Goal: Transaction & Acquisition: Purchase product/service

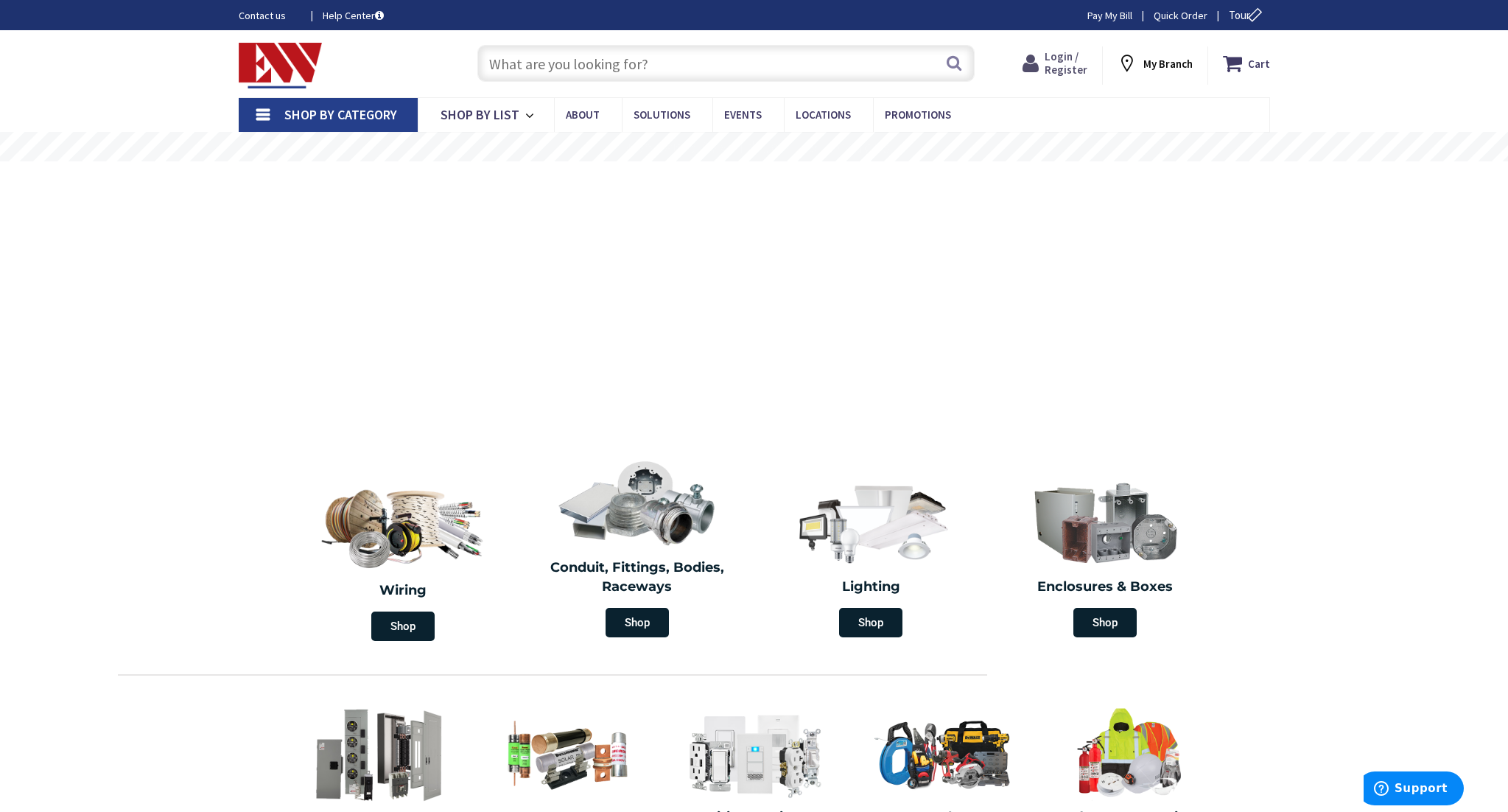
click at [1069, 69] on span "Login / Register" at bounding box center [1066, 63] width 43 height 27
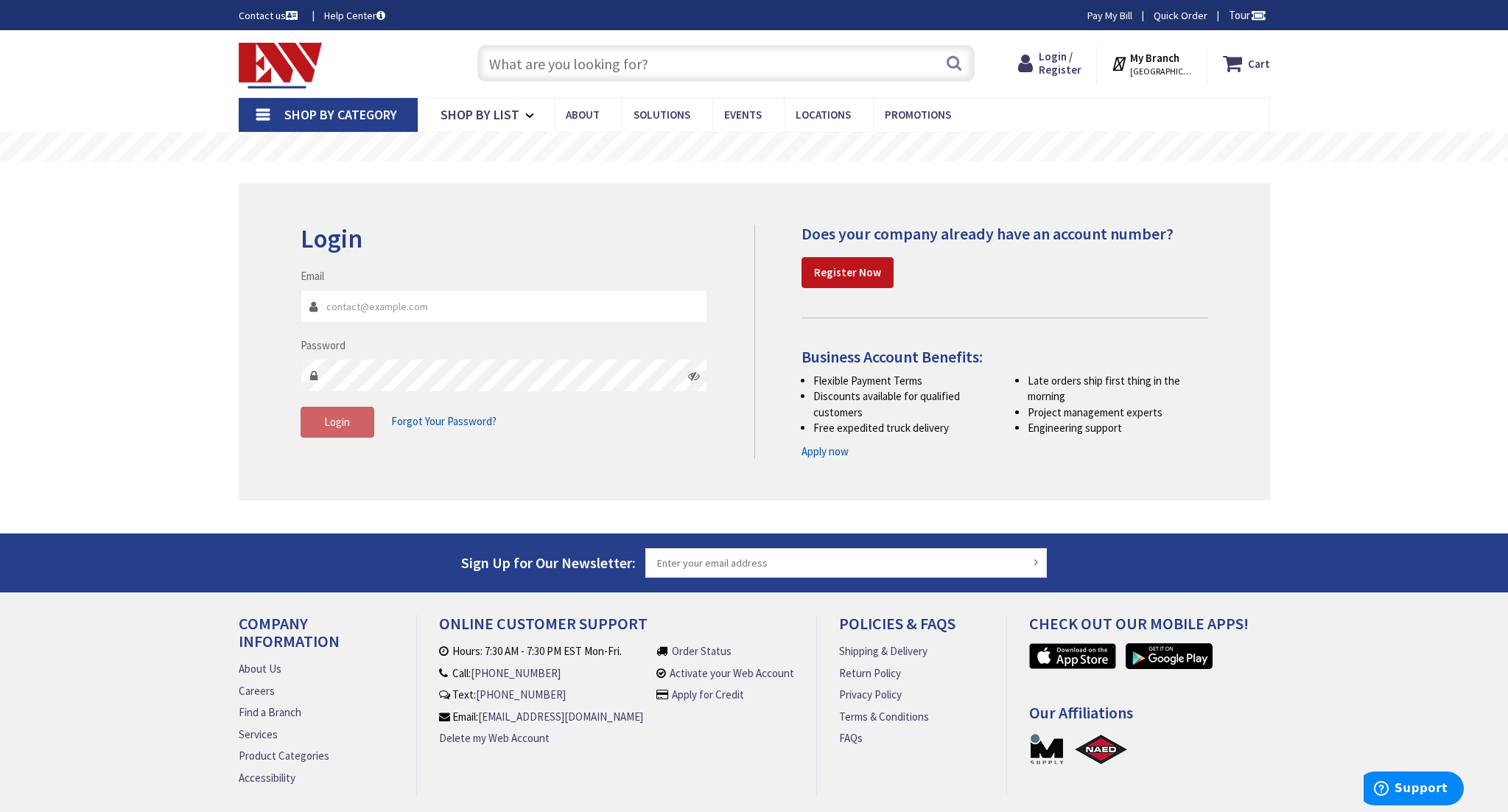
click at [533, 299] on input "Email" at bounding box center [504, 305] width 407 height 33
type input "pete.pselectric@gmail.com"
click at [341, 426] on span "Login" at bounding box center [337, 421] width 26 height 14
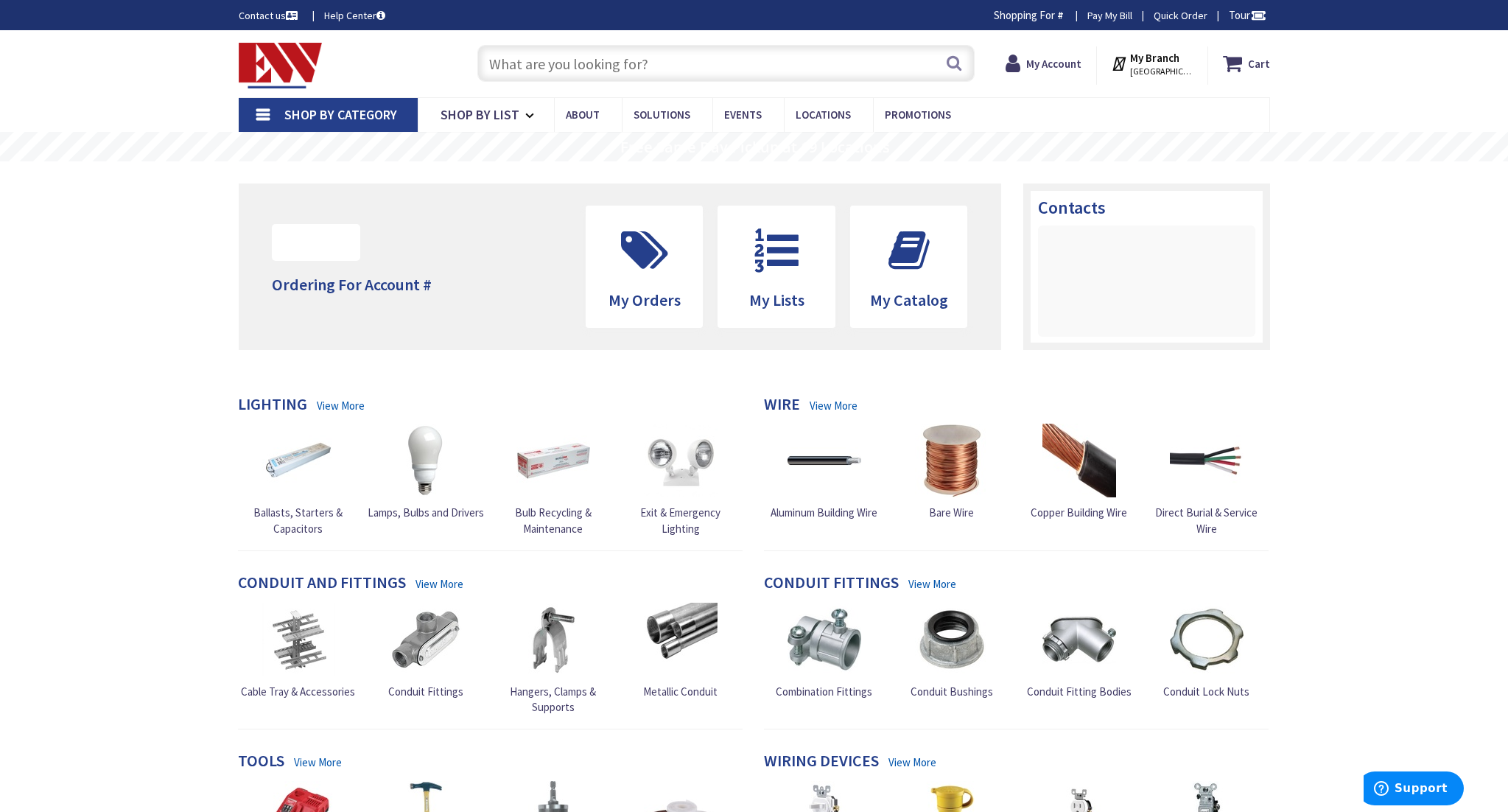
click at [583, 53] on input "text" at bounding box center [726, 63] width 497 height 37
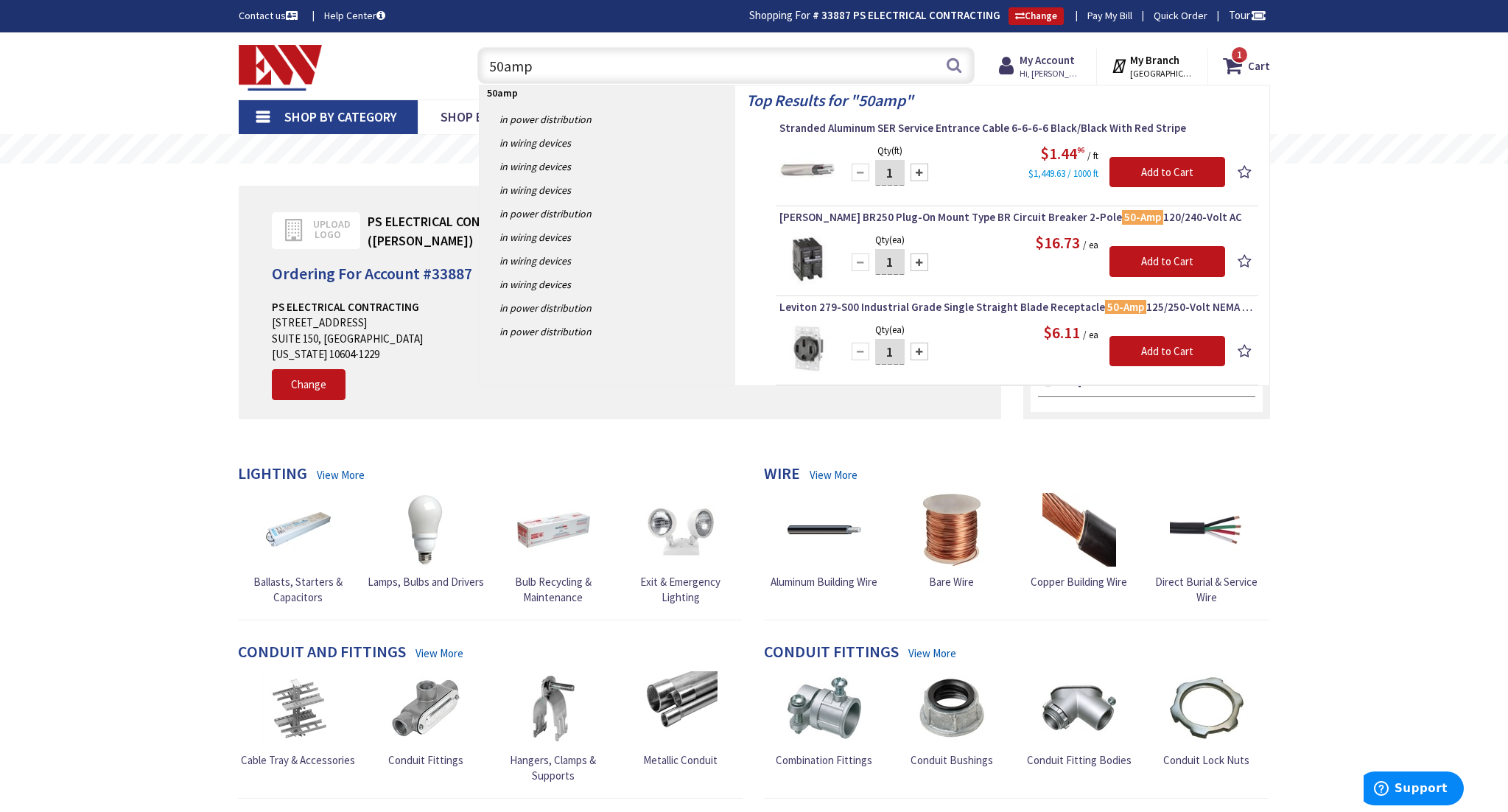
type input "50amp"
click at [921, 354] on div at bounding box center [919, 351] width 18 height 18
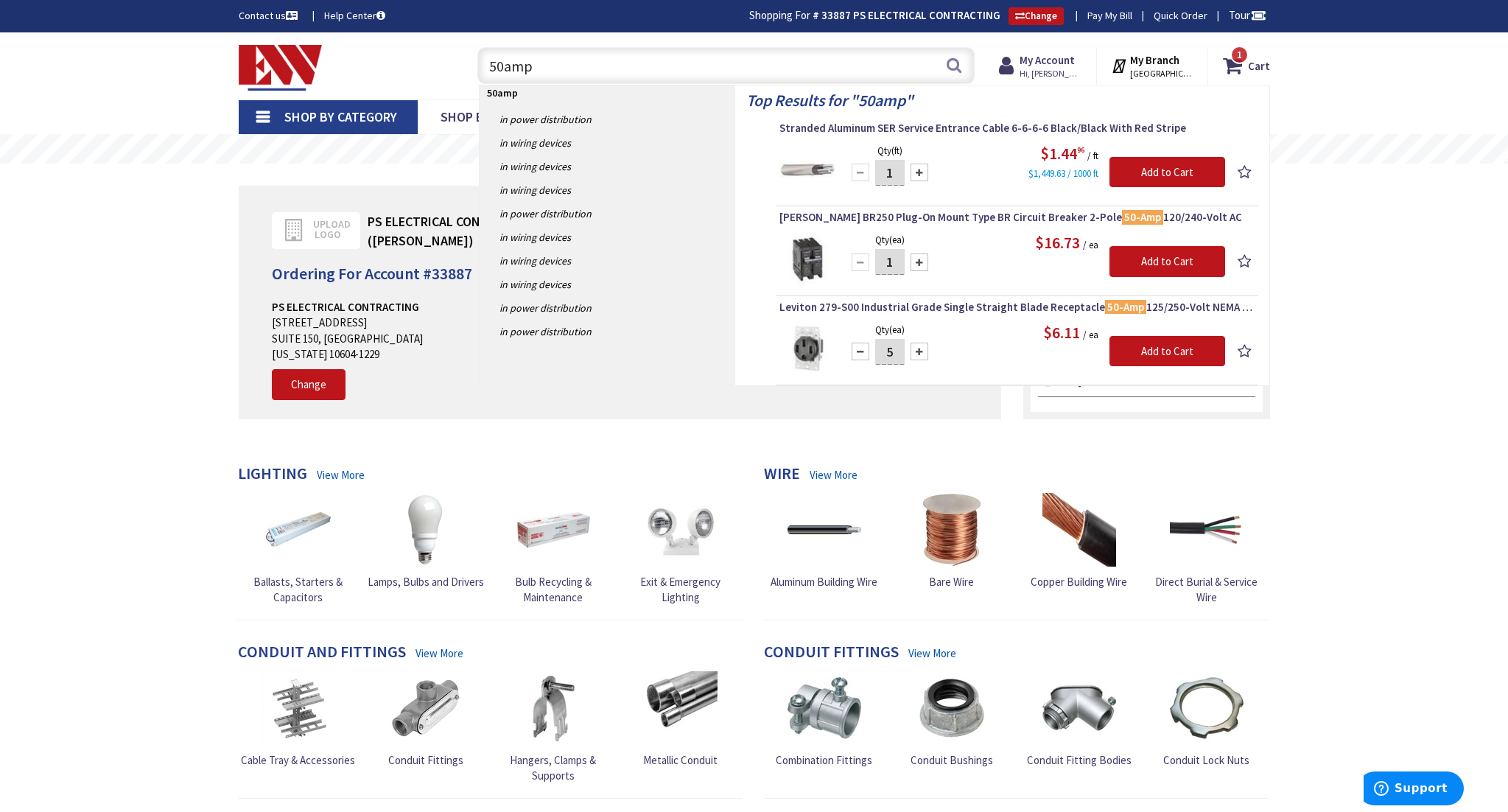
click at [921, 354] on div at bounding box center [919, 351] width 18 height 18
click at [920, 354] on div at bounding box center [919, 351] width 18 height 18
click at [915, 352] on div at bounding box center [919, 351] width 18 height 18
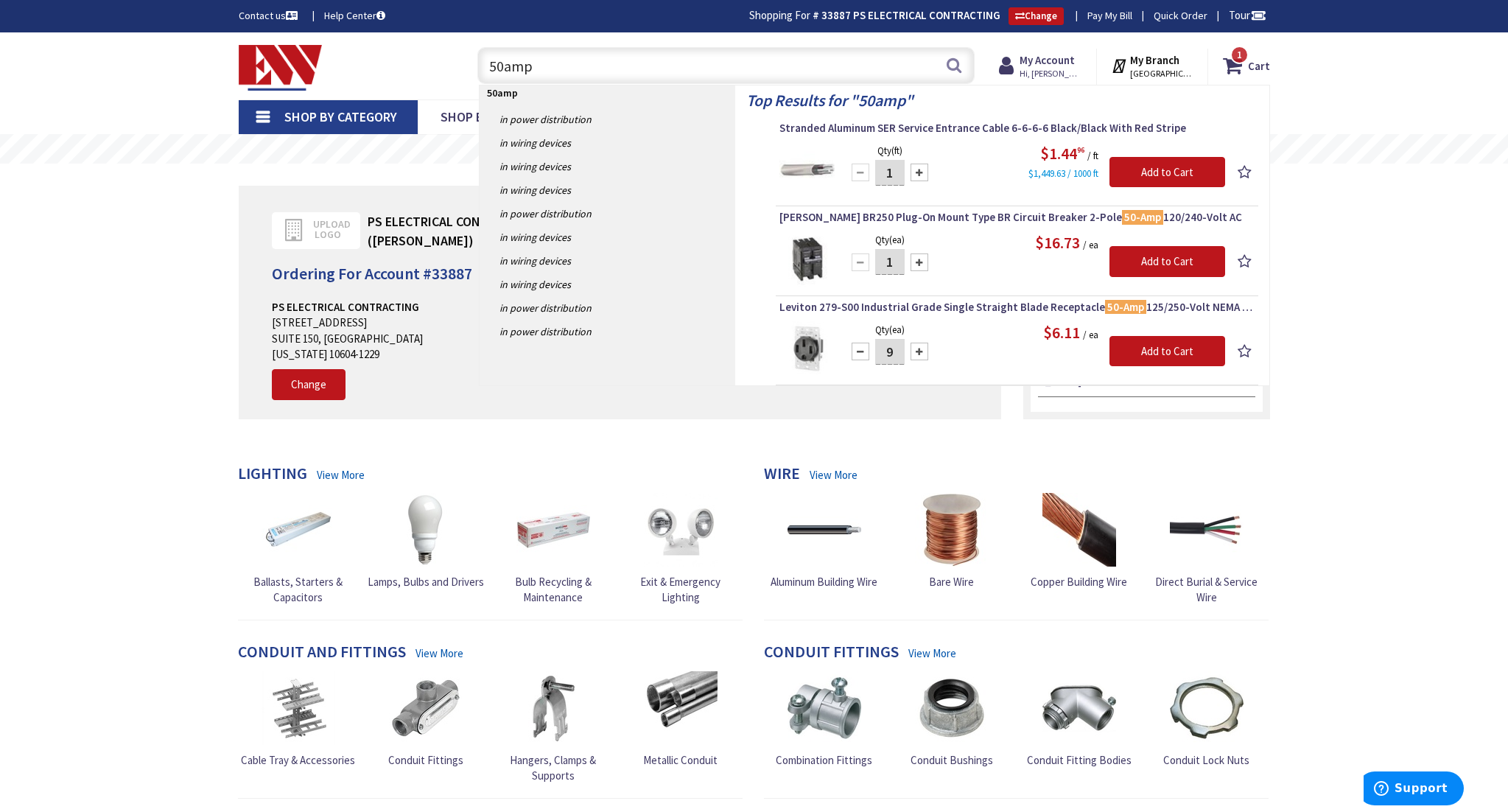
type input "10"
click at [914, 260] on div at bounding box center [919, 262] width 18 height 18
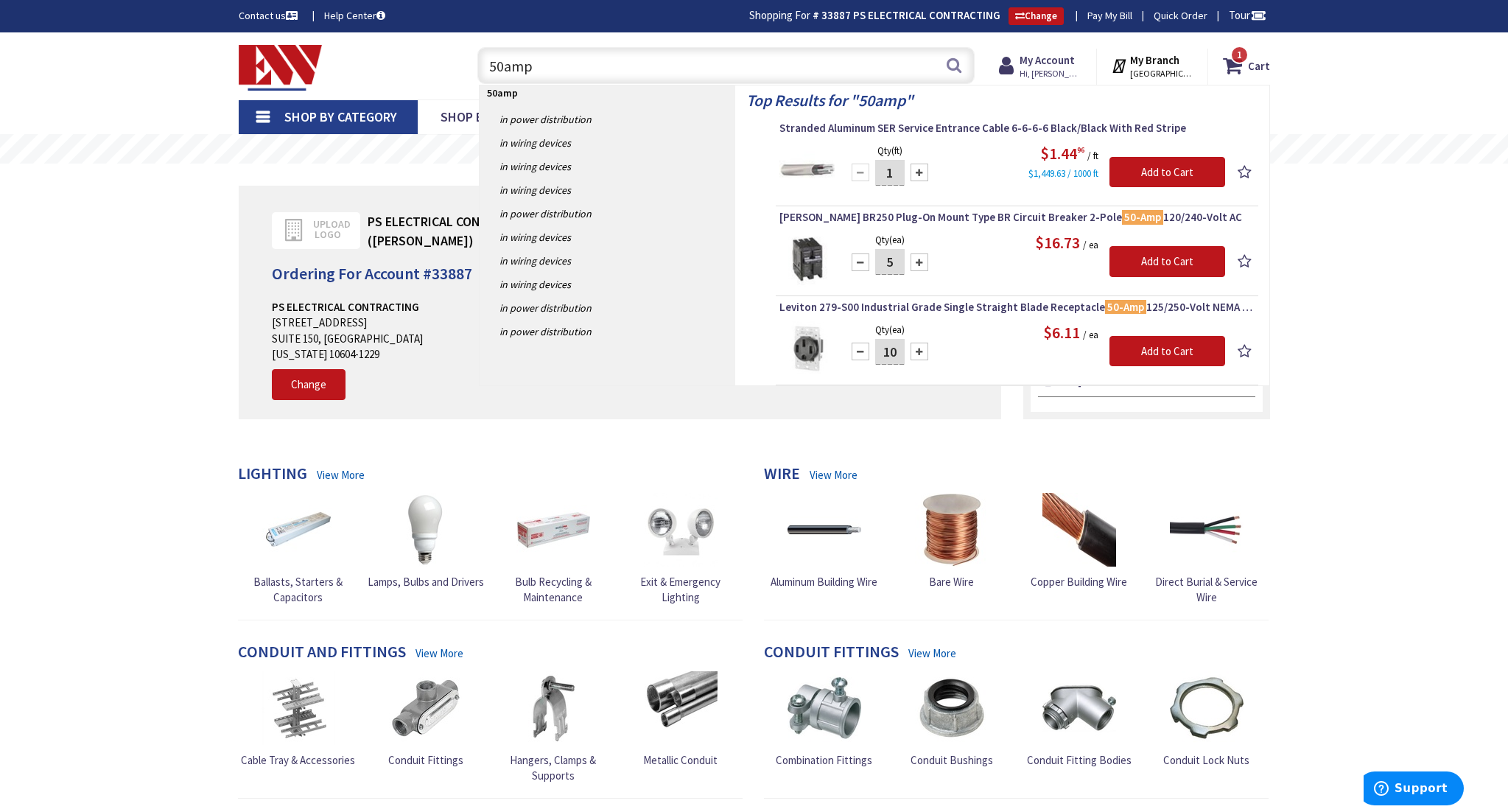
click at [914, 260] on div at bounding box center [919, 262] width 18 height 18
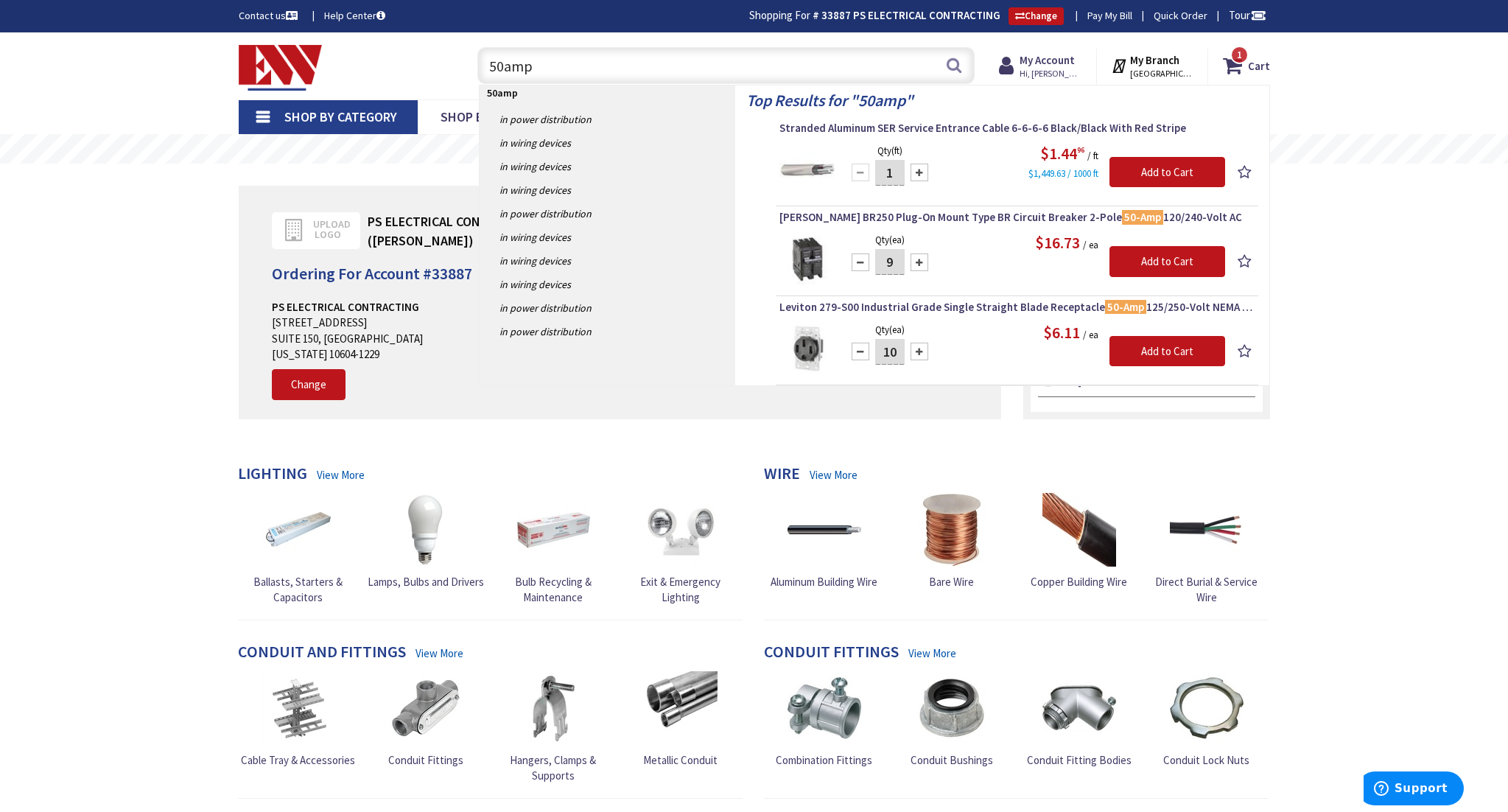
type input "10"
click at [1136, 266] on input "Add to Cart" at bounding box center [1167, 261] width 115 height 31
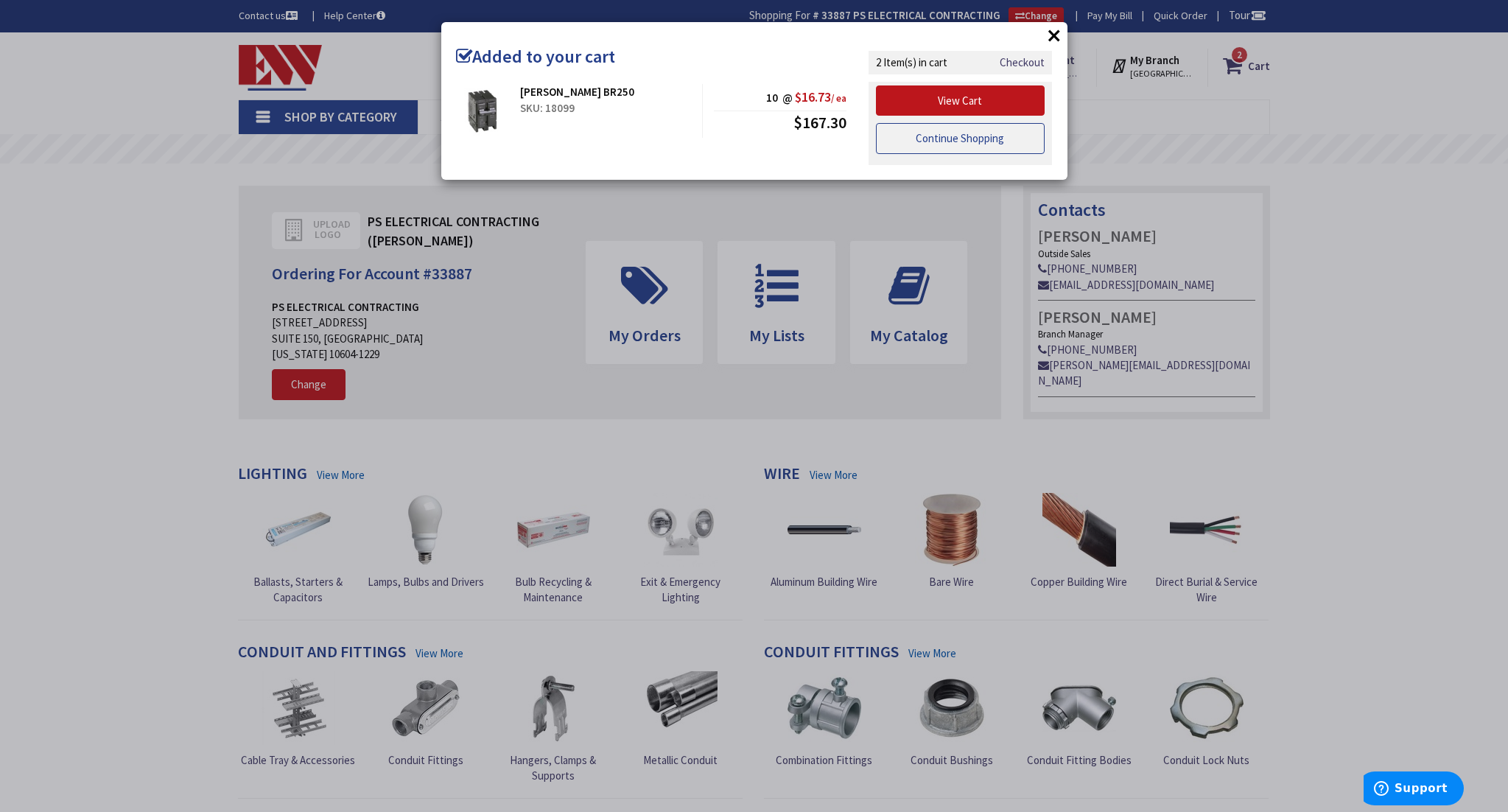
click at [990, 136] on link "Continue Shopping" at bounding box center [960, 138] width 170 height 31
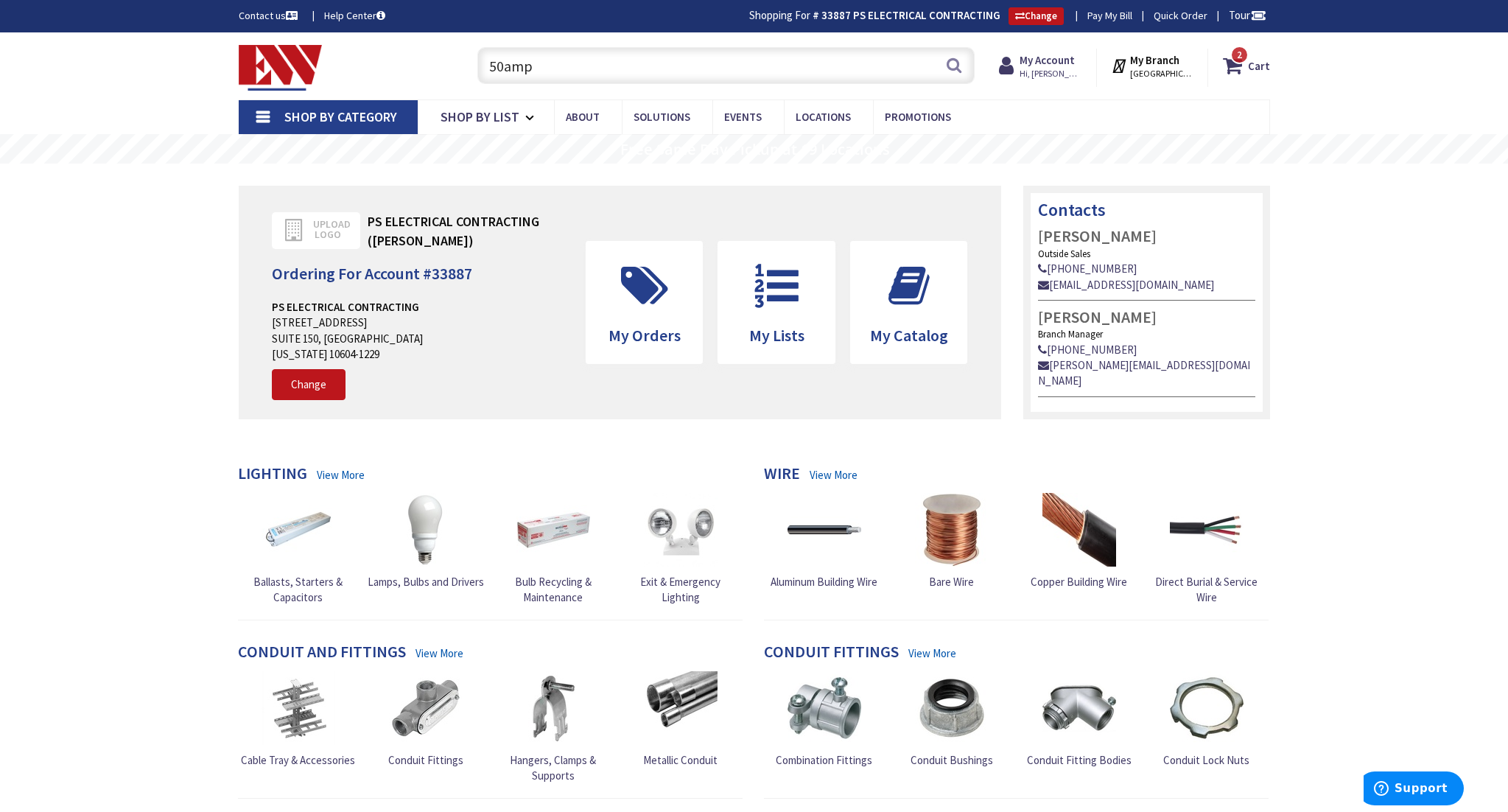
click at [726, 66] on input "50amp" at bounding box center [726, 65] width 497 height 37
click at [951, 65] on button "Search" at bounding box center [954, 65] width 19 height 33
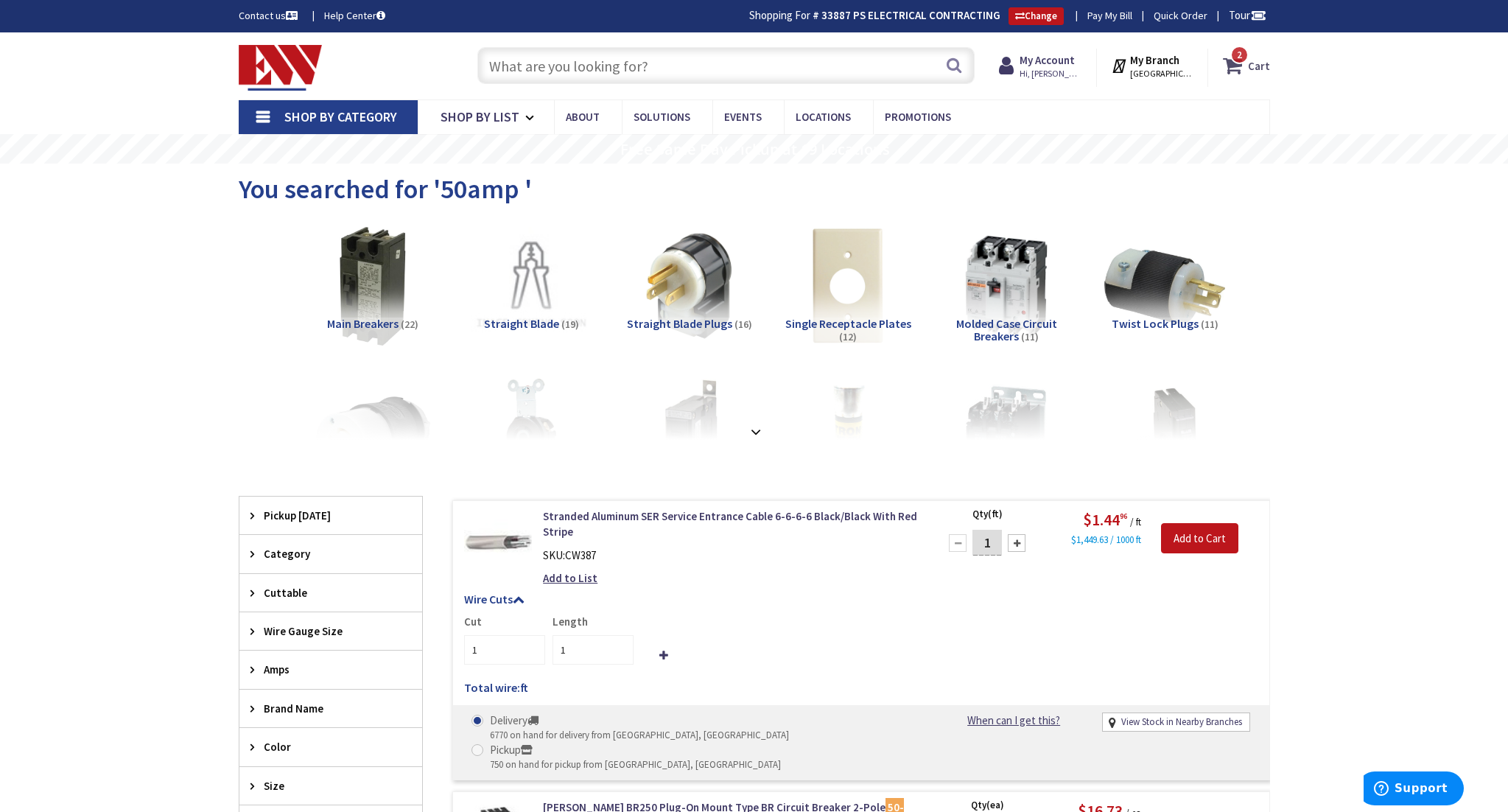
click at [1233, 58] on span "2 2 items" at bounding box center [1240, 55] width 19 height 19
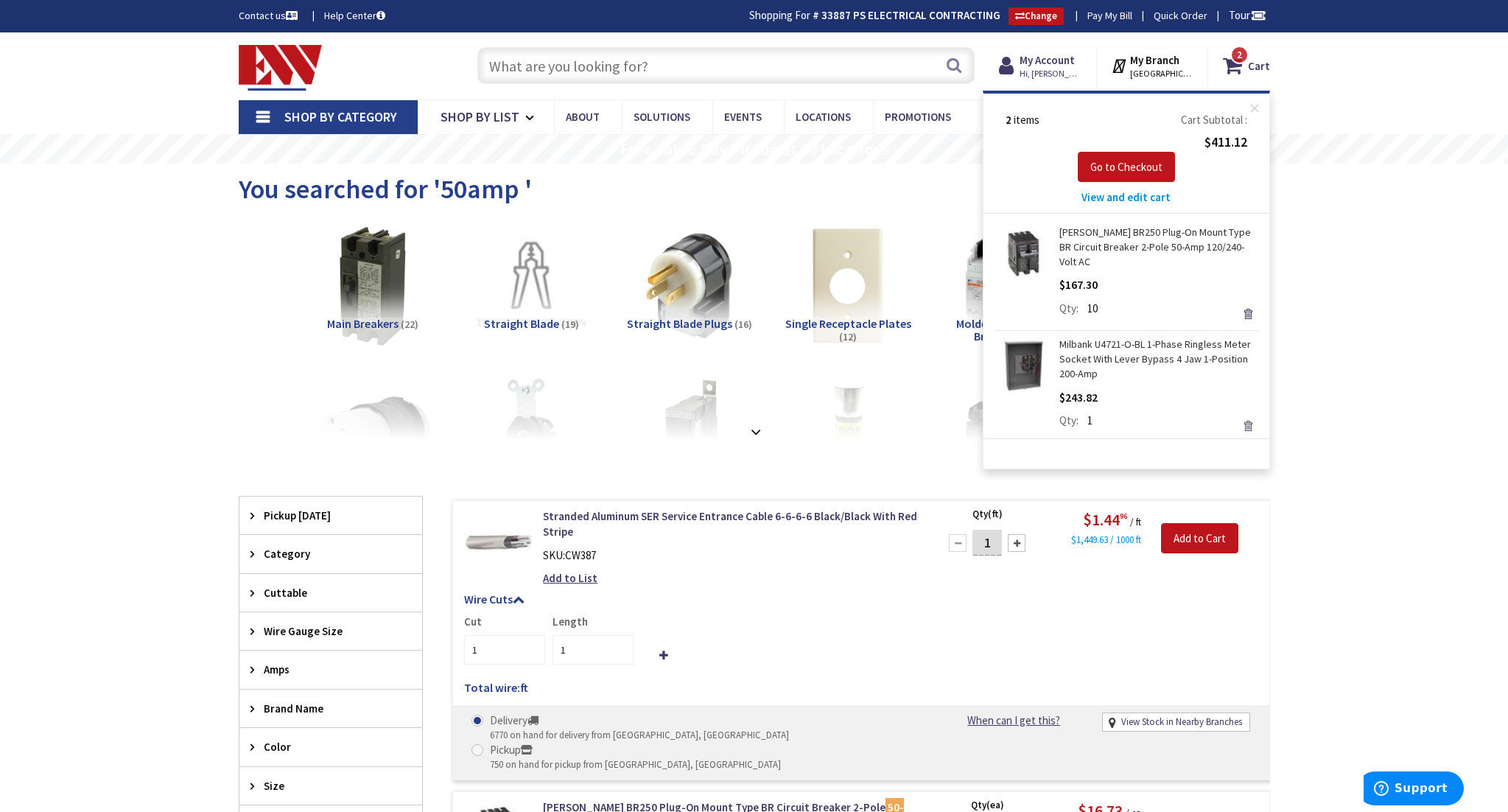
click at [1245, 416] on link "Remove" at bounding box center [1248, 426] width 21 height 21
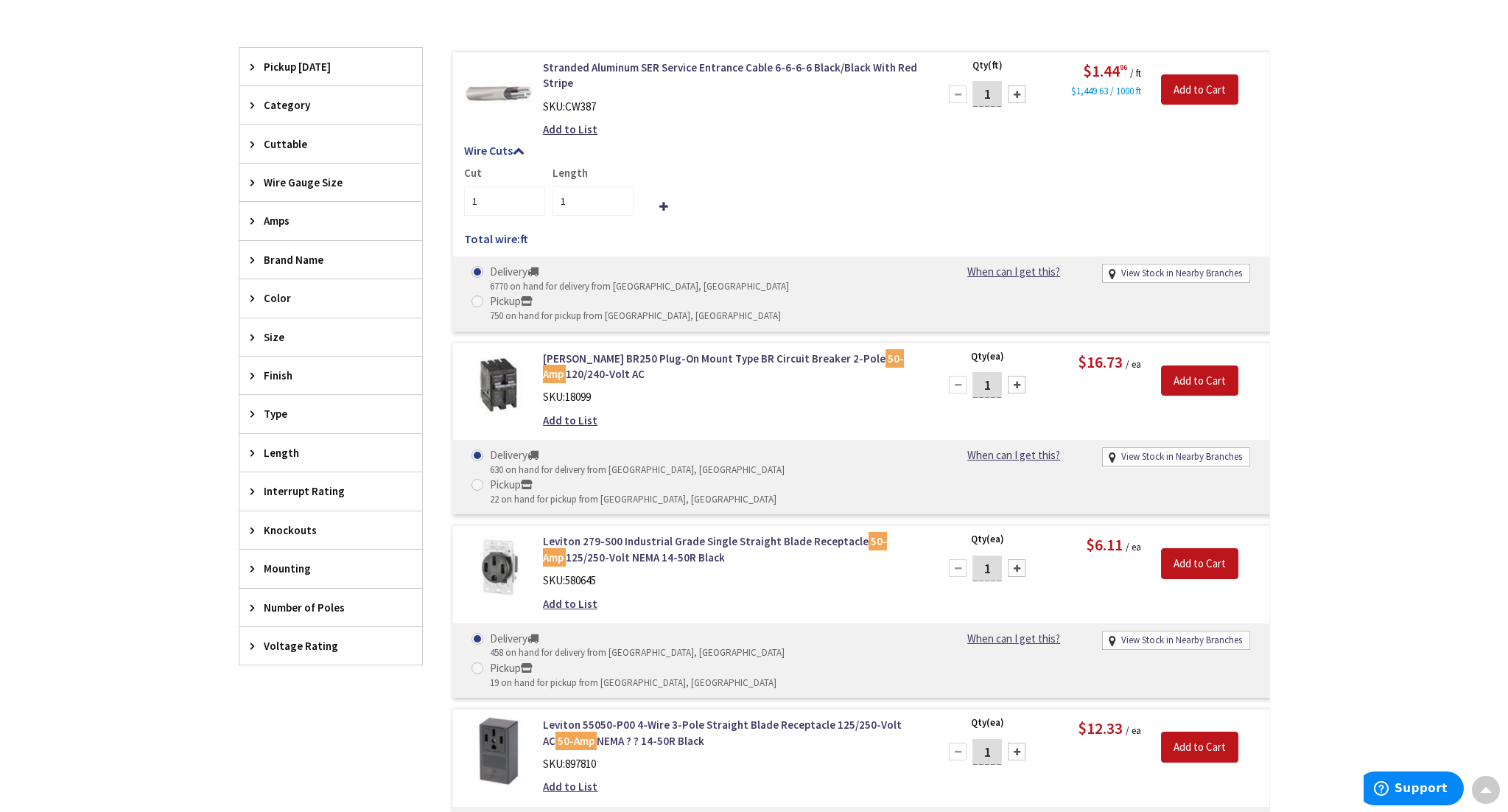
scroll to position [532, 0]
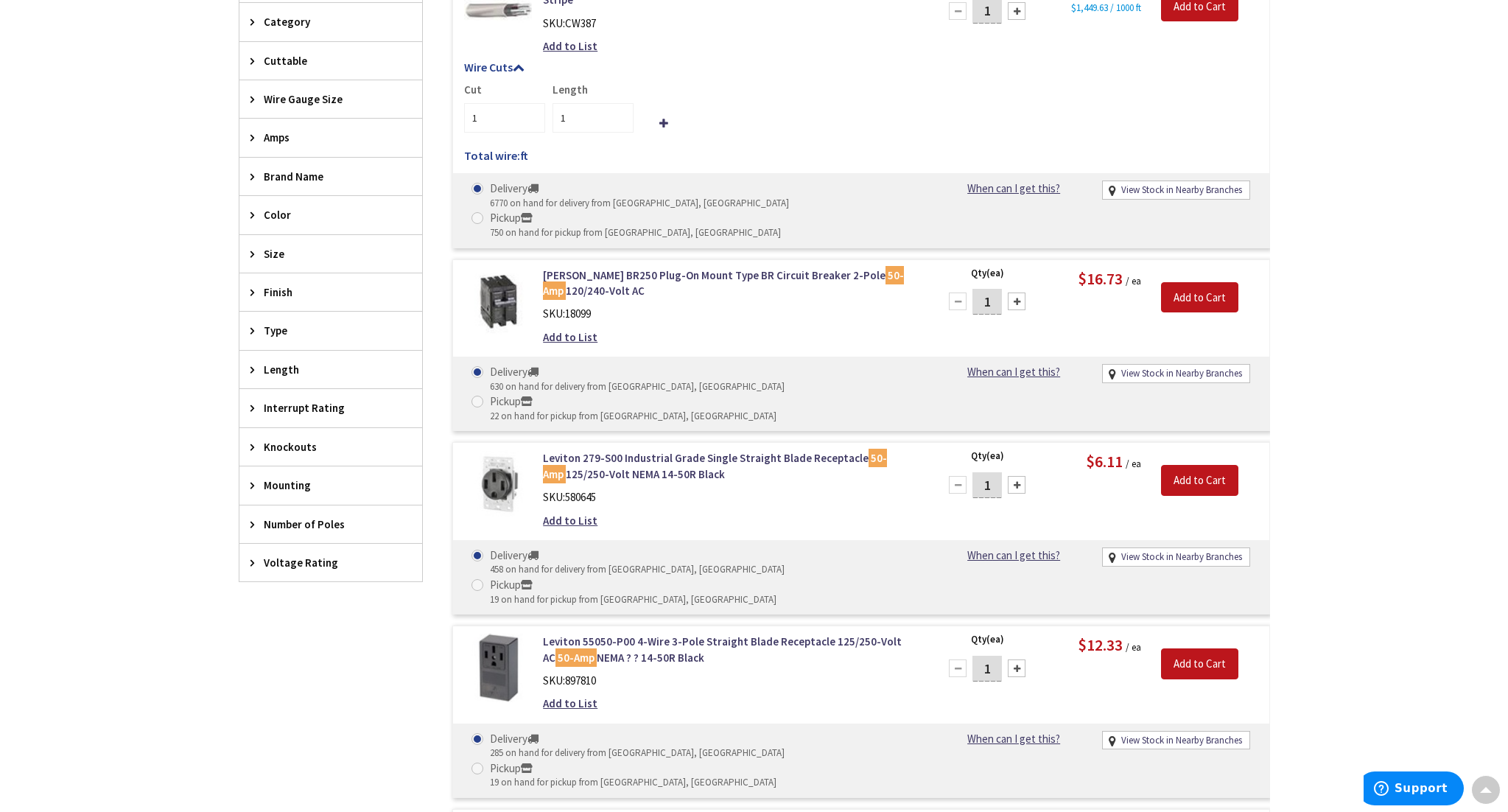
click at [996, 472] on input "1" at bounding box center [986, 485] width 29 height 26
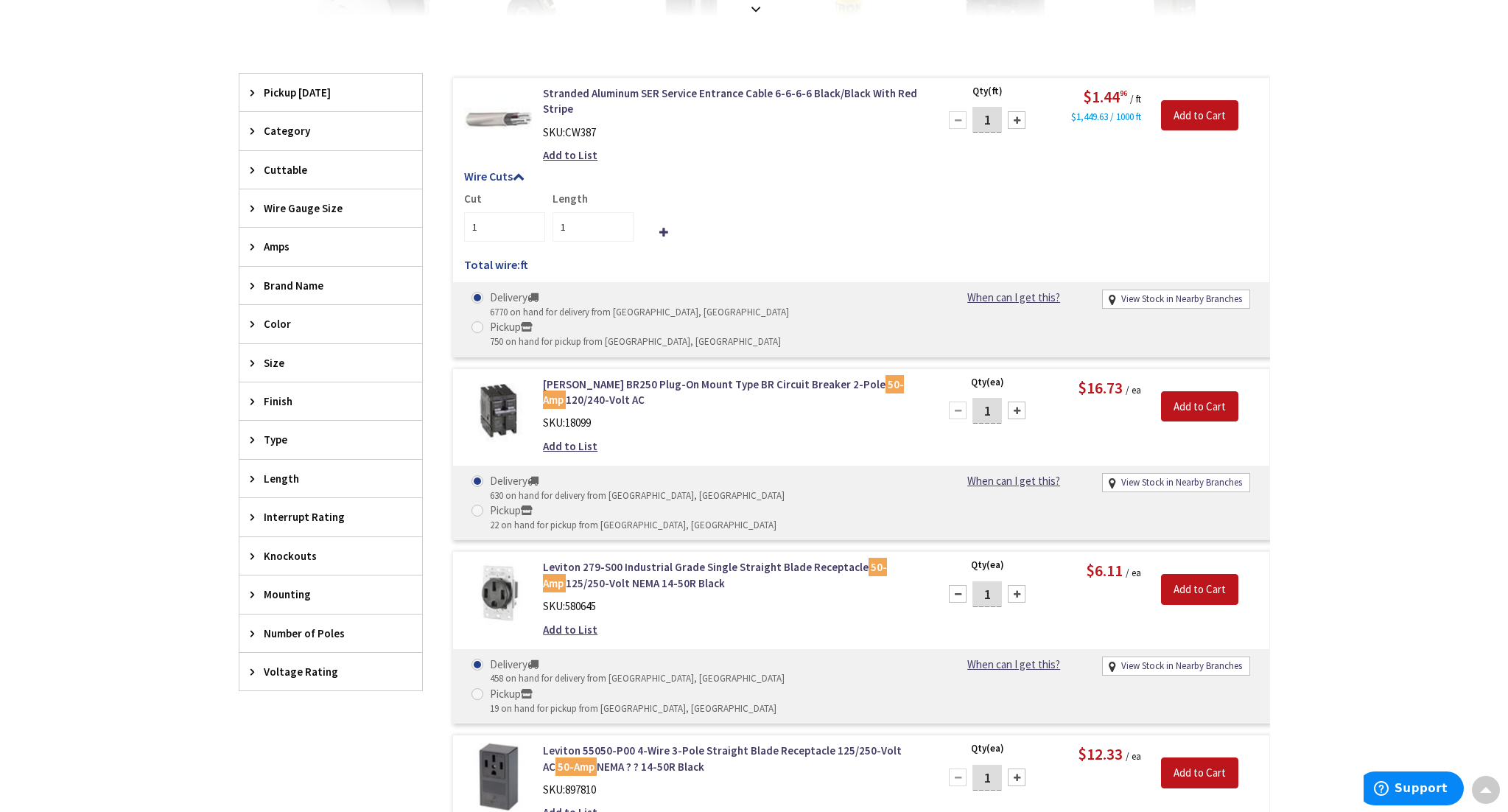
scroll to position [433, 0]
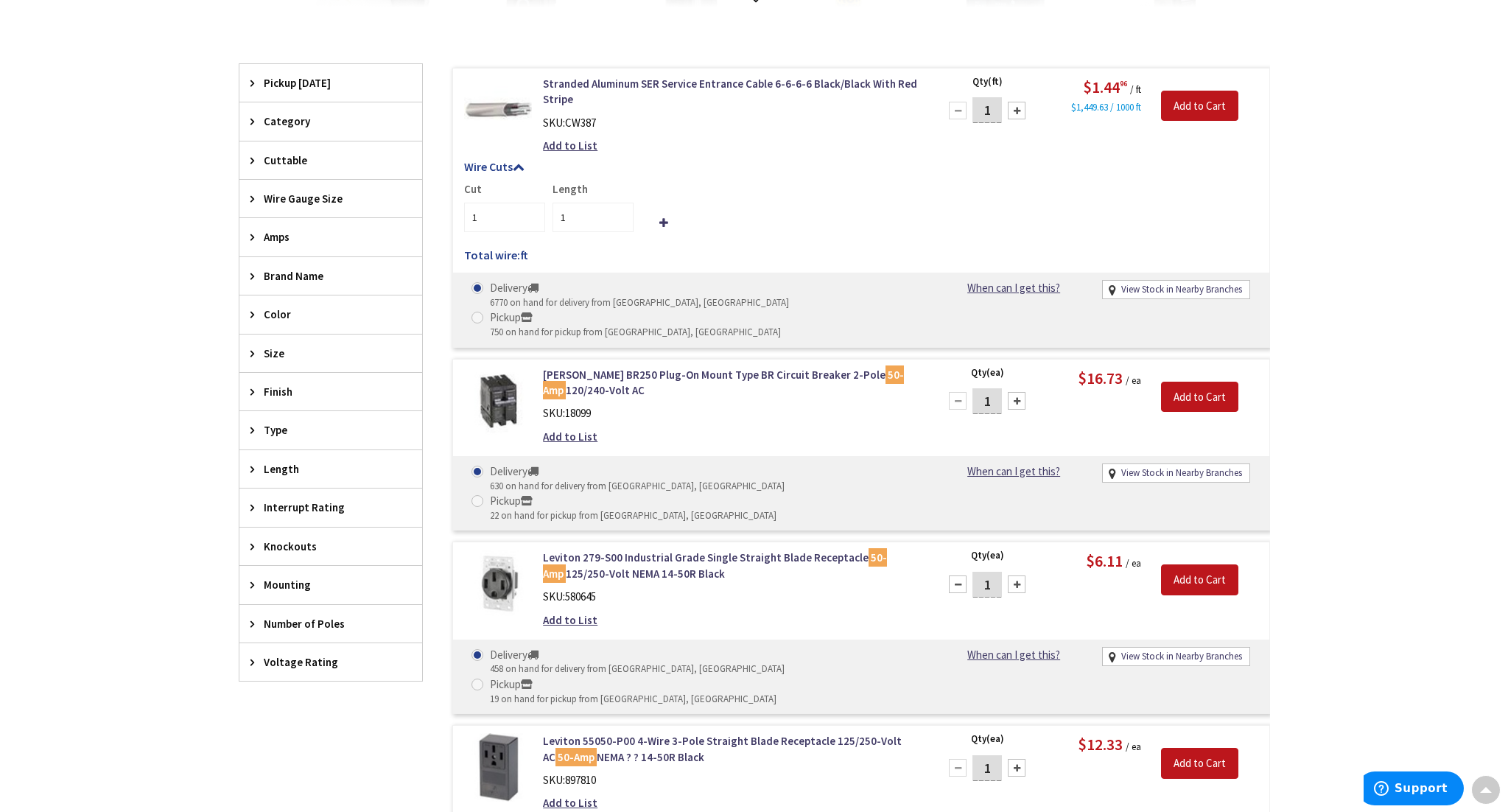
click at [989, 571] on input "1" at bounding box center [986, 584] width 29 height 26
type input "10"
click at [1190, 565] on input "Add to Cart" at bounding box center [1200, 580] width 78 height 31
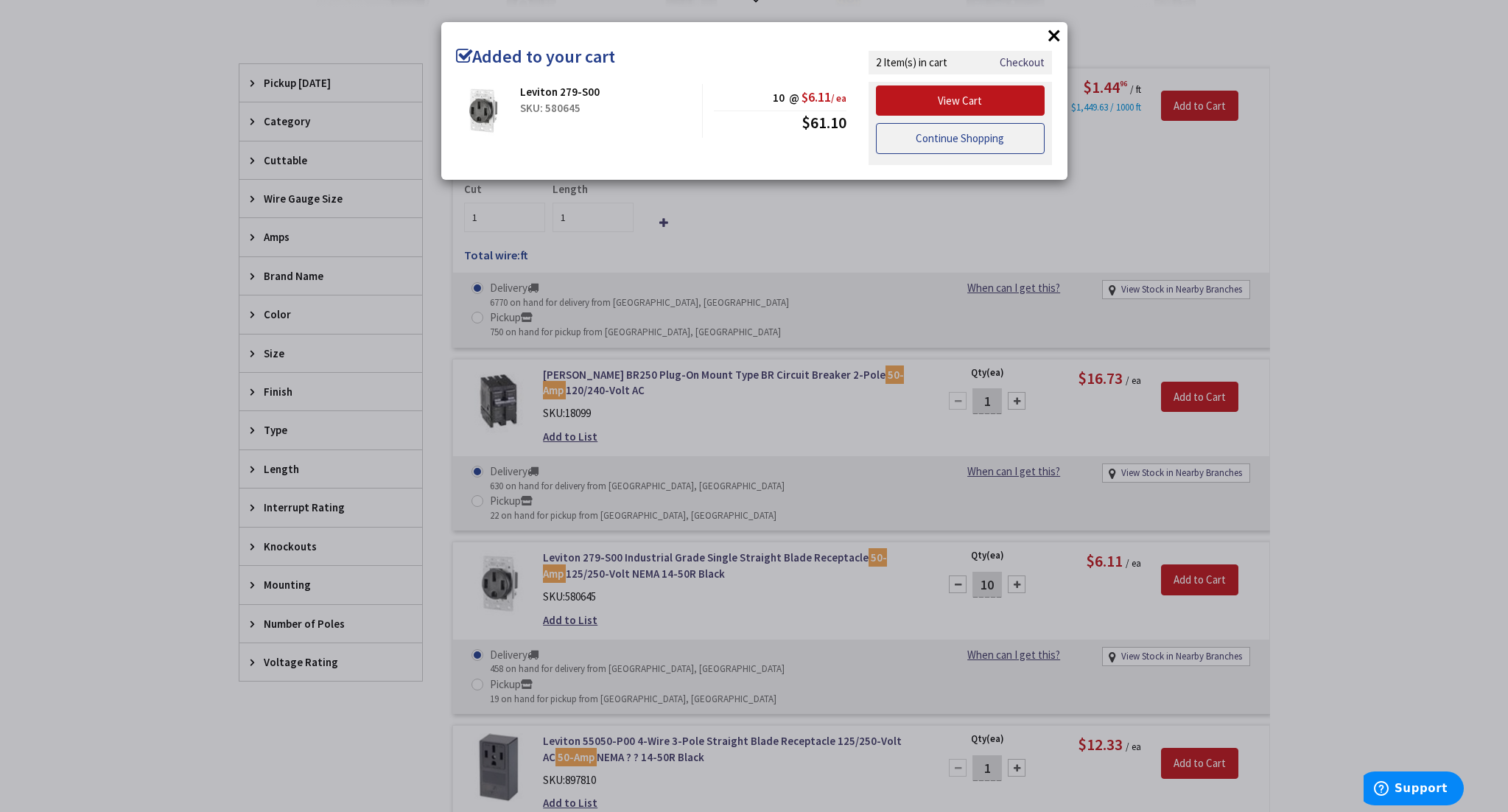
click at [952, 140] on link "Continue Shopping" at bounding box center [960, 138] width 170 height 31
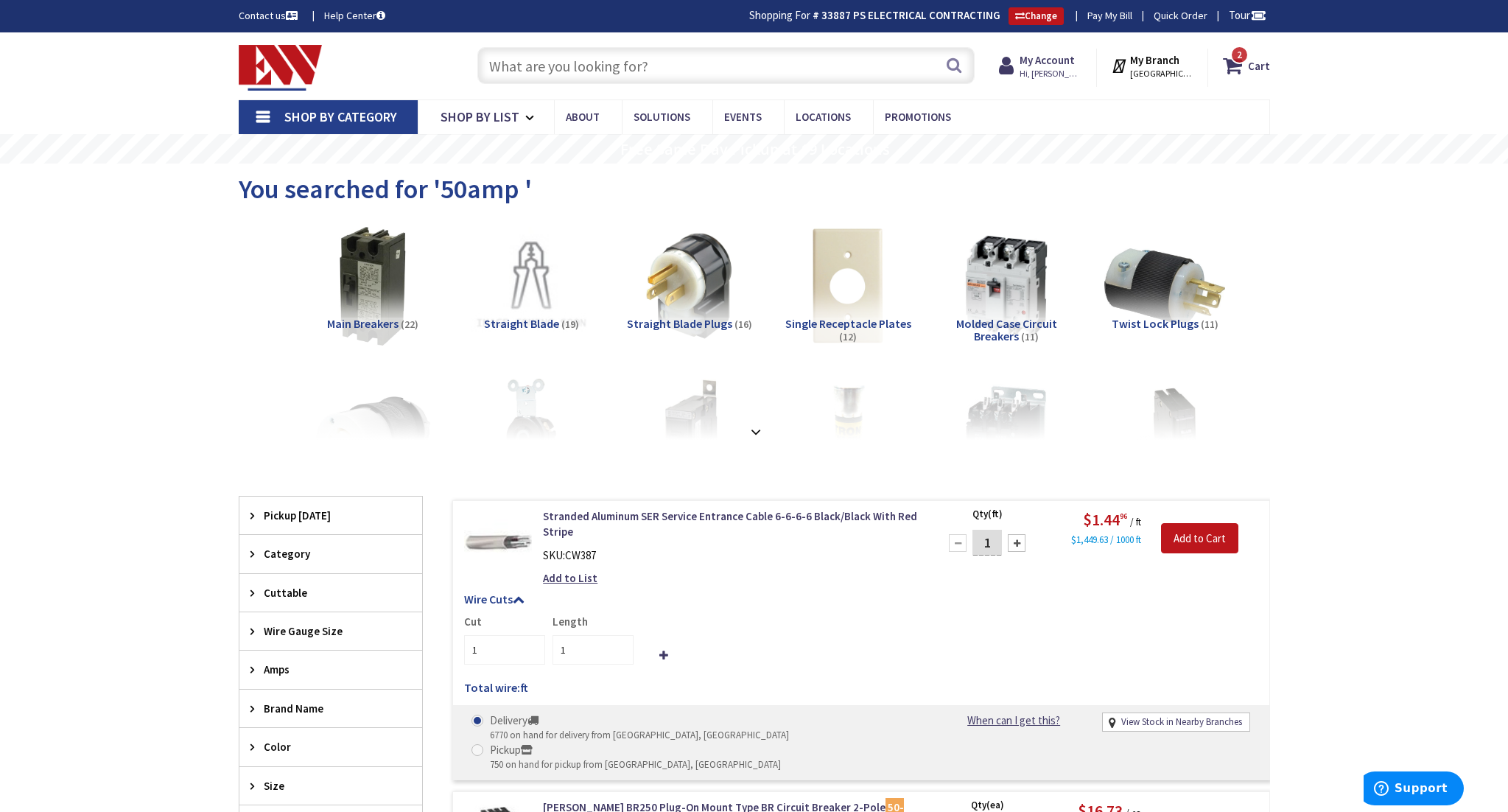
click at [602, 66] on input "text" at bounding box center [726, 65] width 497 height 37
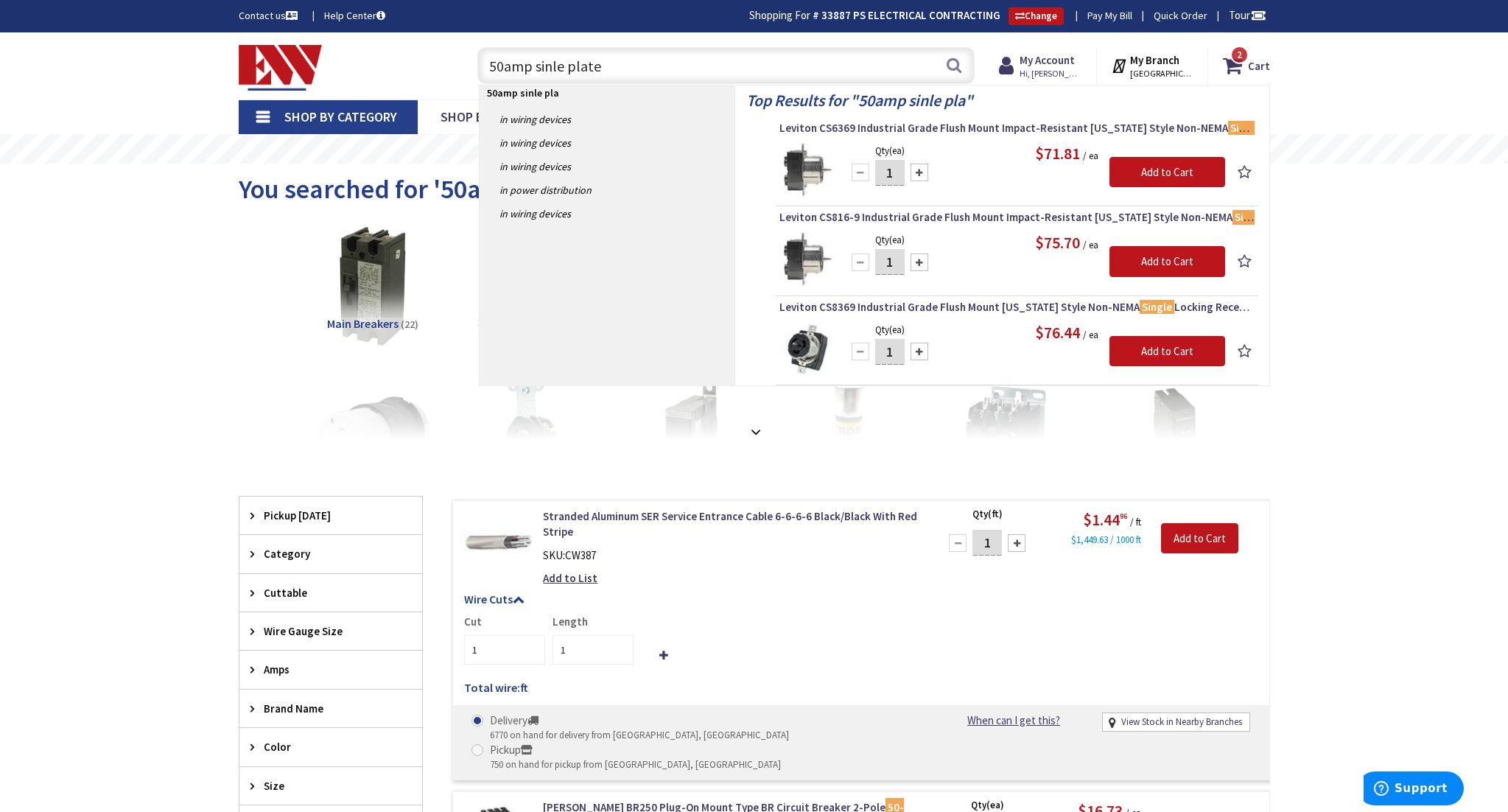
type input "50amp sinle plate"
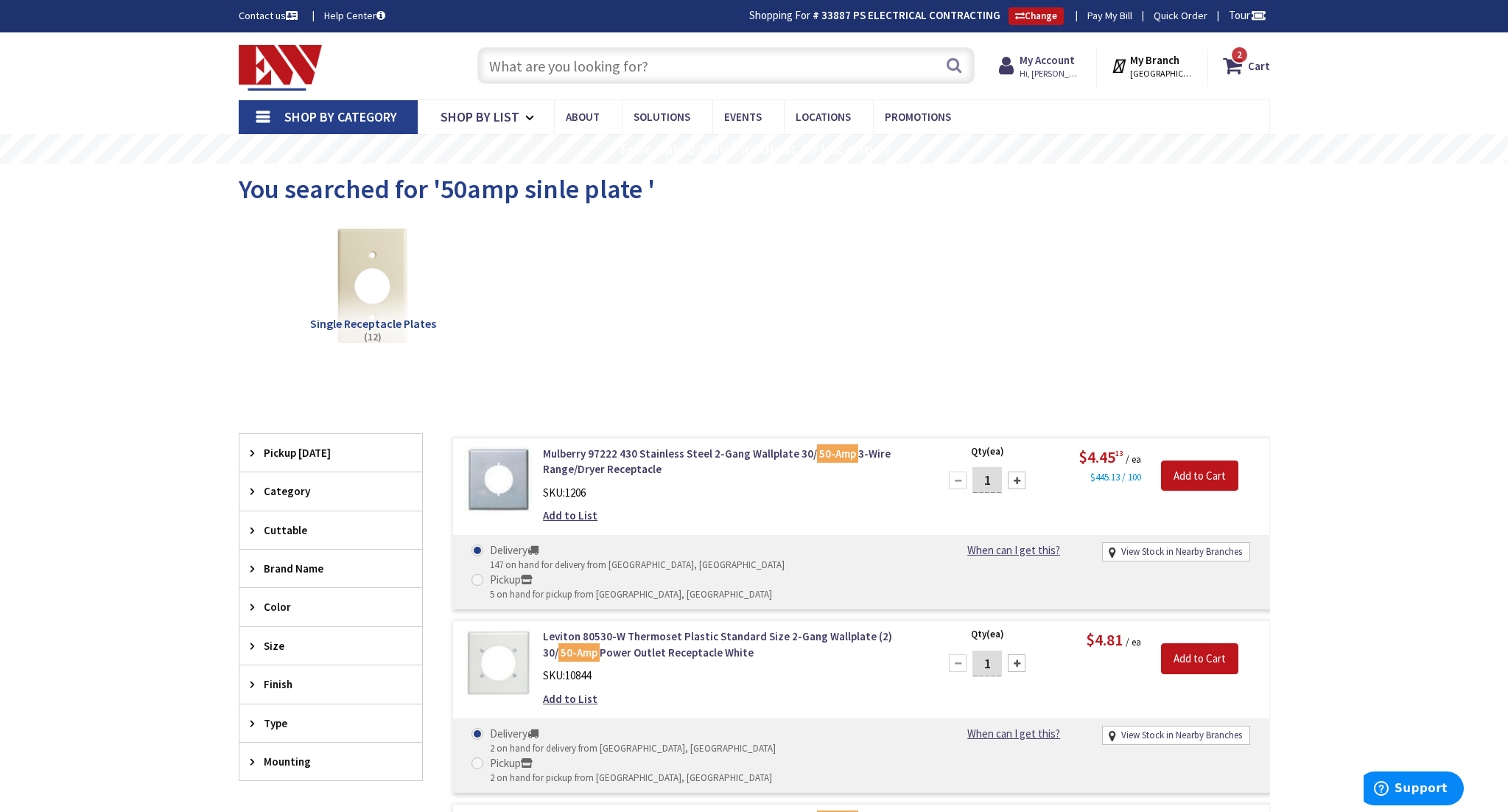
click at [568, 67] on input "text" at bounding box center [726, 65] width 497 height 37
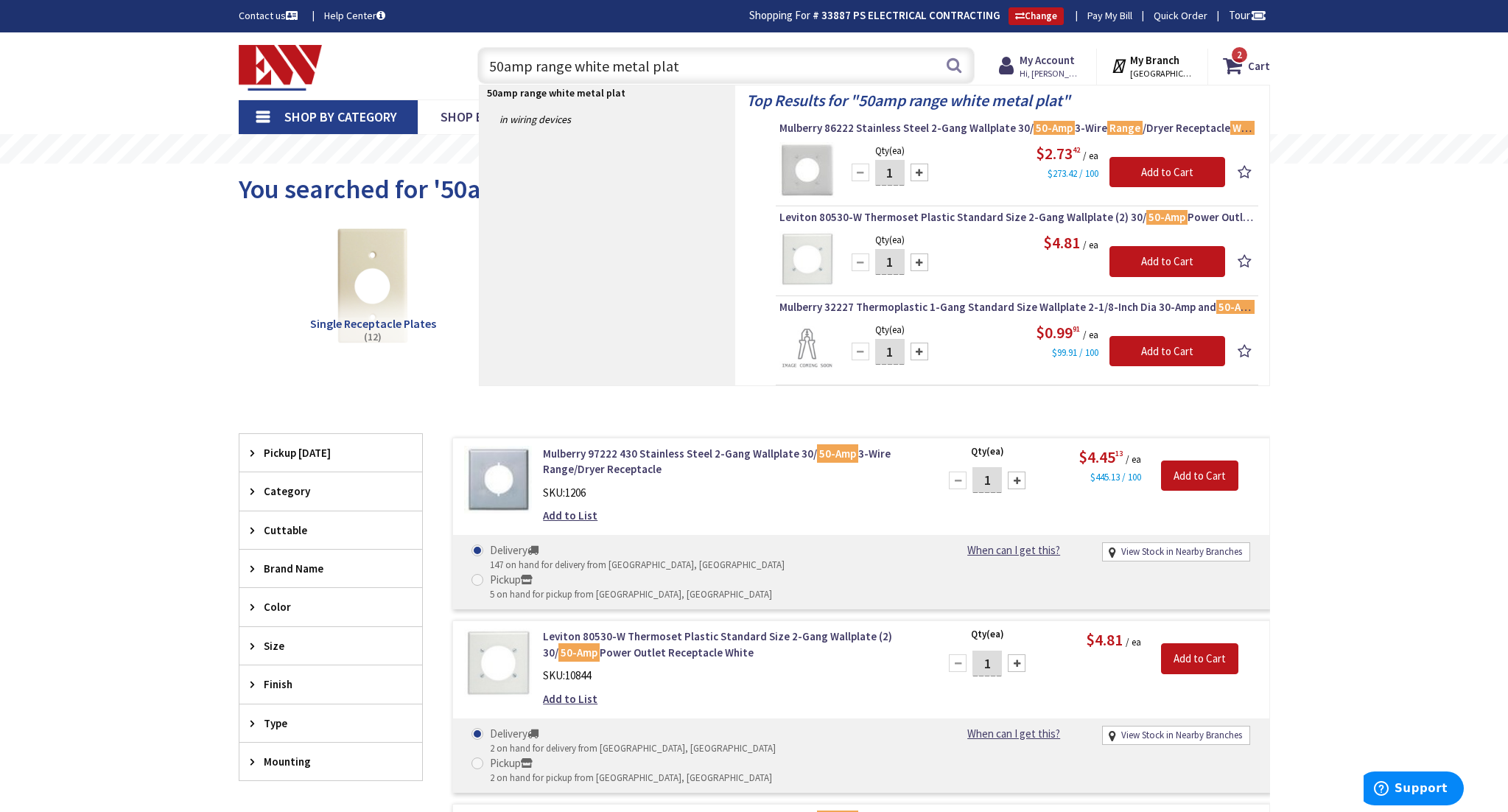
type input "50amp range white metal plate"
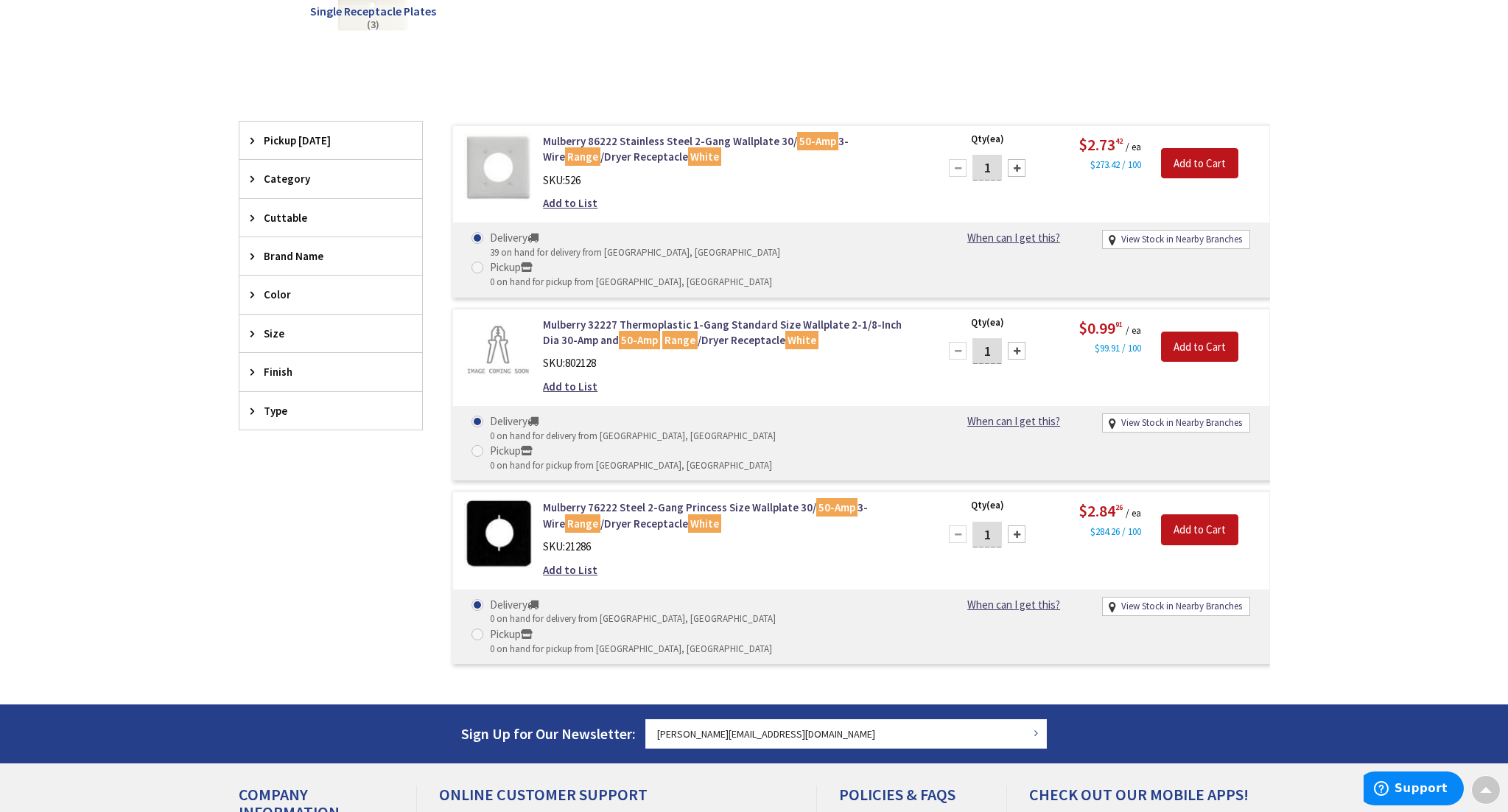
scroll to position [312, 0]
click at [995, 168] on input "1" at bounding box center [986, 168] width 29 height 26
type input "5"
click at [1180, 168] on input "Add to Cart" at bounding box center [1200, 163] width 78 height 31
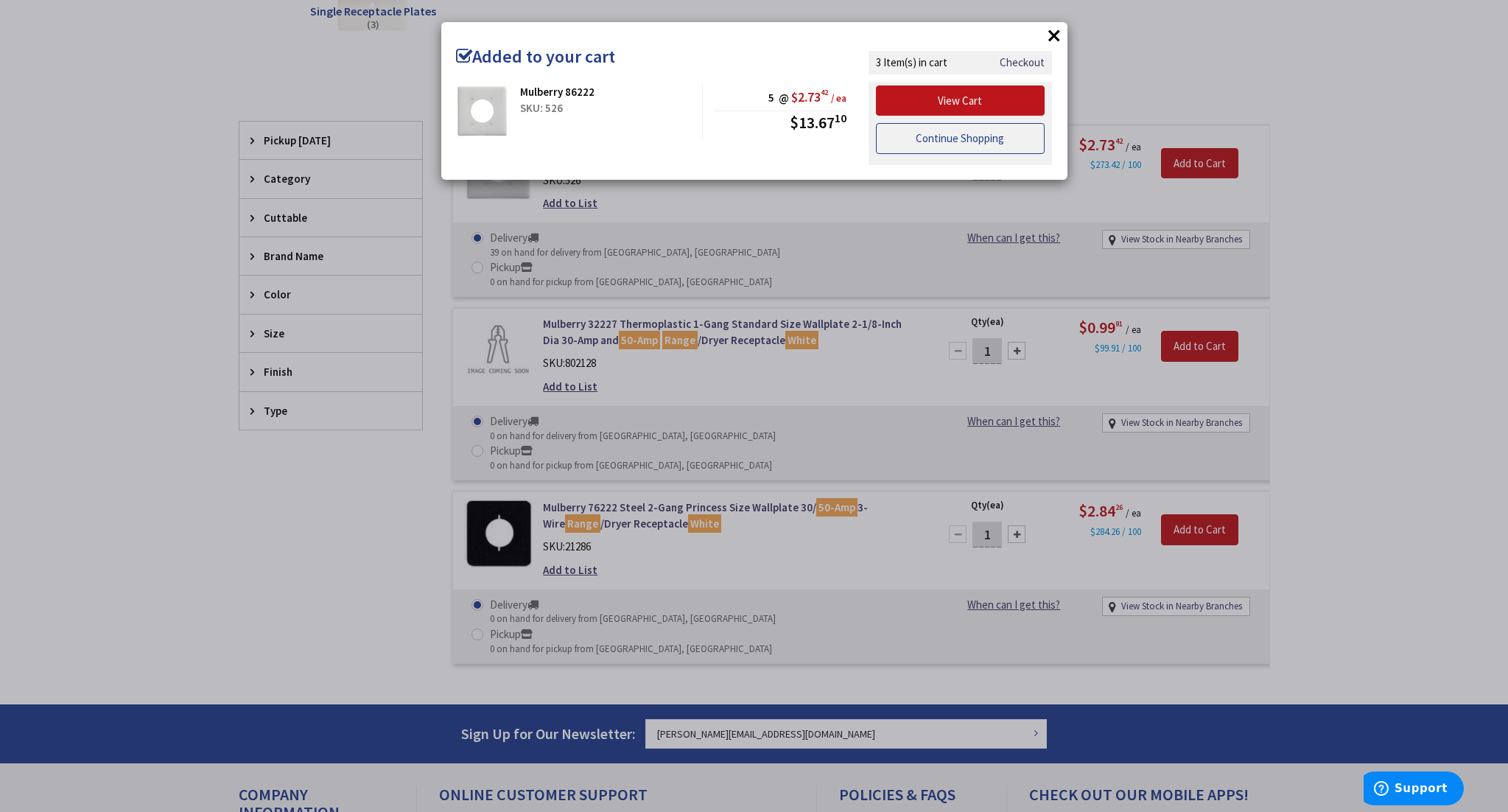
click at [961, 141] on link "Continue Shopping" at bounding box center [960, 138] width 170 height 31
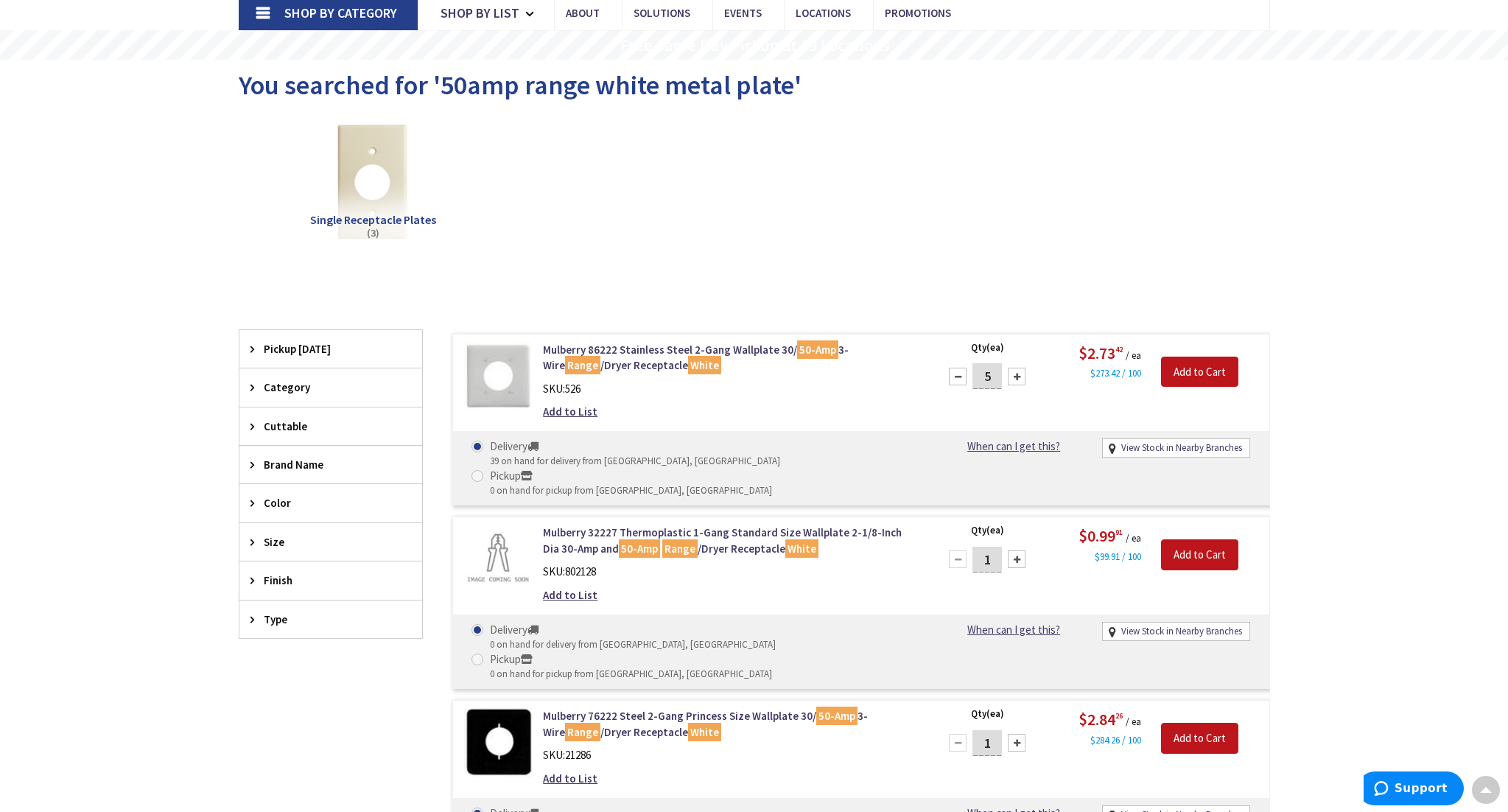
scroll to position [0, 0]
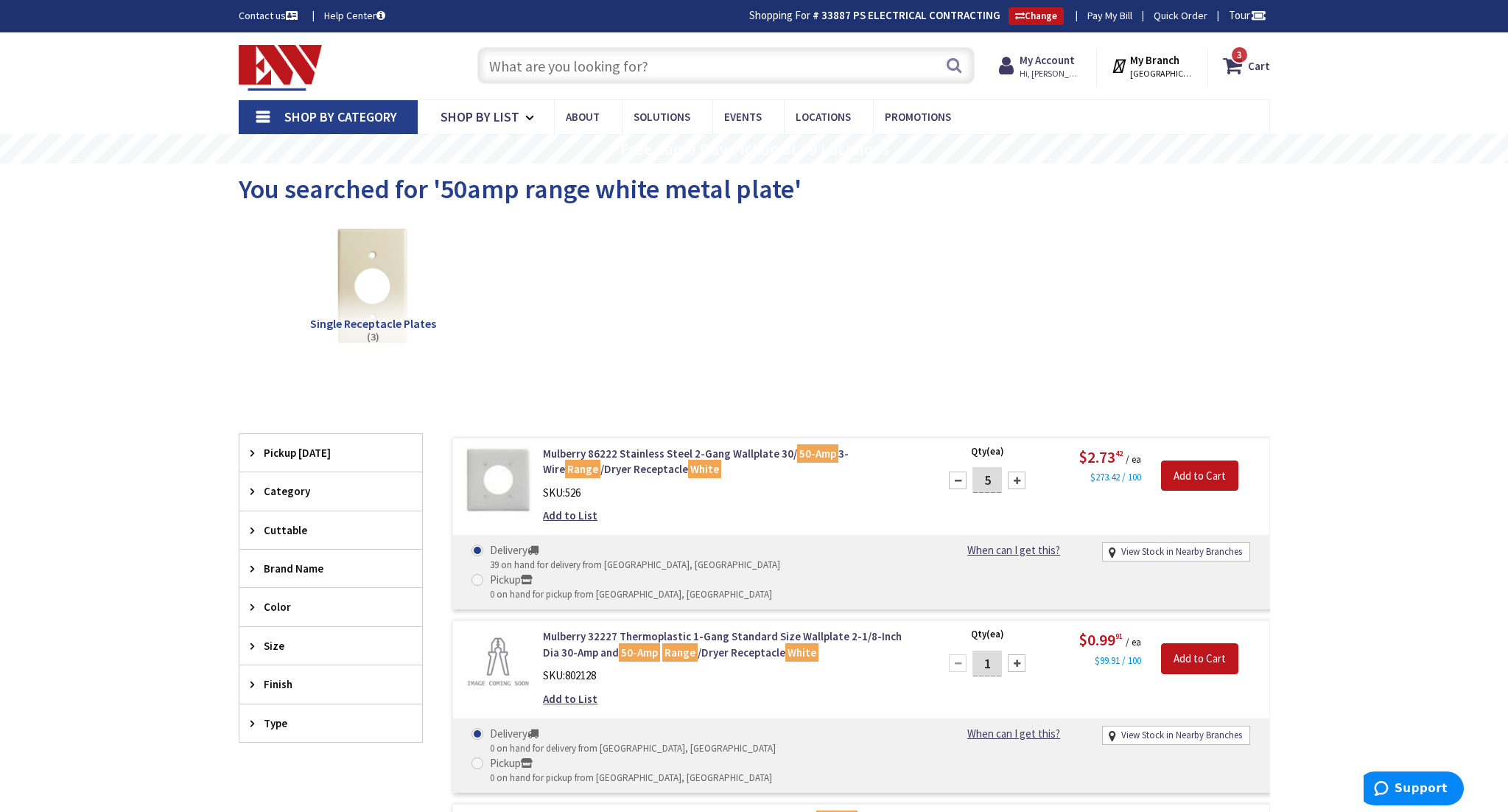
click at [574, 70] on input "text" at bounding box center [726, 65] width 497 height 37
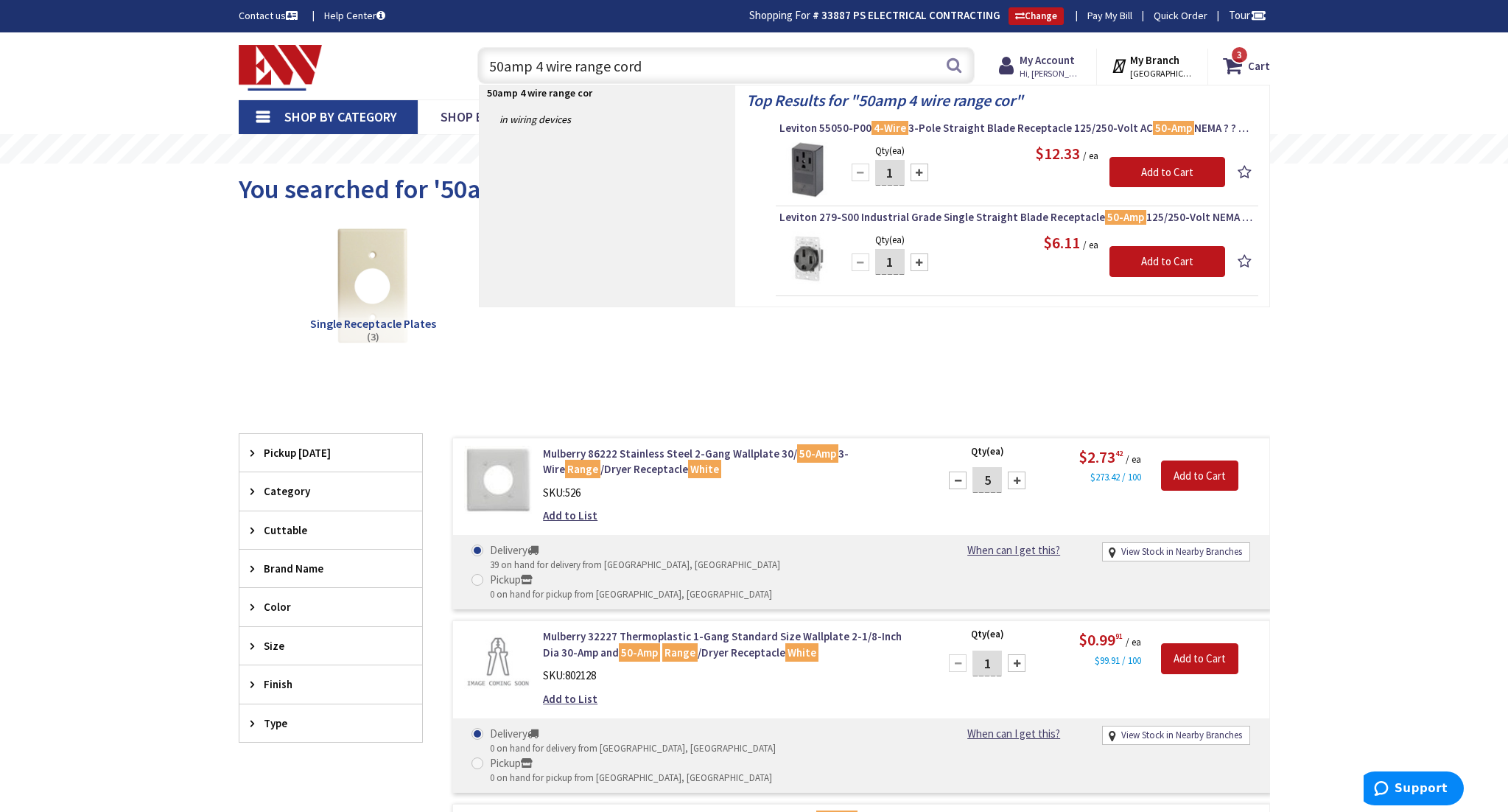
type input "50amp 4 wire range cord"
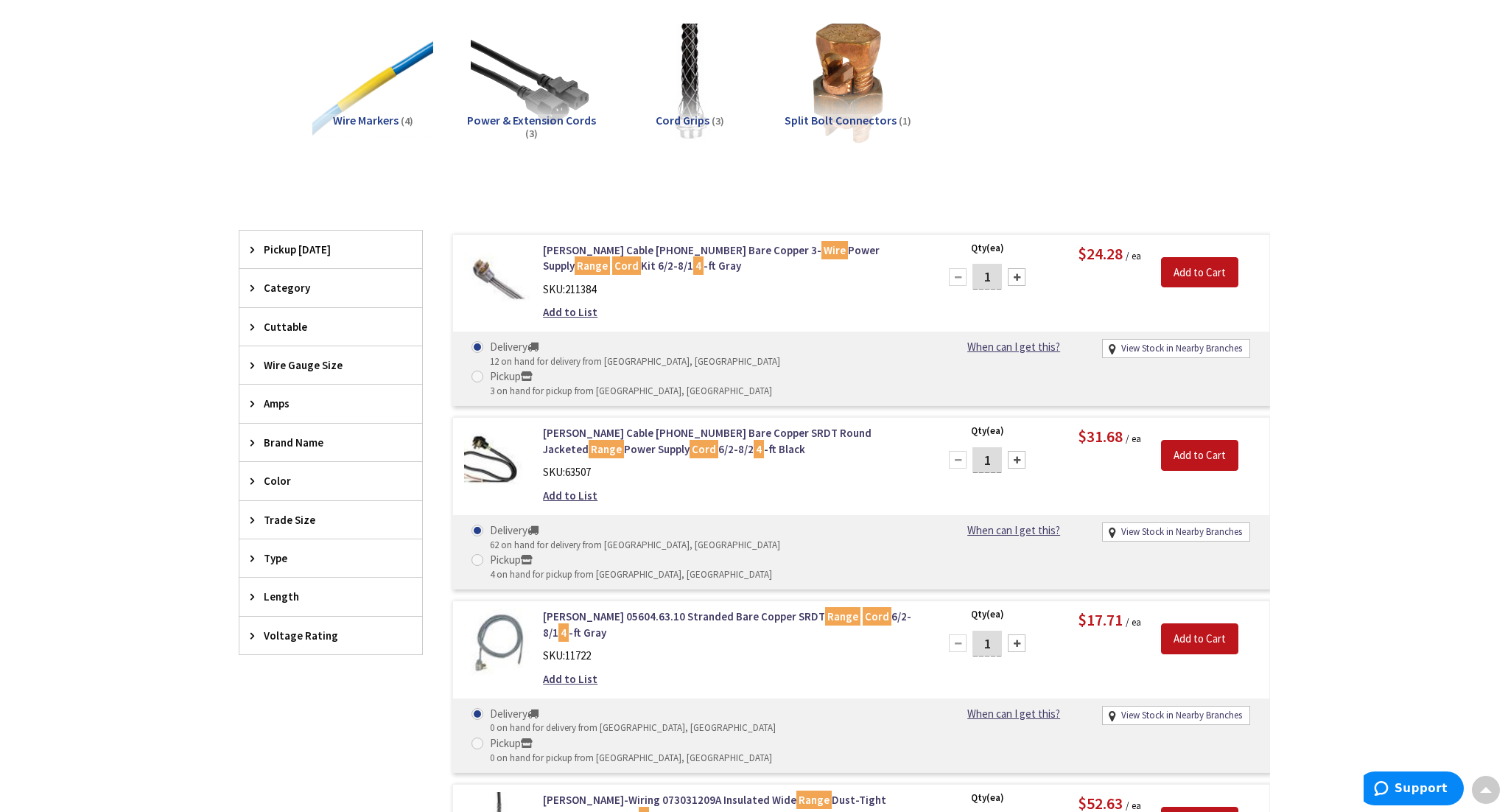
scroll to position [204, 0]
click at [688, 424] on link "Coleman Cable 09044-88-08 Bare Copper SRDT Round Jacketed Range Power Supply Co…" at bounding box center [731, 440] width 375 height 32
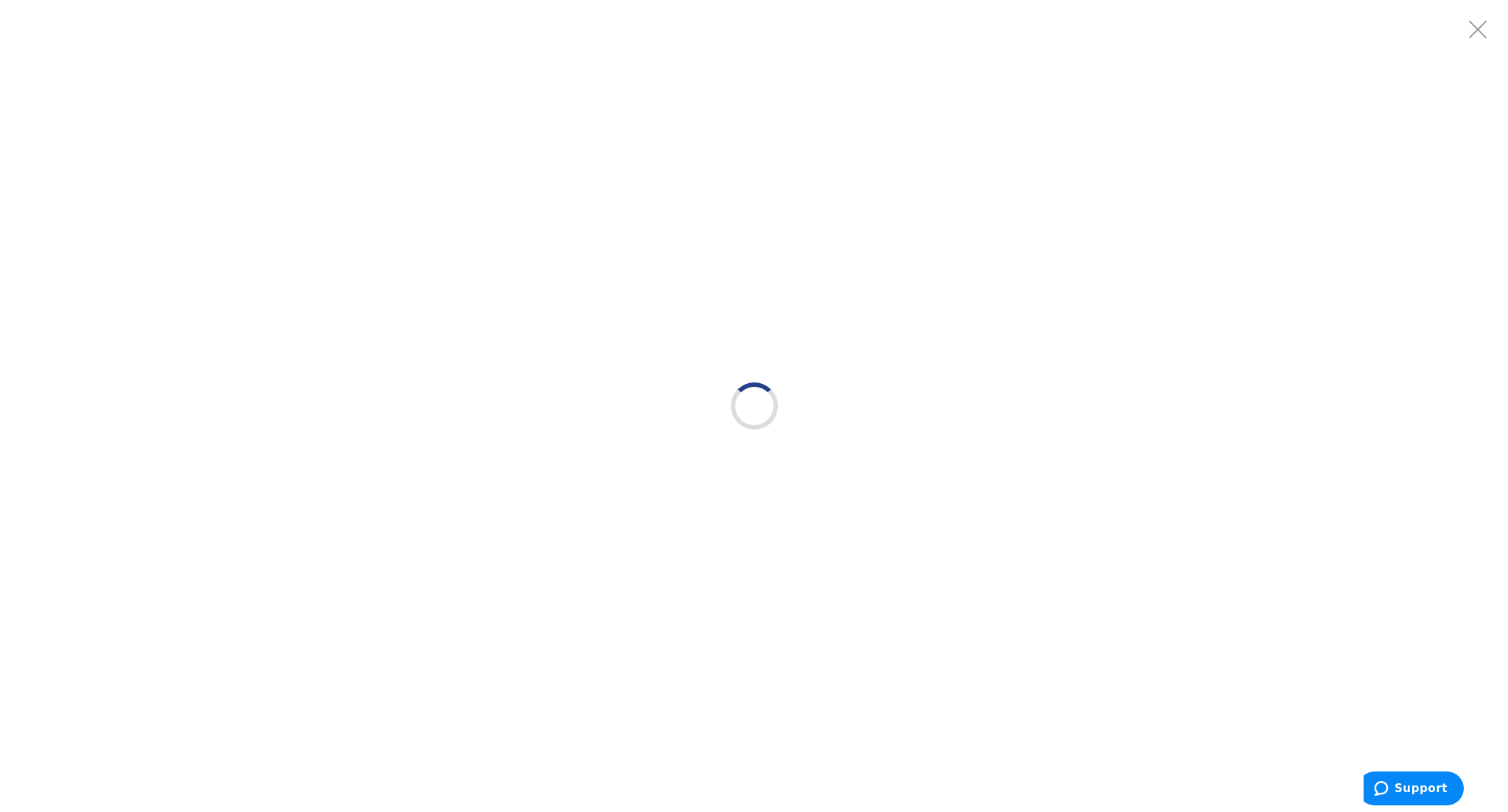
click at [466, 393] on div at bounding box center [754, 406] width 1508 height 812
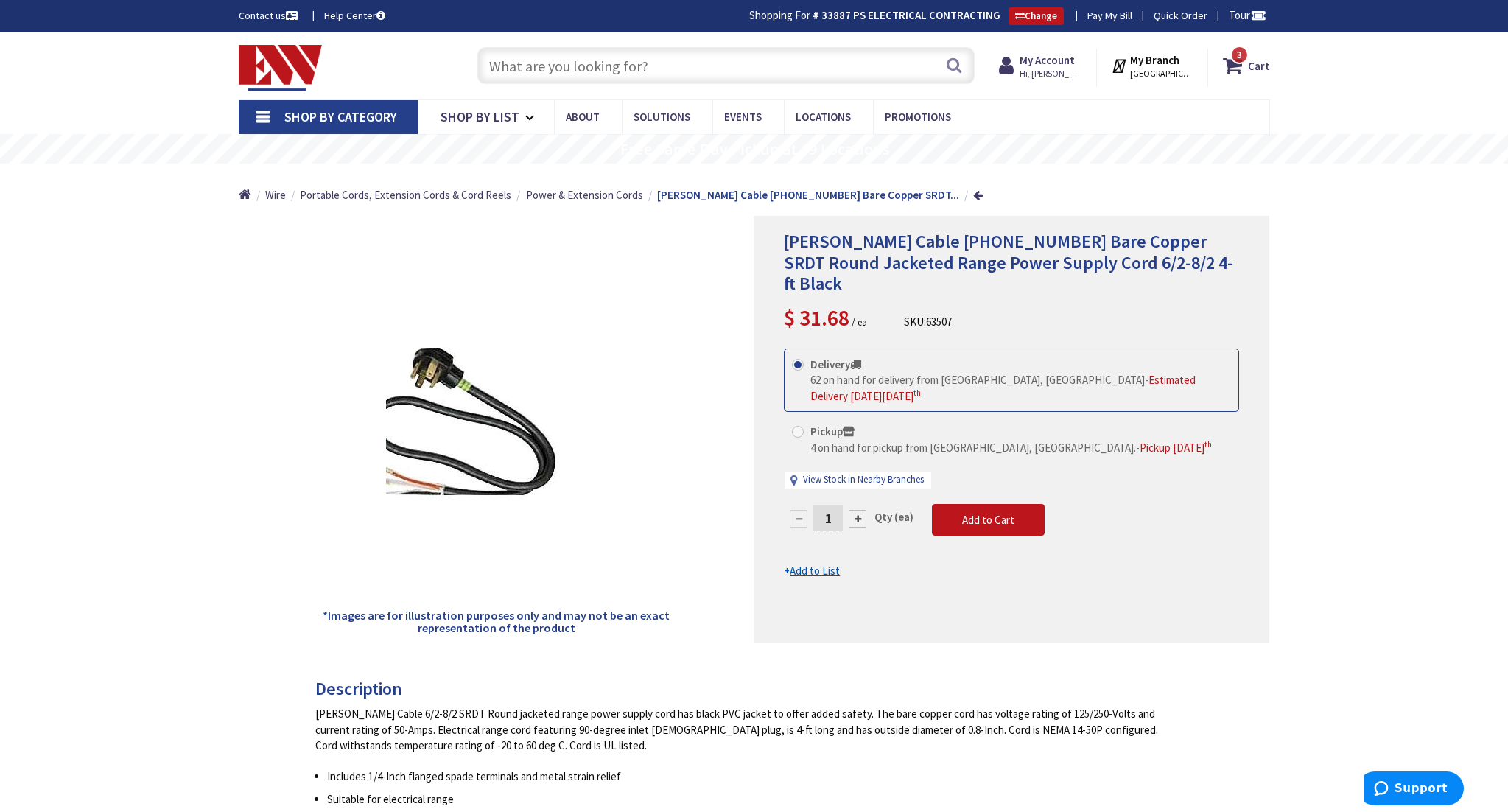
click at [858, 509] on div at bounding box center [857, 518] width 18 height 18
type input "2"
click at [962, 512] on span "Add to Cart" at bounding box center [988, 519] width 52 height 14
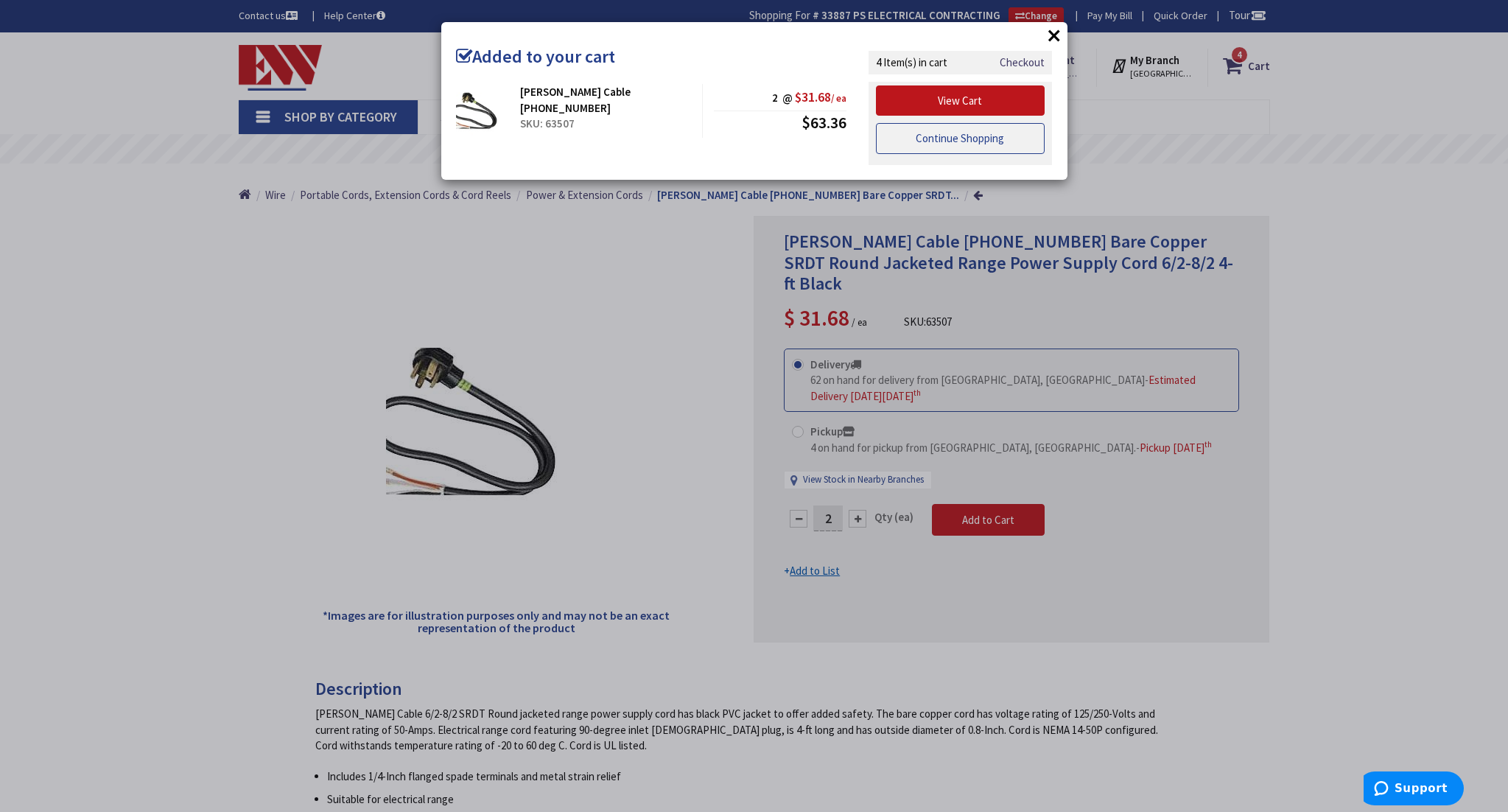
click at [995, 142] on link "Continue Shopping" at bounding box center [960, 138] width 170 height 31
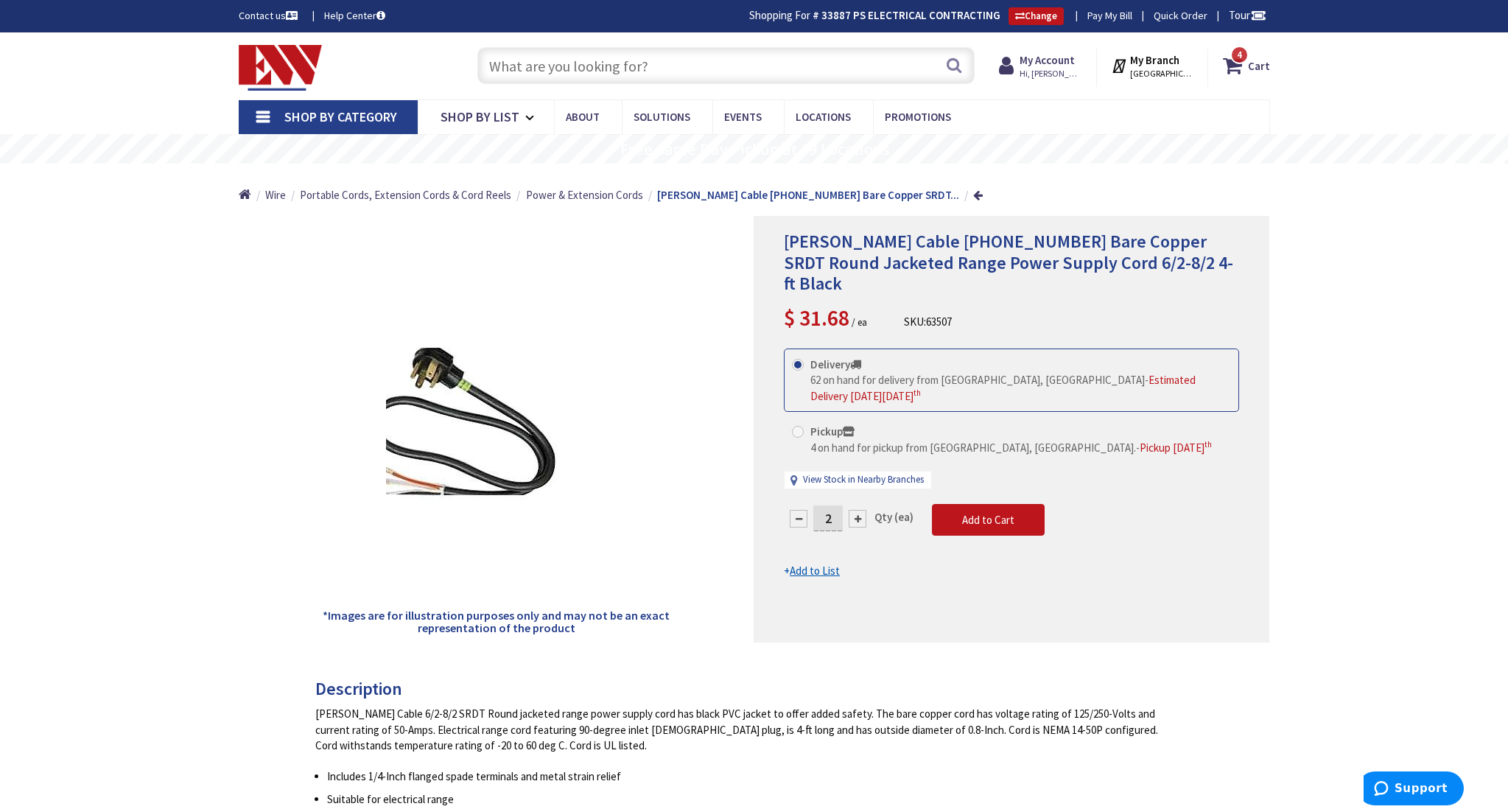
click at [693, 66] on input "text" at bounding box center [726, 65] width 497 height 37
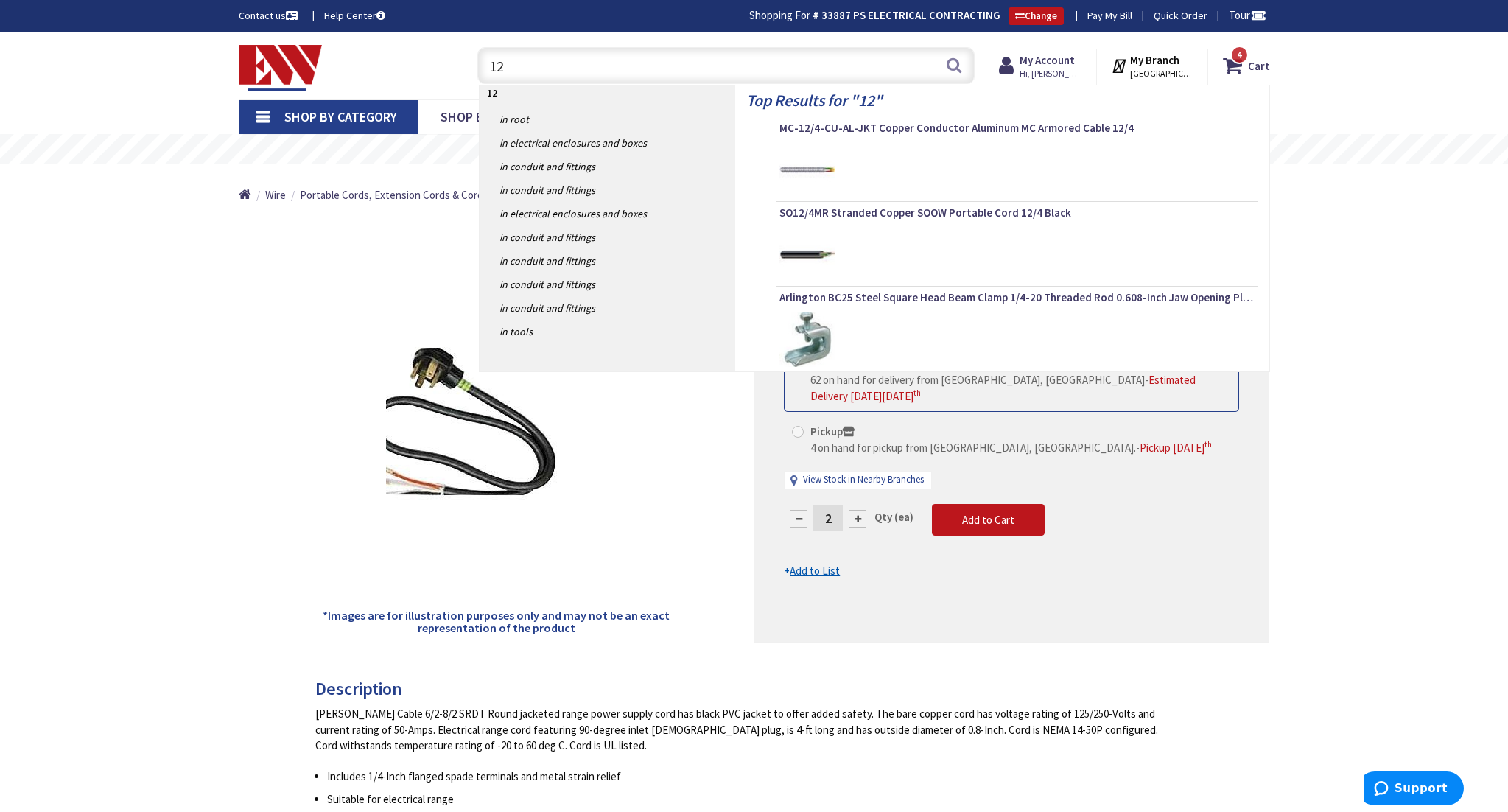
type input "1"
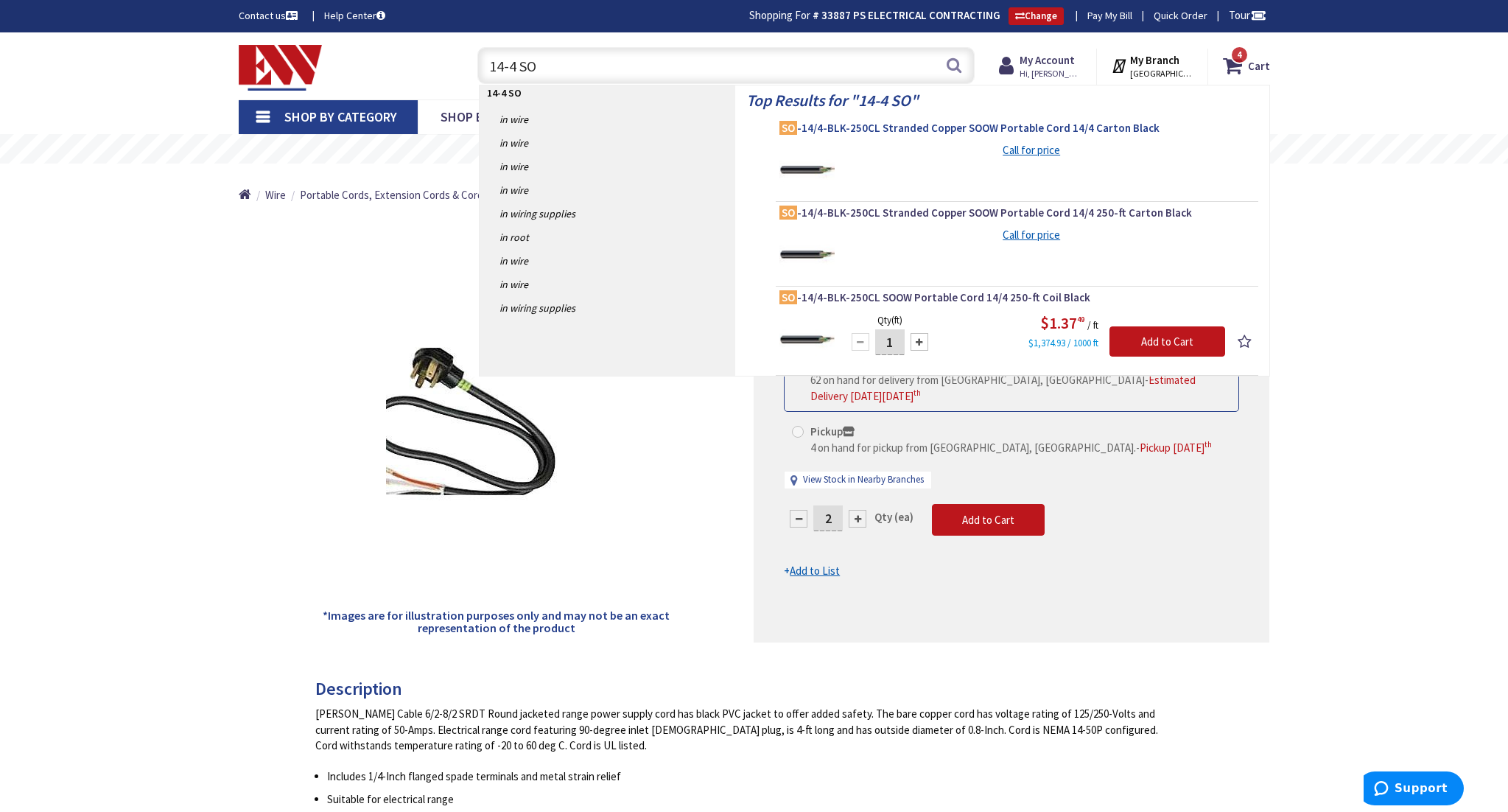
type input "14-4 SO"
click at [895, 125] on span "SO -14/4-BLK-250CL Stranded Copper SOOW Portable Cord 14/4 Carton Black" at bounding box center [1016, 128] width 475 height 15
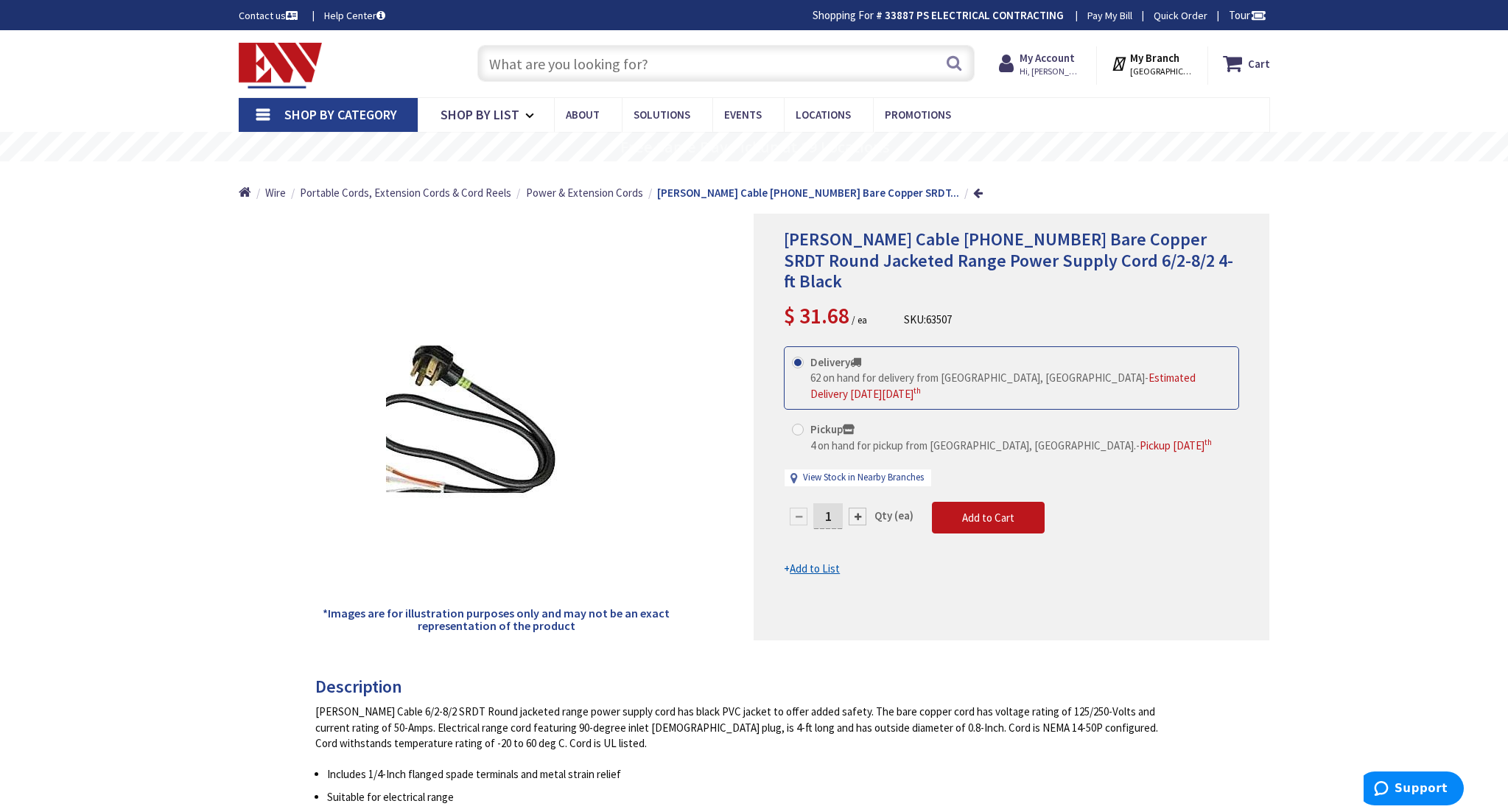
click at [554, 69] on input "text" at bounding box center [726, 63] width 497 height 37
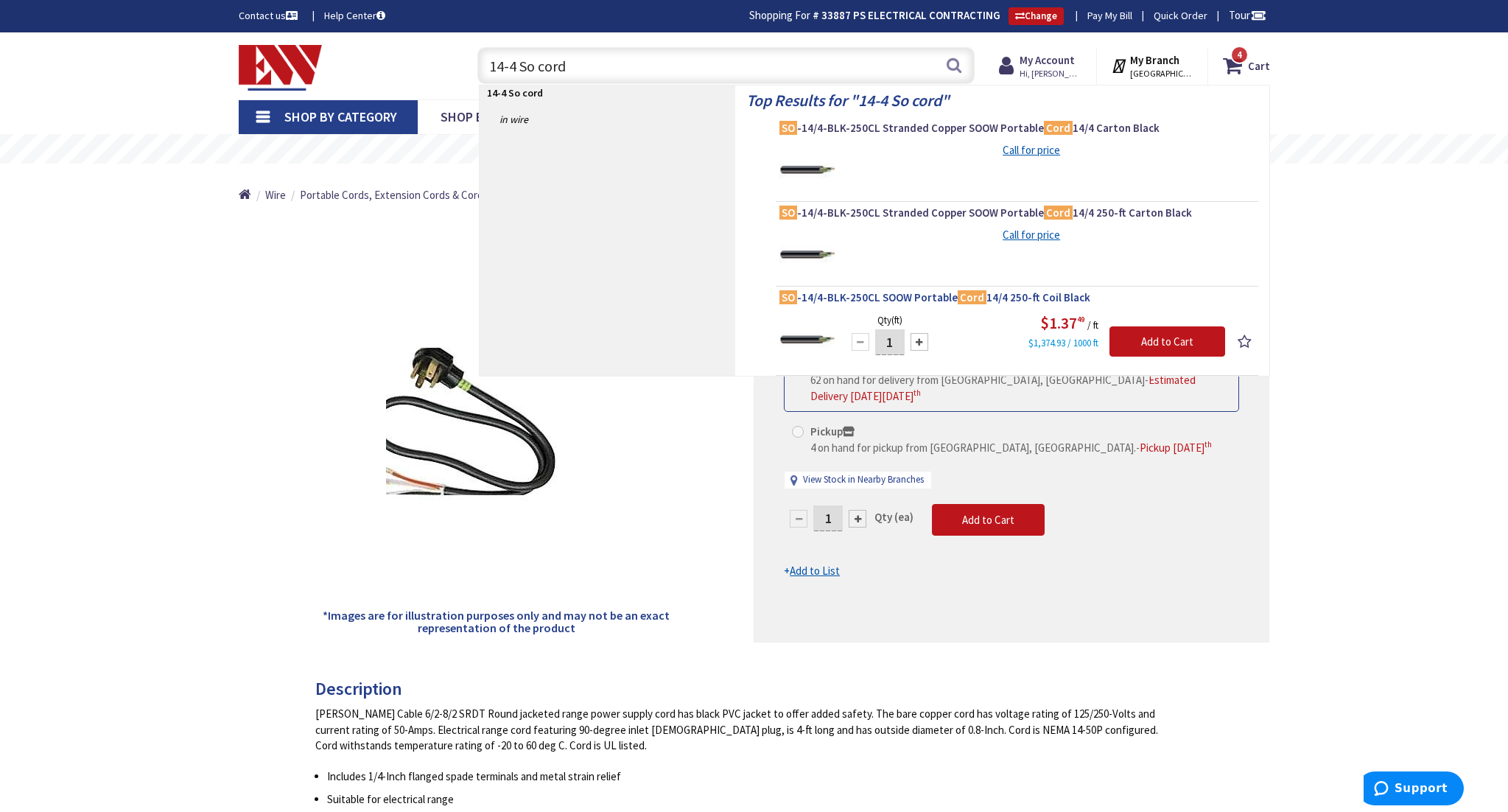
type input "14-4 So cord"
click at [907, 302] on span "SO -14/4-BLK-250CL SOOW Portable Cord 14/4 250-ft Coil Black" at bounding box center [1016, 298] width 475 height 15
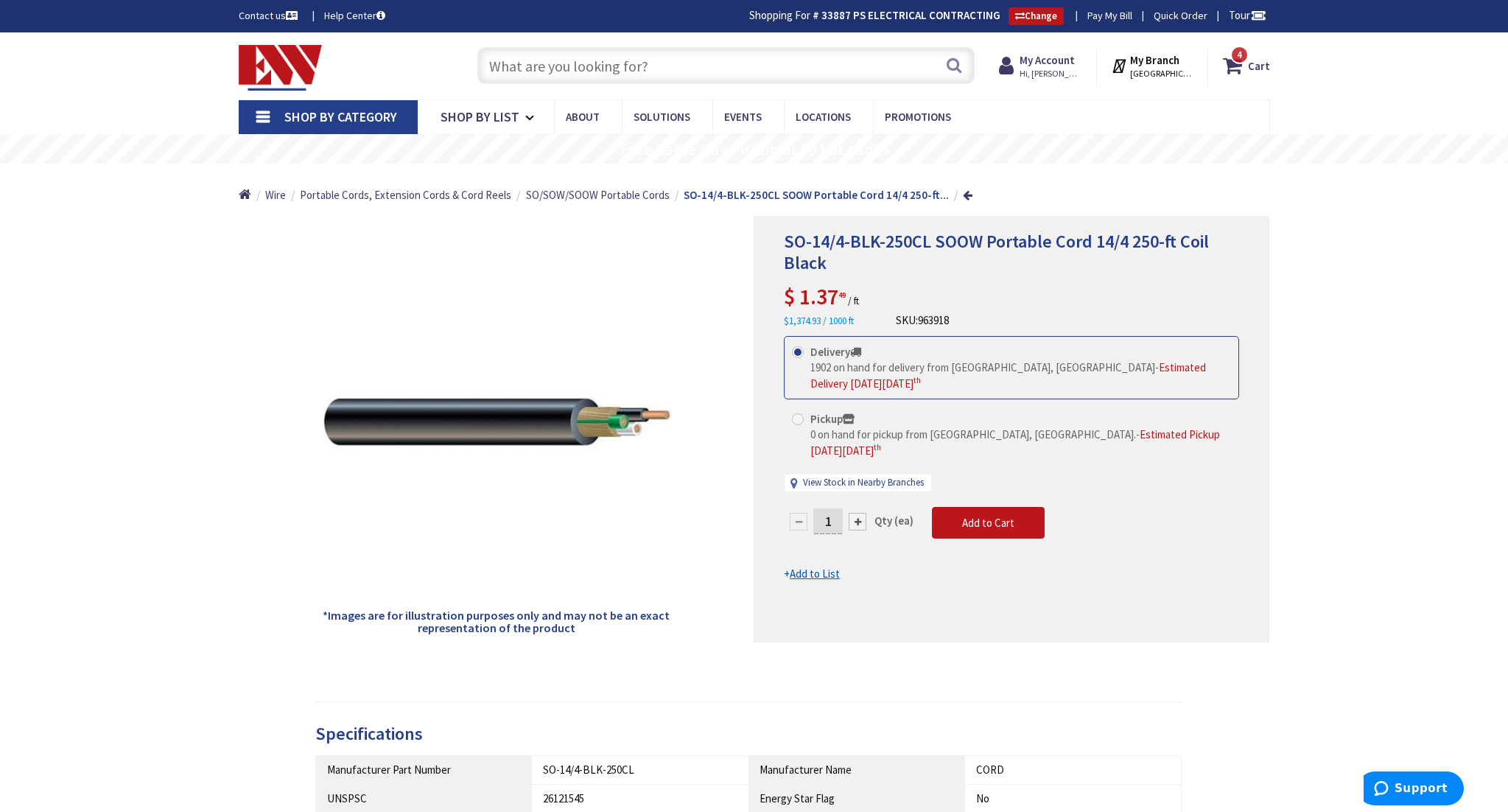
click at [859, 512] on div at bounding box center [857, 521] width 18 height 18
click at [859, 506] on div at bounding box center [1011, 429] width 514 height 425
click at [859, 512] on div at bounding box center [857, 521] width 18 height 18
click at [859, 506] on div at bounding box center [1011, 429] width 514 height 425
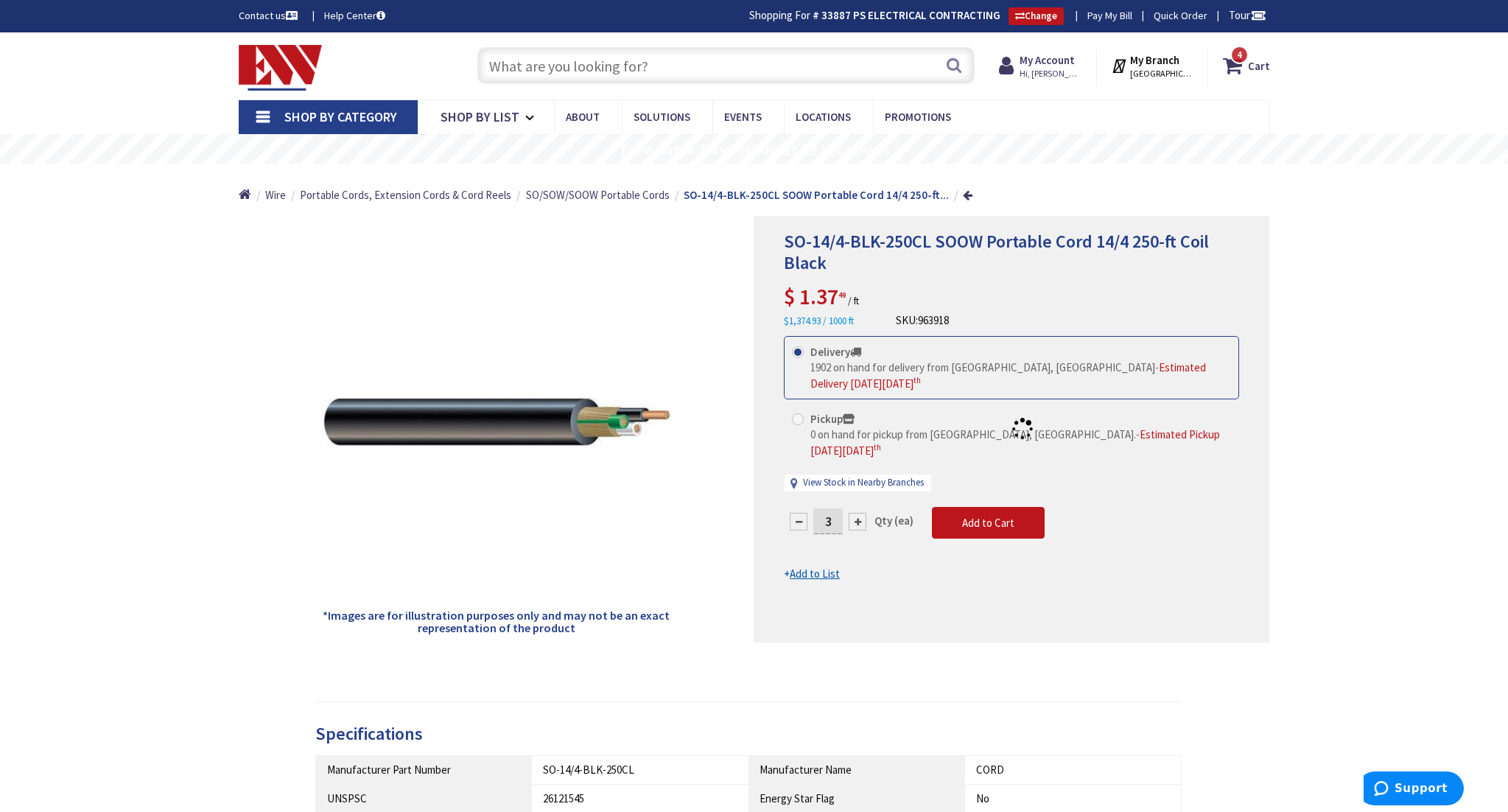
click at [859, 506] on div at bounding box center [1011, 429] width 514 height 425
click at [859, 506] on form "This product is Discontinued Delivery 1902 on hand for delivery from Middletown…" at bounding box center [1012, 459] width 455 height 246
click at [859, 512] on div at bounding box center [857, 521] width 18 height 18
click at [859, 506] on div at bounding box center [1011, 429] width 514 height 425
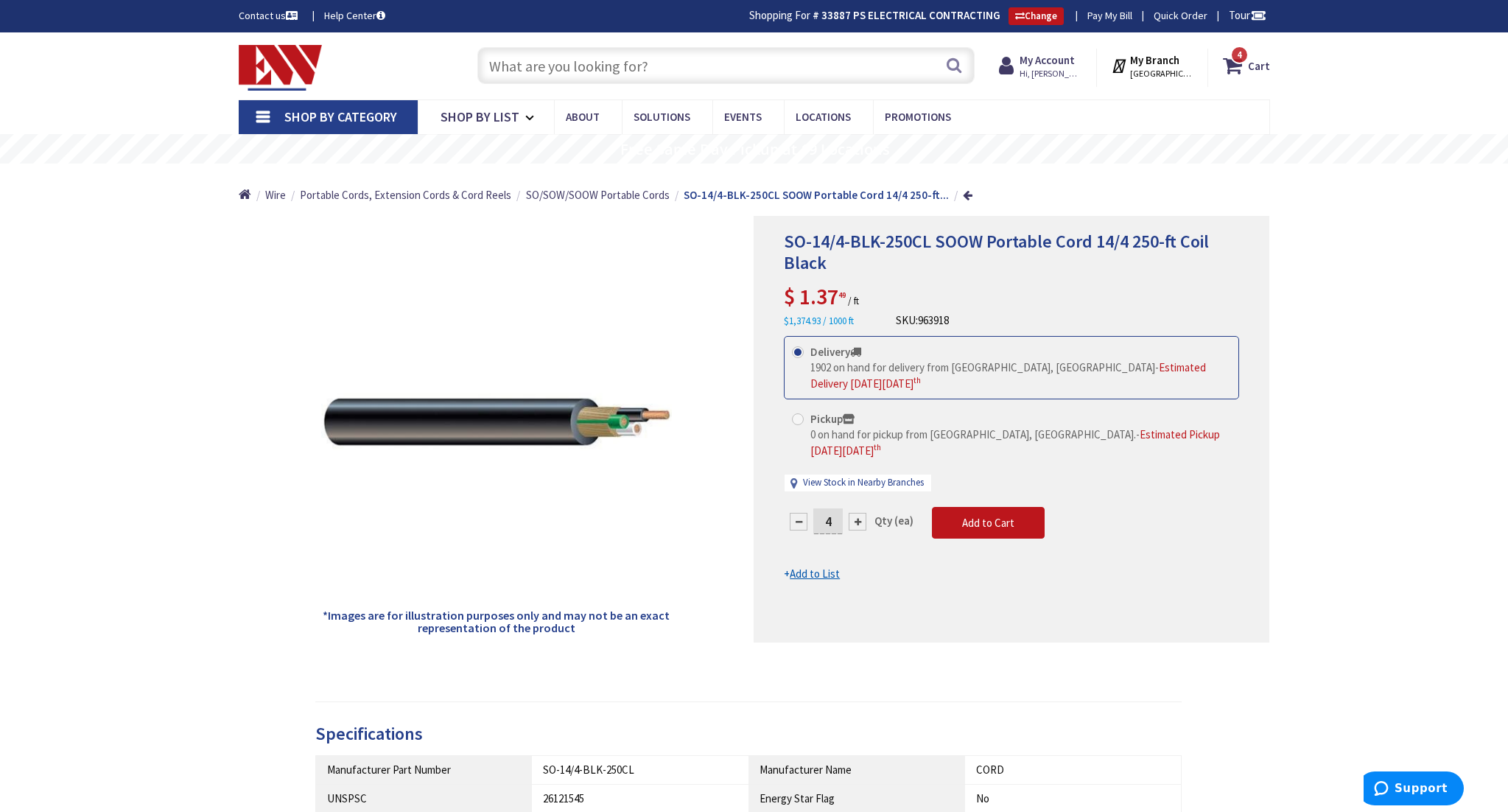
click at [859, 512] on div at bounding box center [857, 521] width 18 height 18
click at [859, 506] on div at bounding box center [1011, 429] width 514 height 425
click at [859, 506] on form "This product is Discontinued Delivery 1902 on hand for delivery from Middletown…" at bounding box center [1012, 459] width 455 height 246
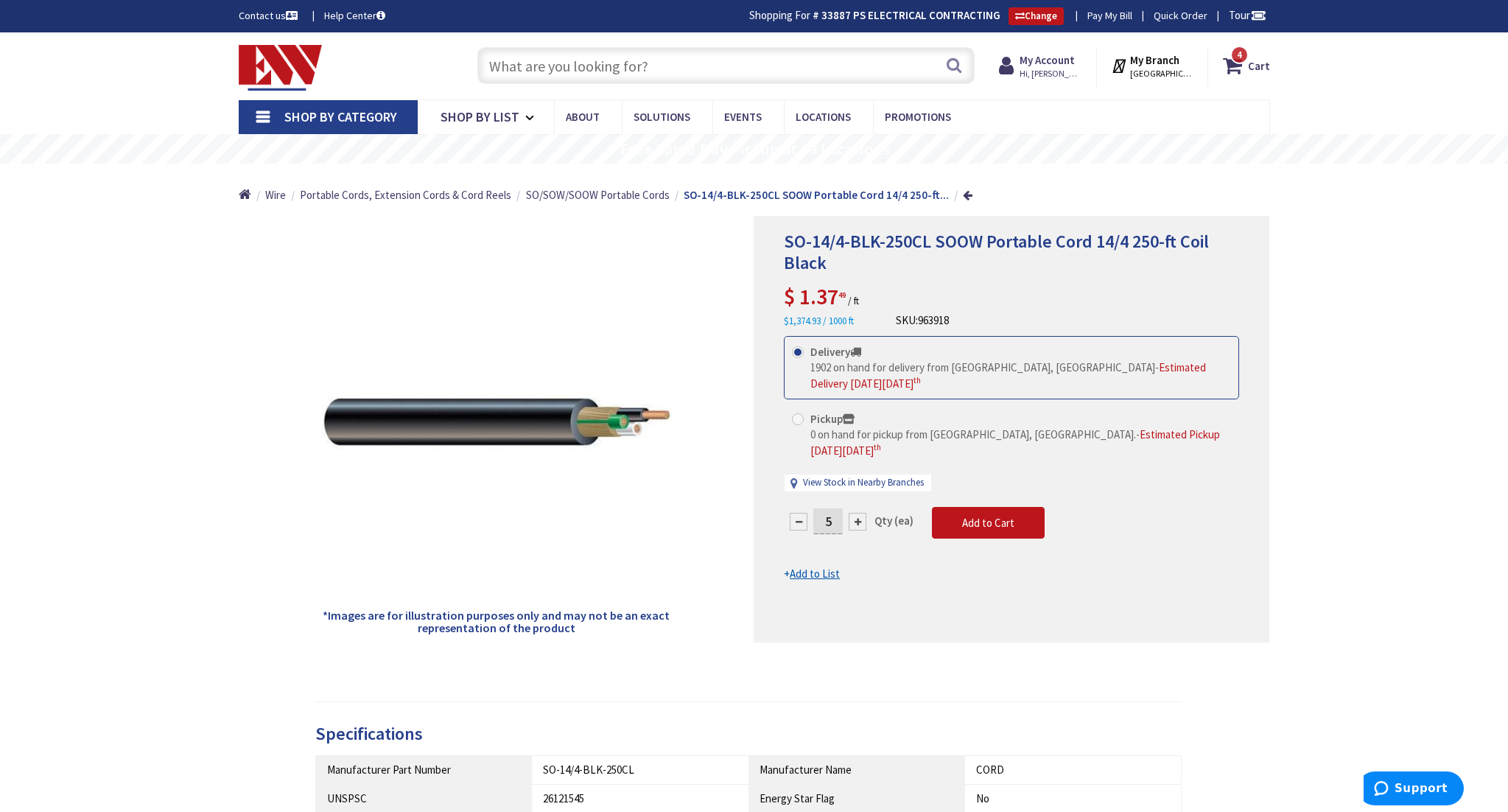
click at [859, 512] on div at bounding box center [857, 521] width 18 height 18
type input "6"
click at [832, 509] on input "6" at bounding box center [827, 522] width 29 height 26
type input "30"
click at [993, 515] on form "This product is Discontinued Delivery 1902 on hand for delivery from Middletown…" at bounding box center [1012, 459] width 455 height 246
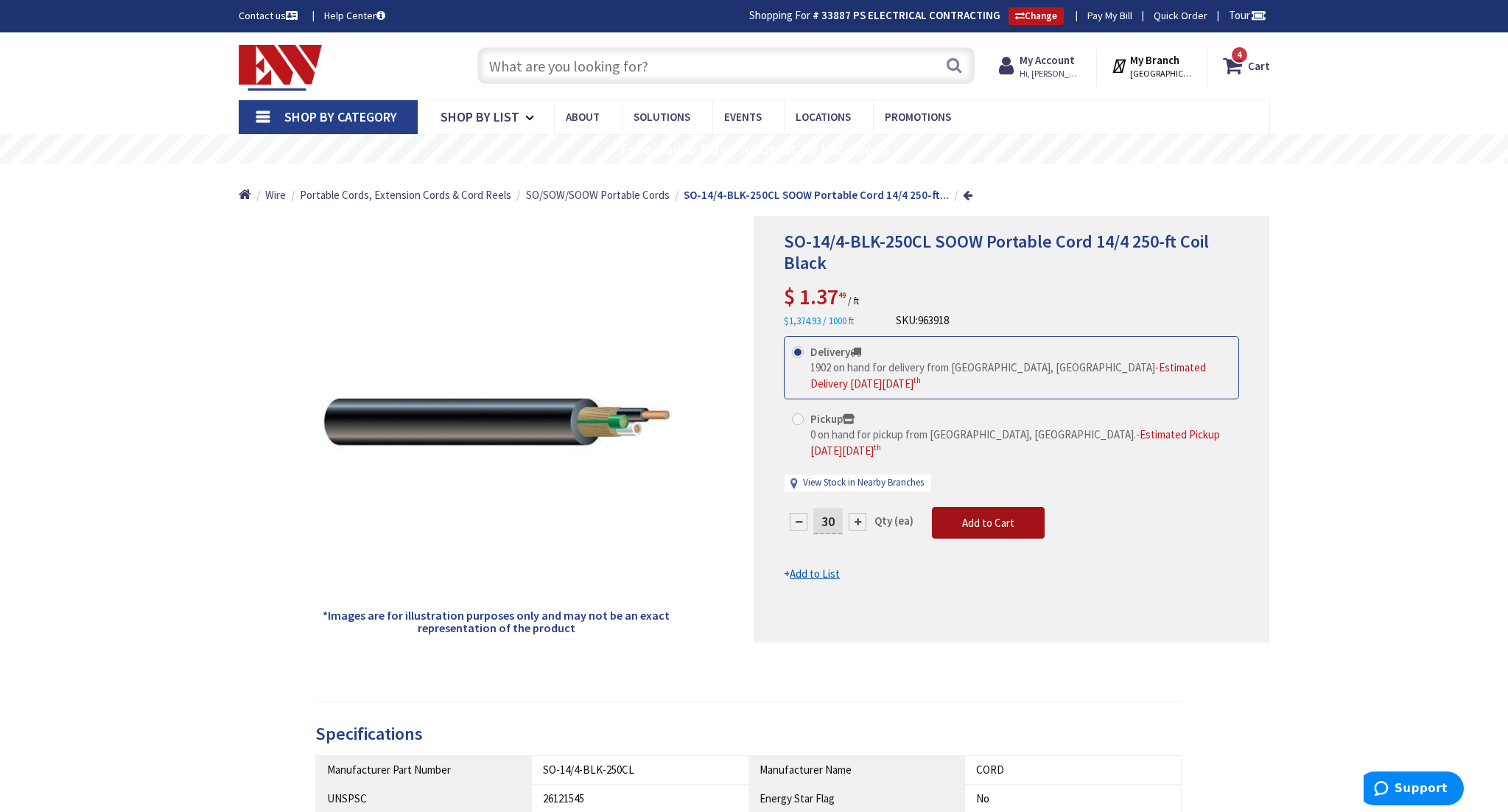
click at [980, 516] on span "Add to Cart" at bounding box center [988, 523] width 52 height 14
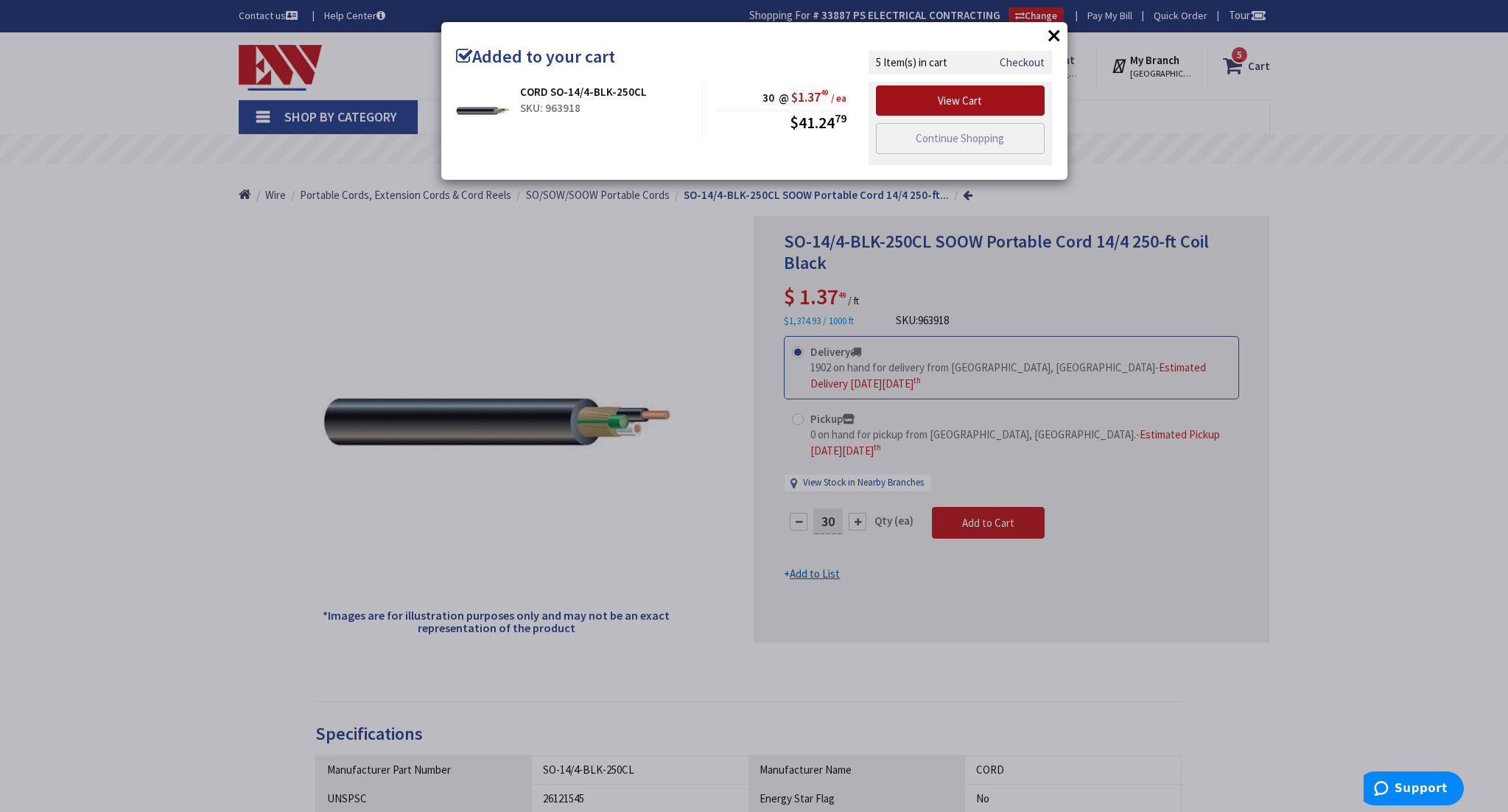
click at [971, 98] on link "View Cart" at bounding box center [960, 100] width 170 height 31
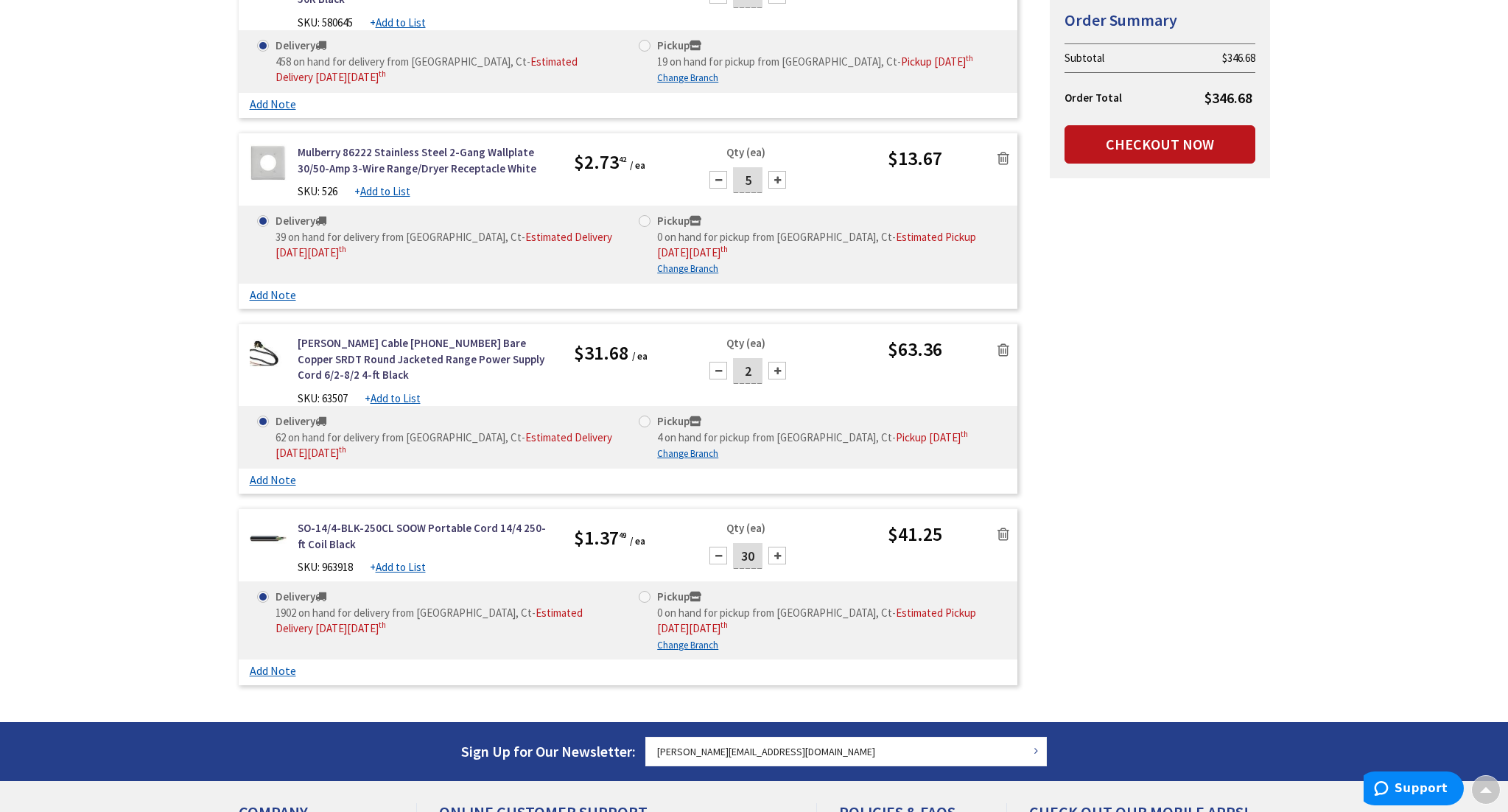
scroll to position [557, 0]
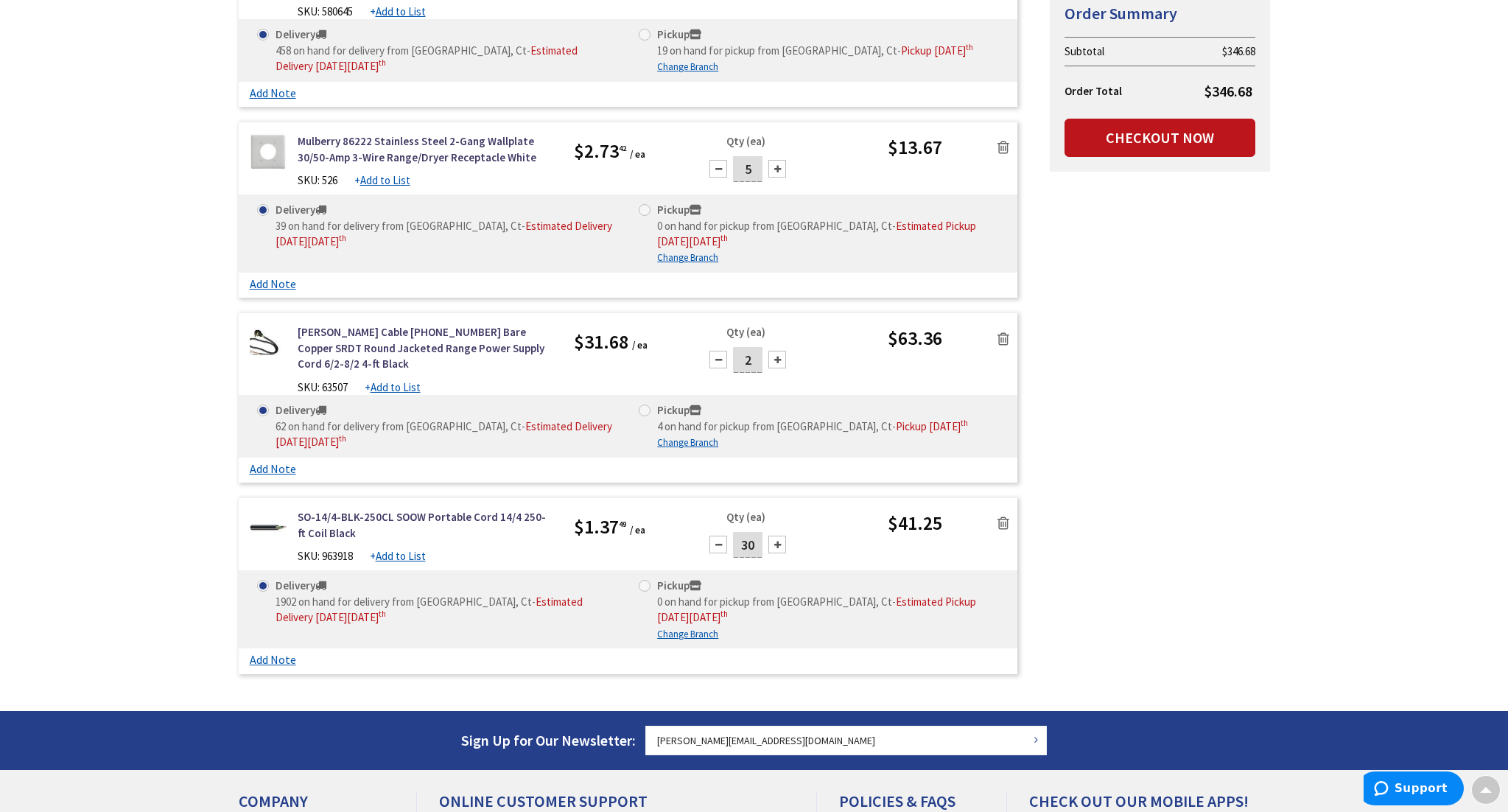
click at [748, 557] on input "30" at bounding box center [747, 545] width 29 height 26
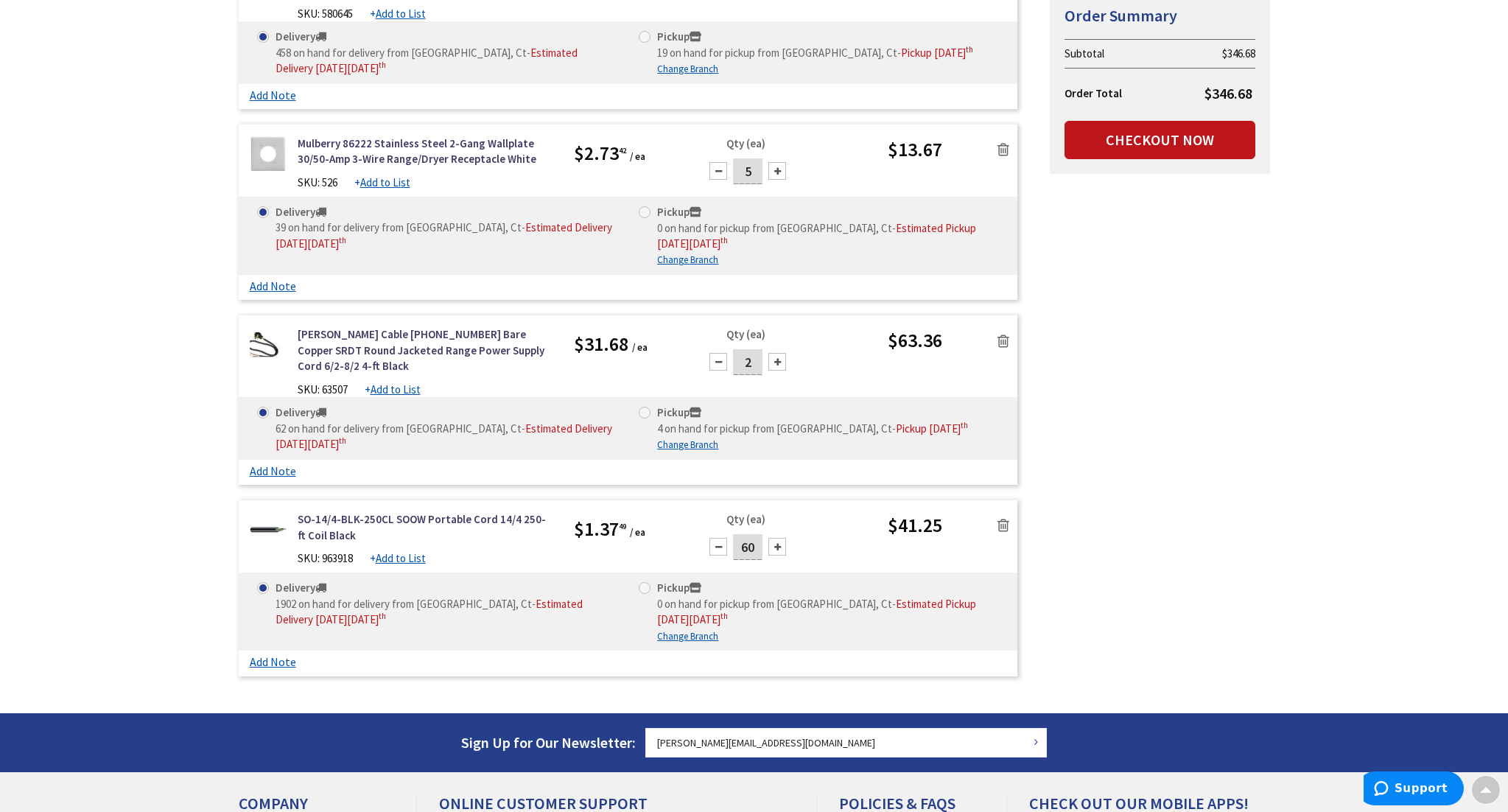
type input "60"
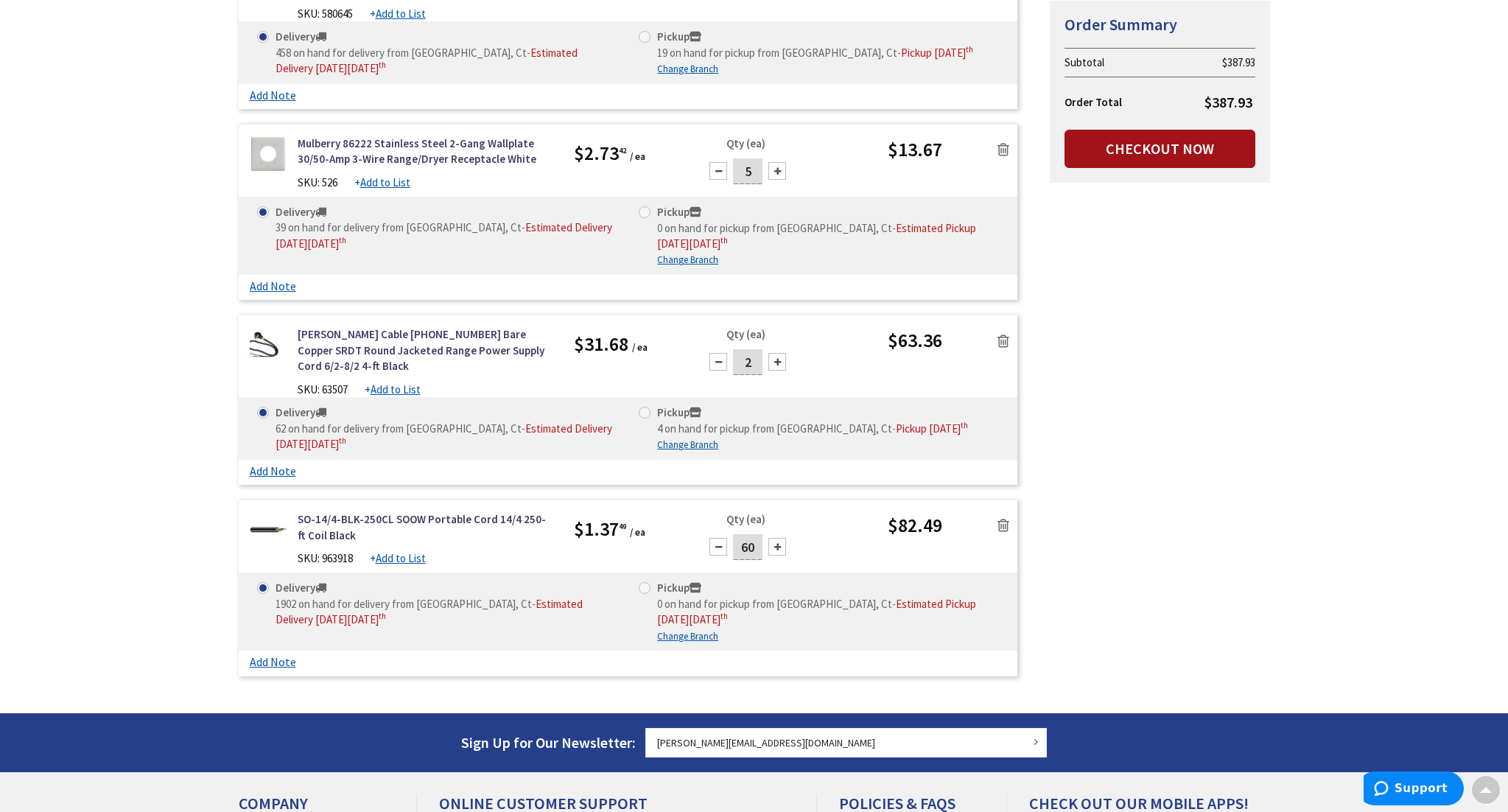
click at [1146, 151] on link "Checkout Now" at bounding box center [1161, 148] width 191 height 38
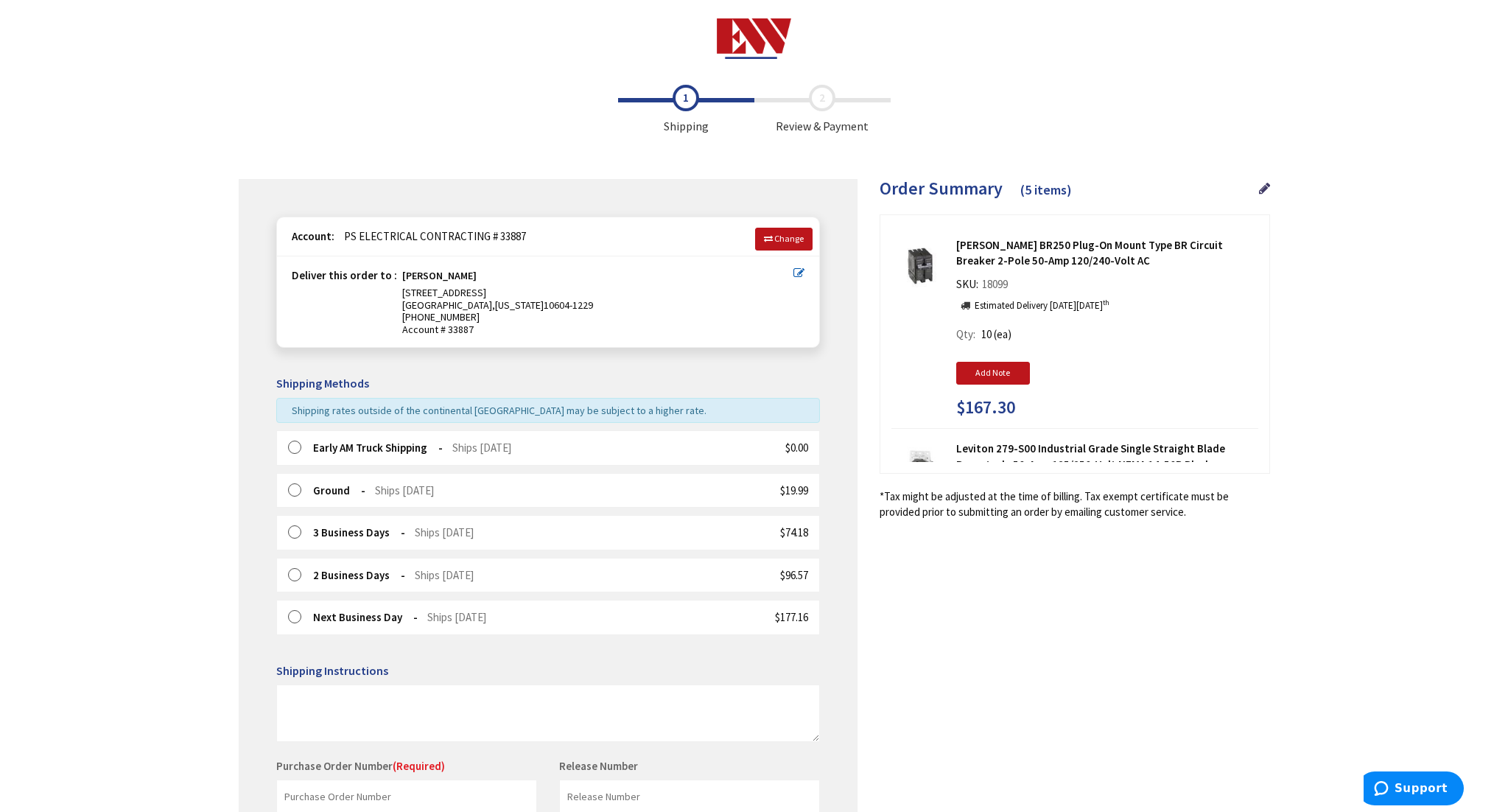
click at [291, 447] on label at bounding box center [300, 448] width 22 height 15
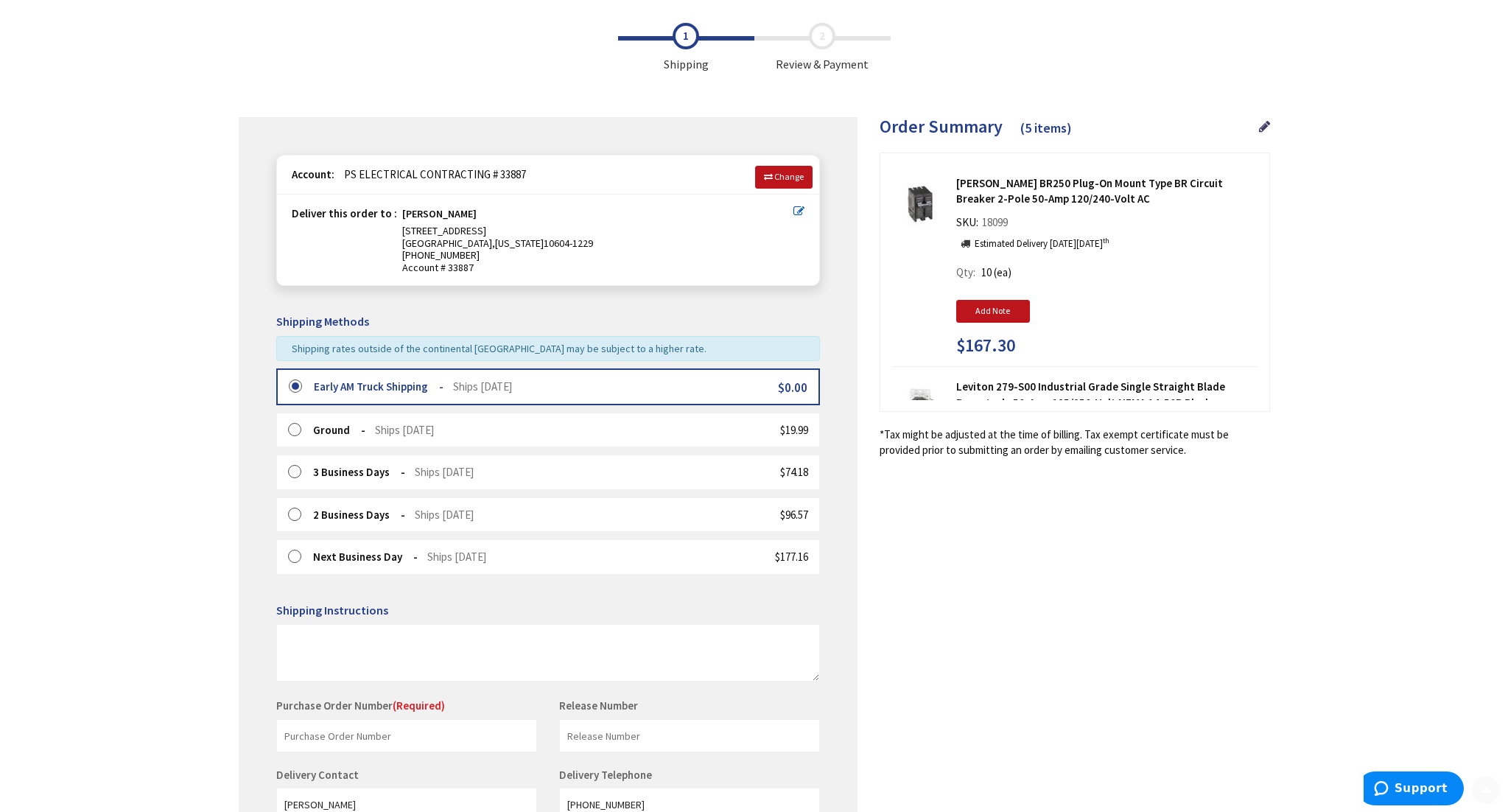
scroll to position [235, 0]
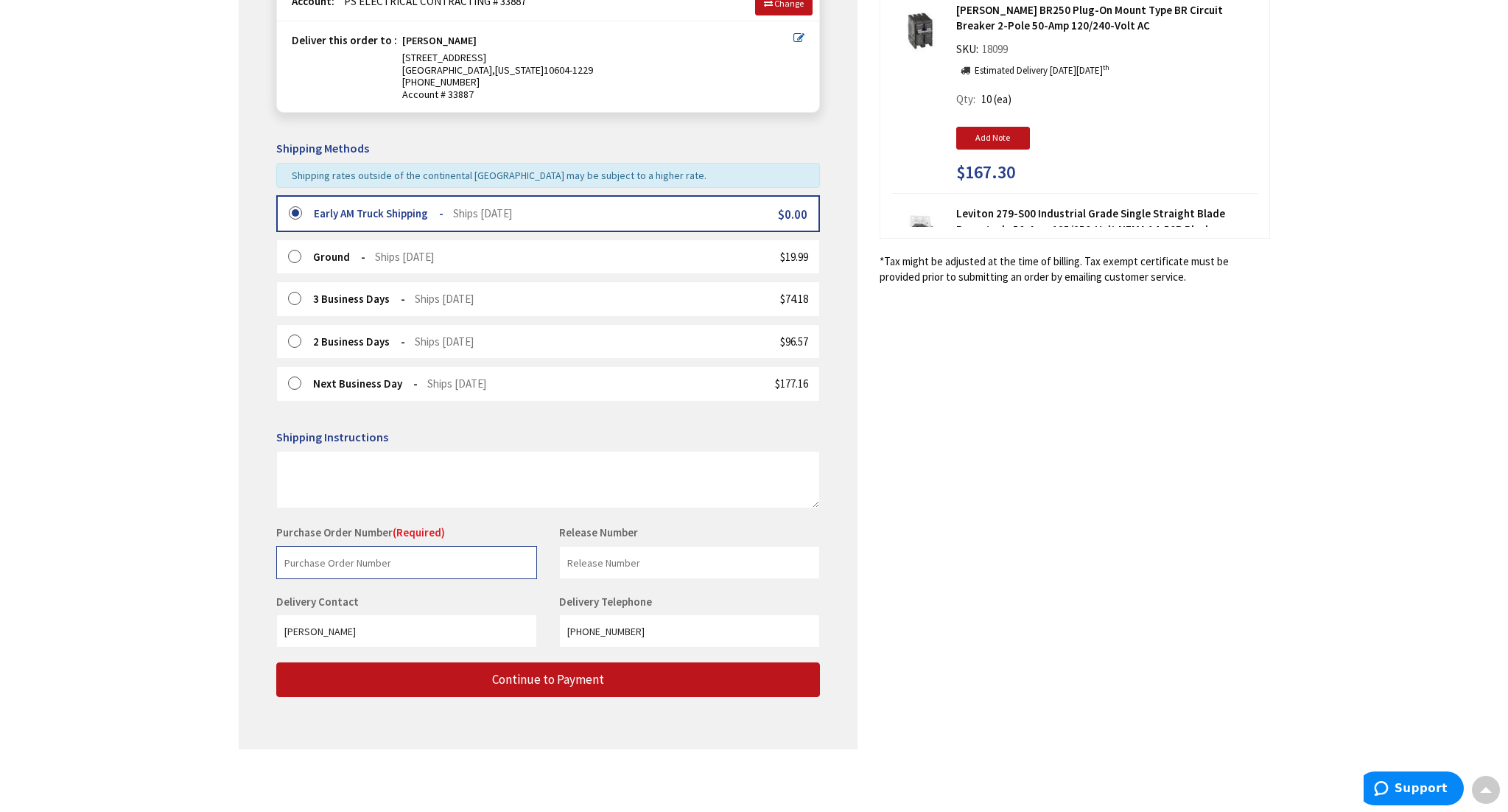
click at [395, 559] on input "text" at bounding box center [407, 562] width 260 height 33
type input "Stock"
click at [605, 554] on input "text" at bounding box center [689, 562] width 260 height 33
type input "Stock"
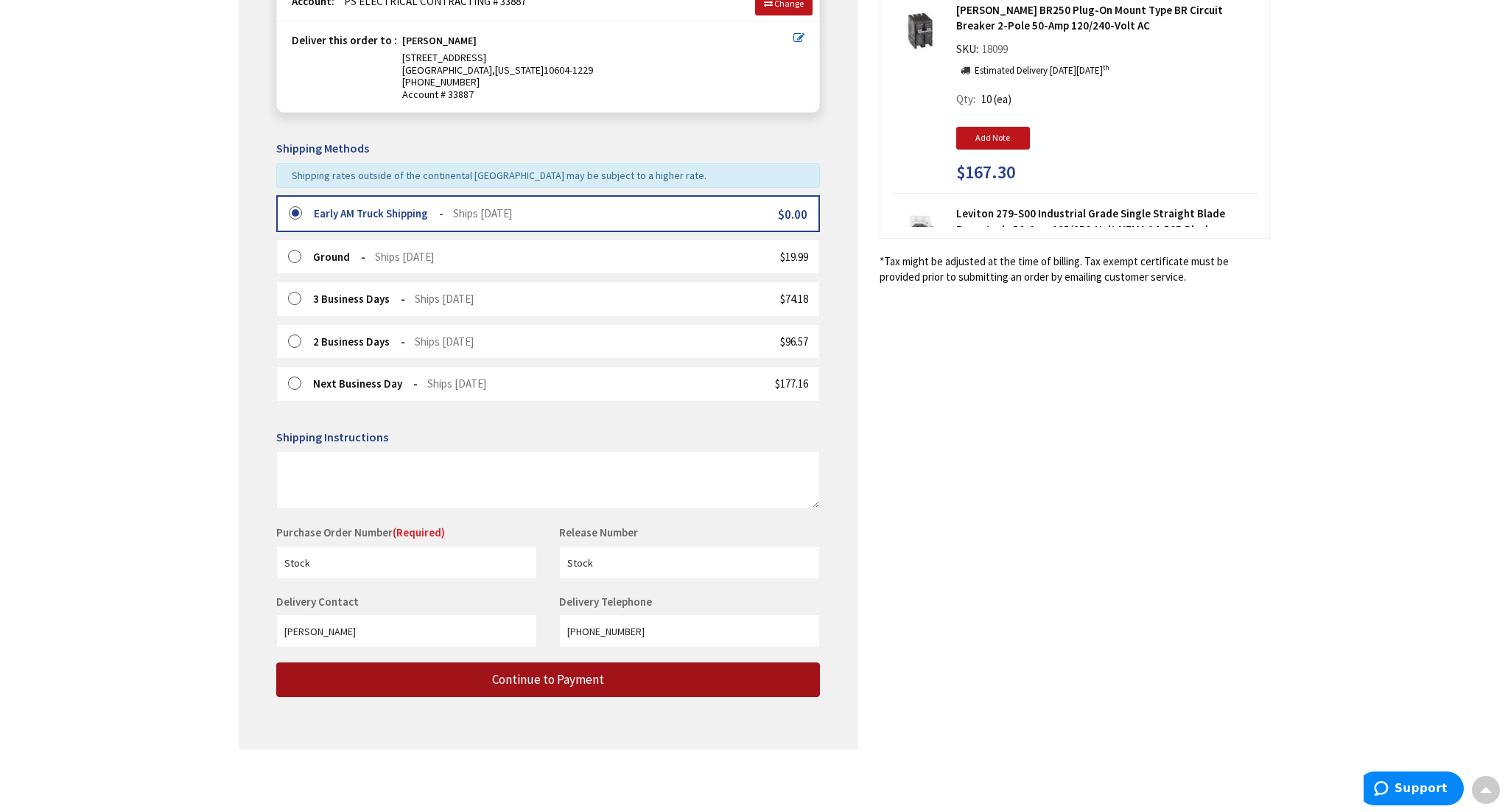
click at [565, 679] on span "Continue to Payment" at bounding box center [548, 679] width 112 height 16
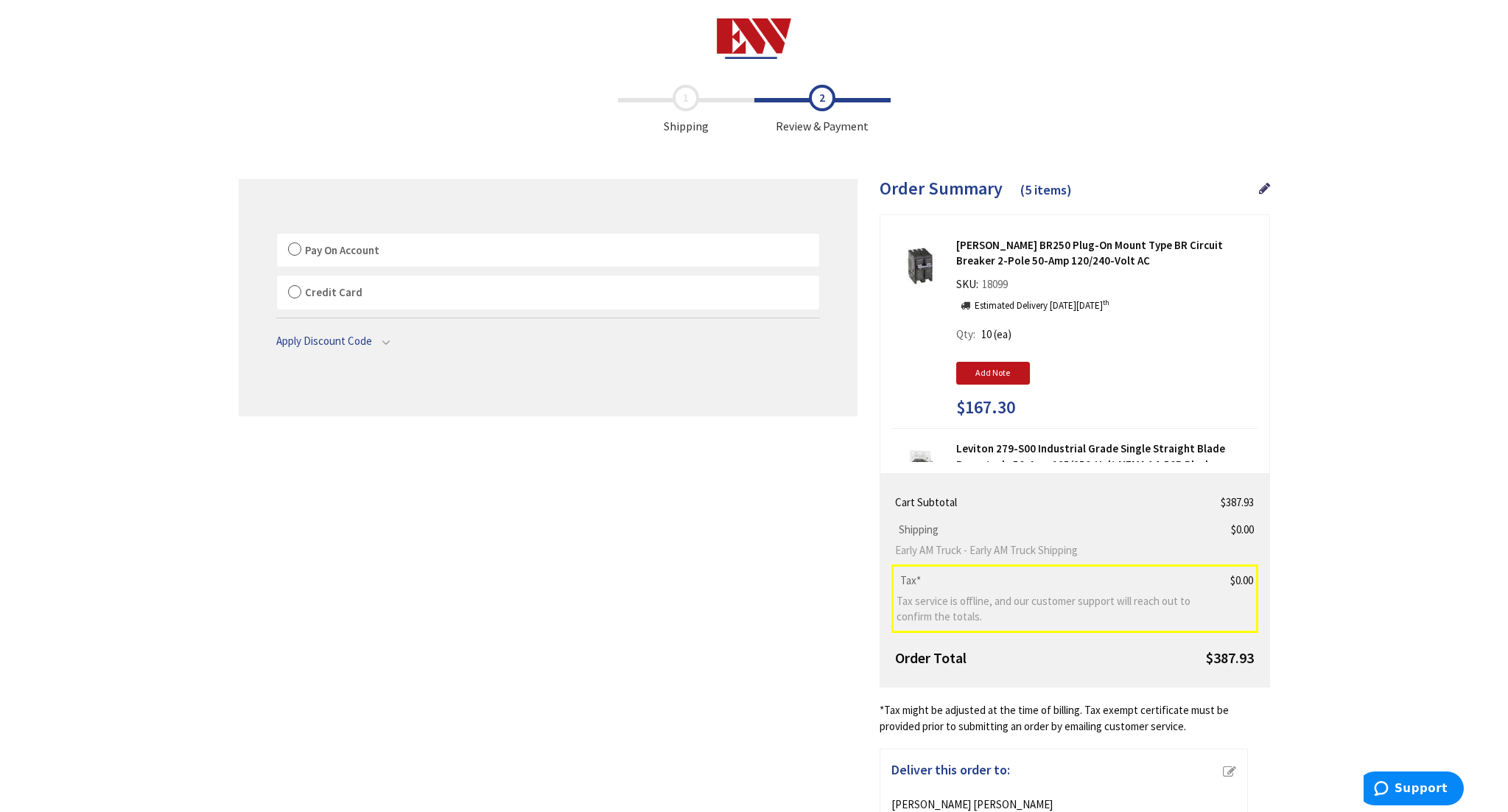
click at [291, 250] on label "Pay On Account" at bounding box center [548, 250] width 542 height 34
click at [277, 236] on input "Pay On Account" at bounding box center [277, 236] width 0 height 0
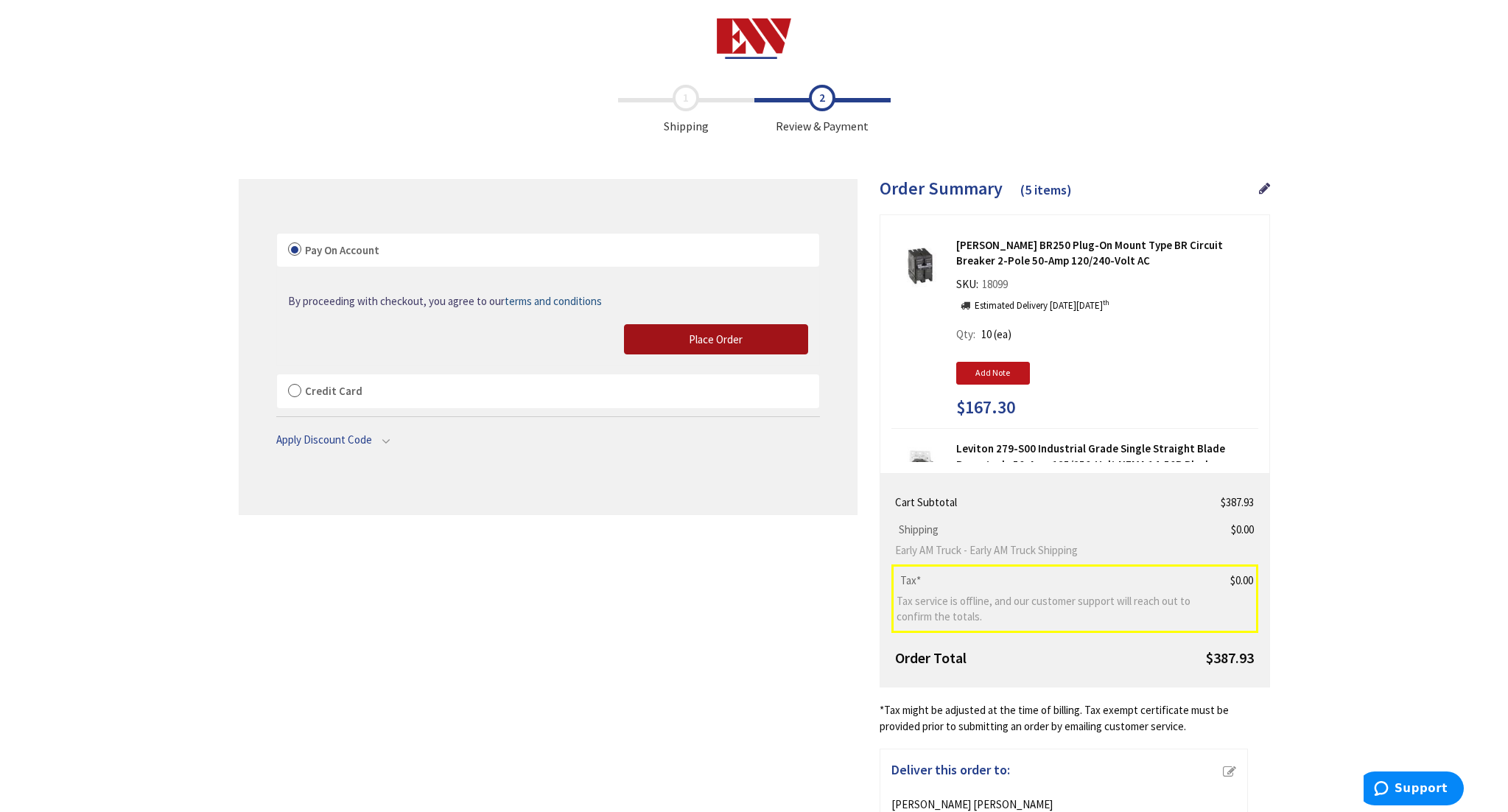
click at [684, 332] on button "Place Order" at bounding box center [716, 339] width 185 height 31
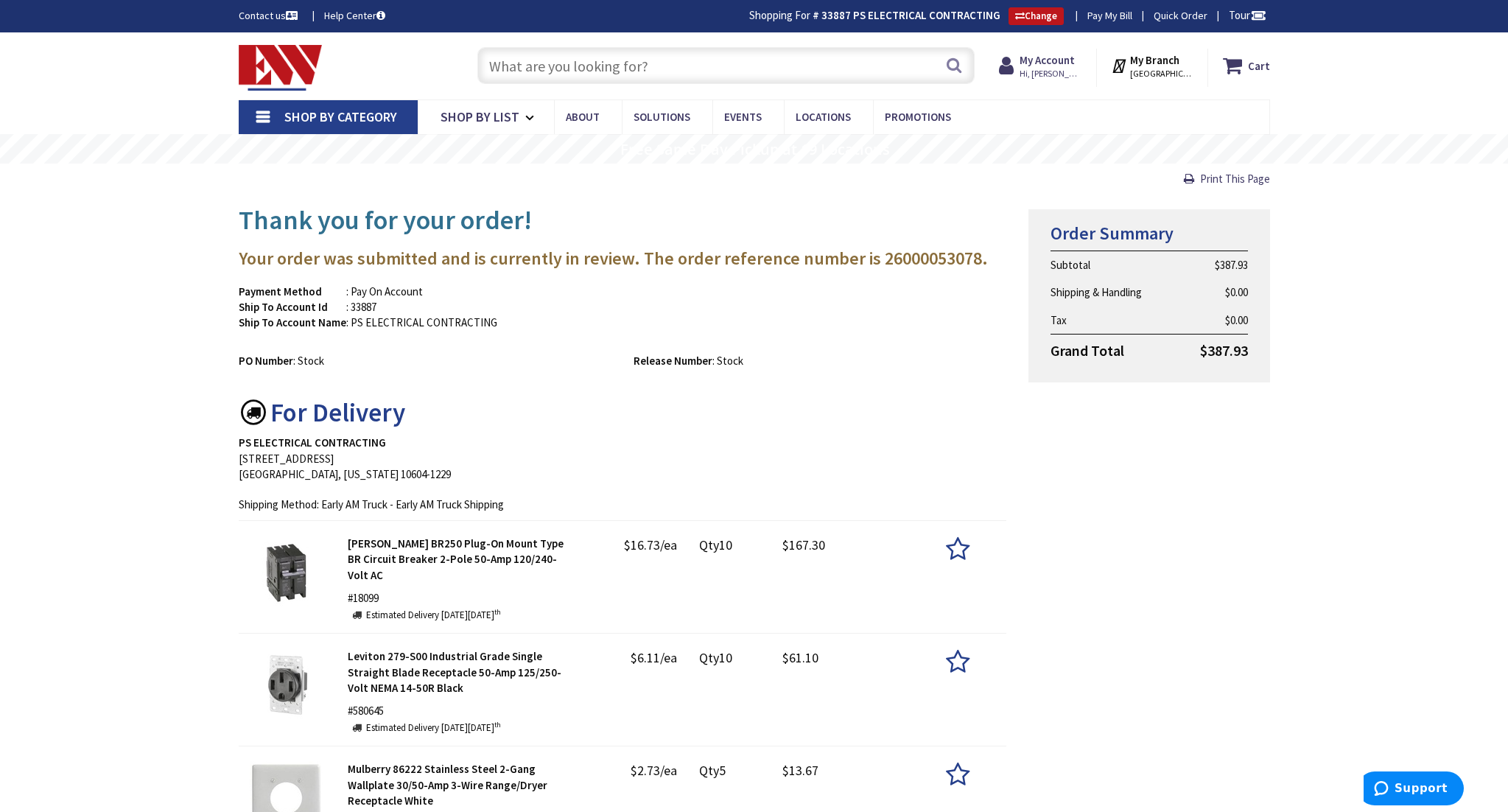
click at [754, 71] on input "text" at bounding box center [726, 65] width 497 height 37
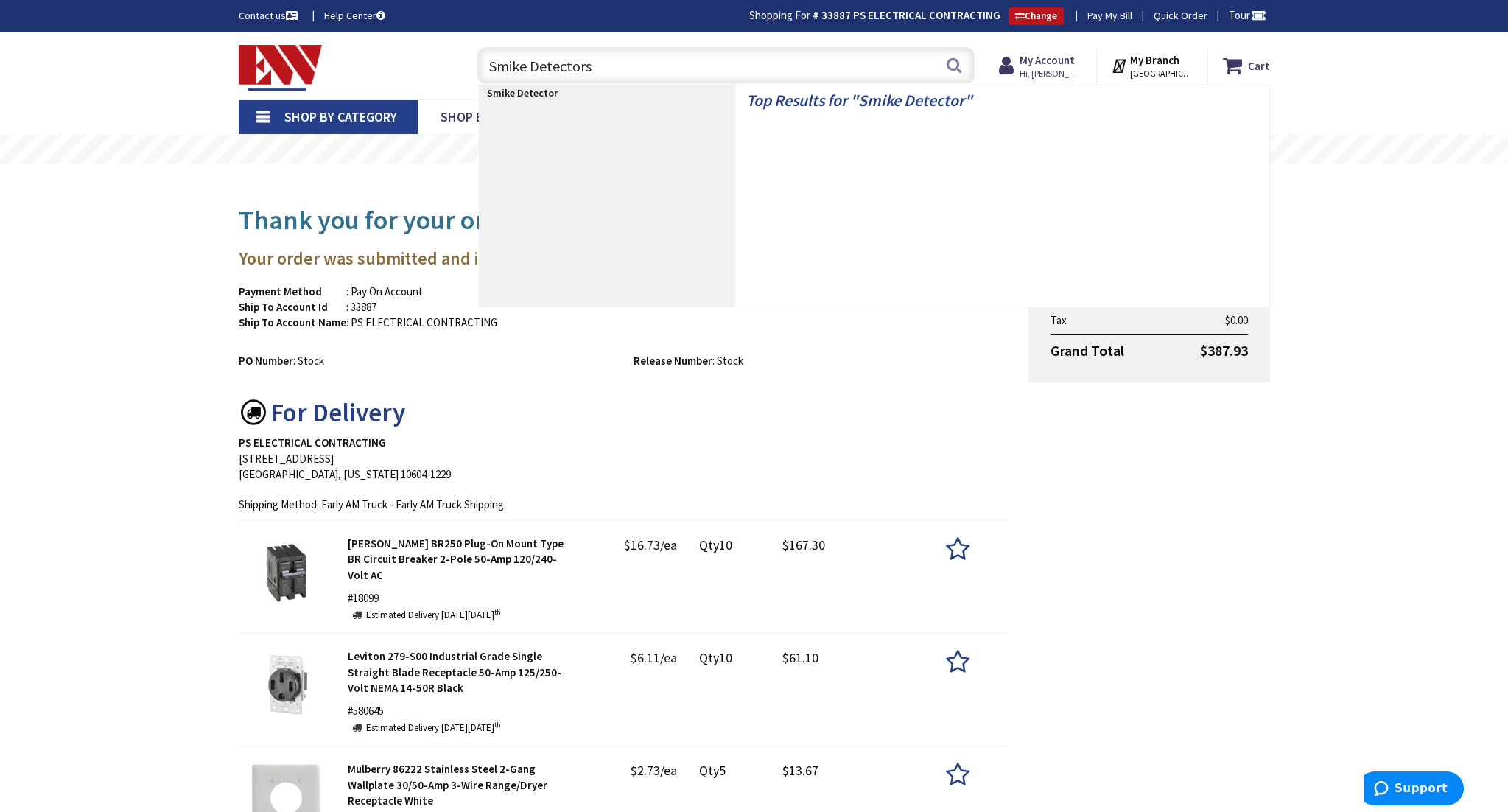
type input "Smike Detectors"
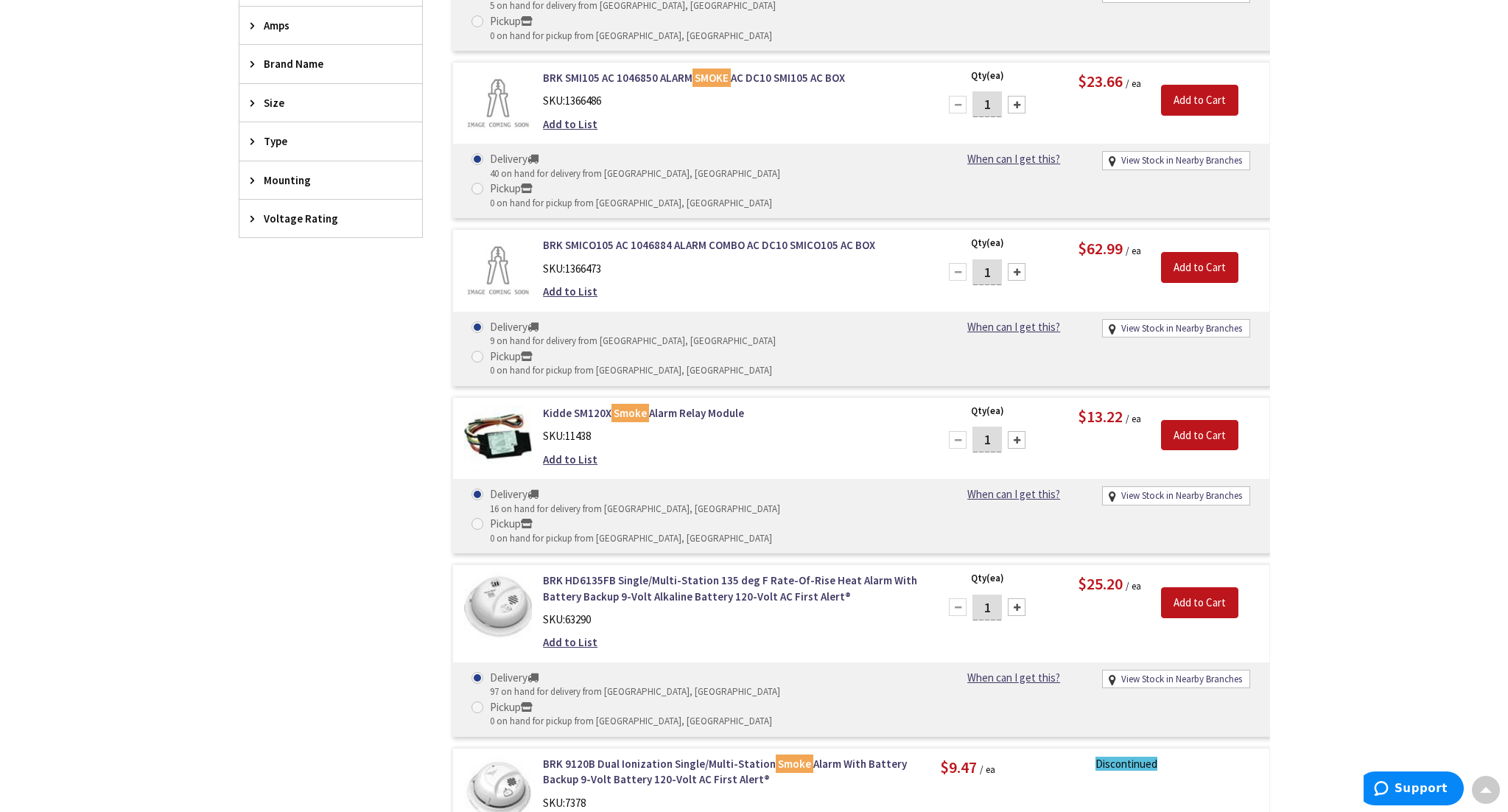
scroll to position [543, 0]
click at [1181, 586] on input "Add to Cart" at bounding box center [1200, 601] width 78 height 31
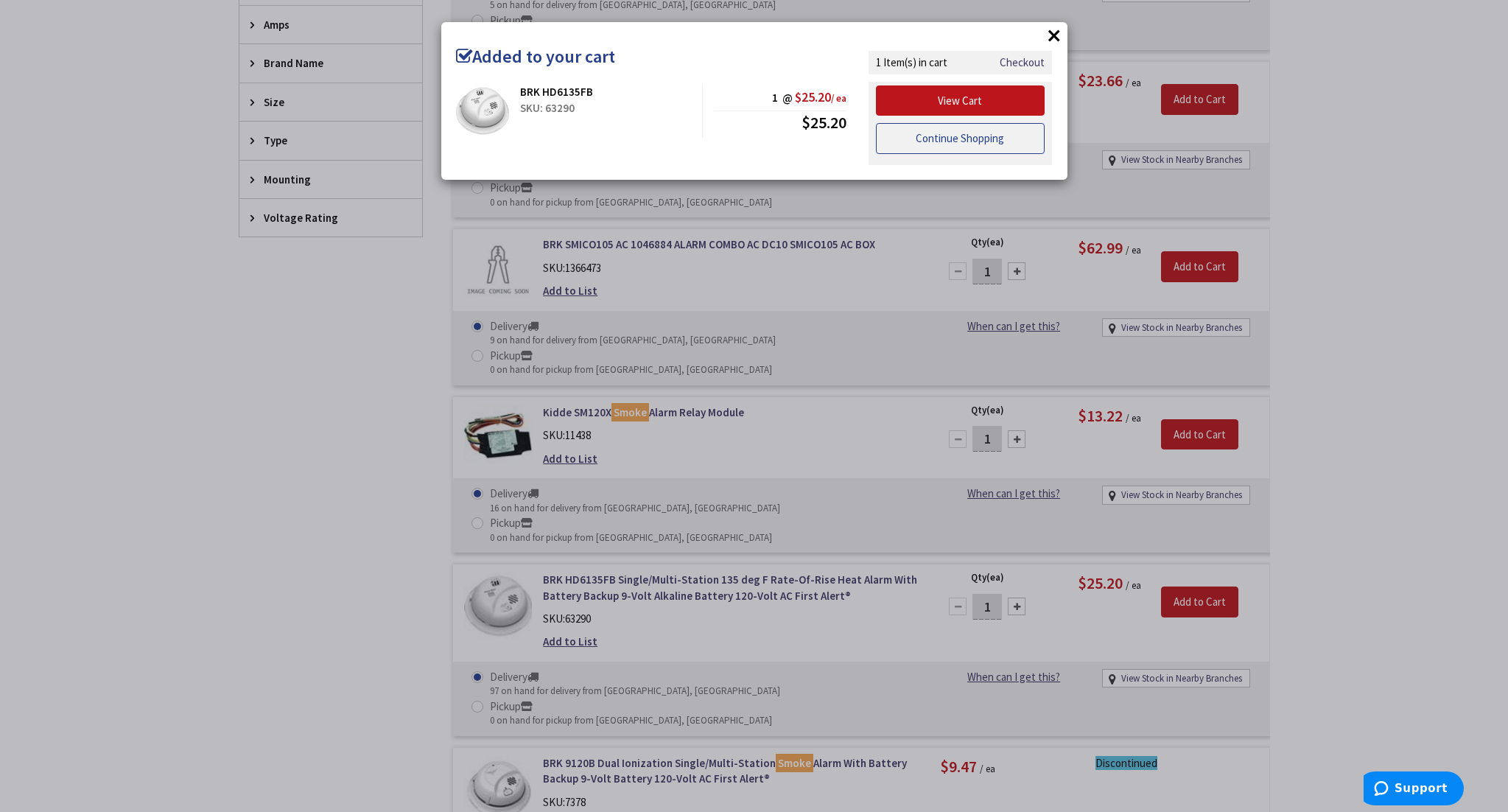
click at [985, 134] on link "Continue Shopping" at bounding box center [960, 138] width 170 height 31
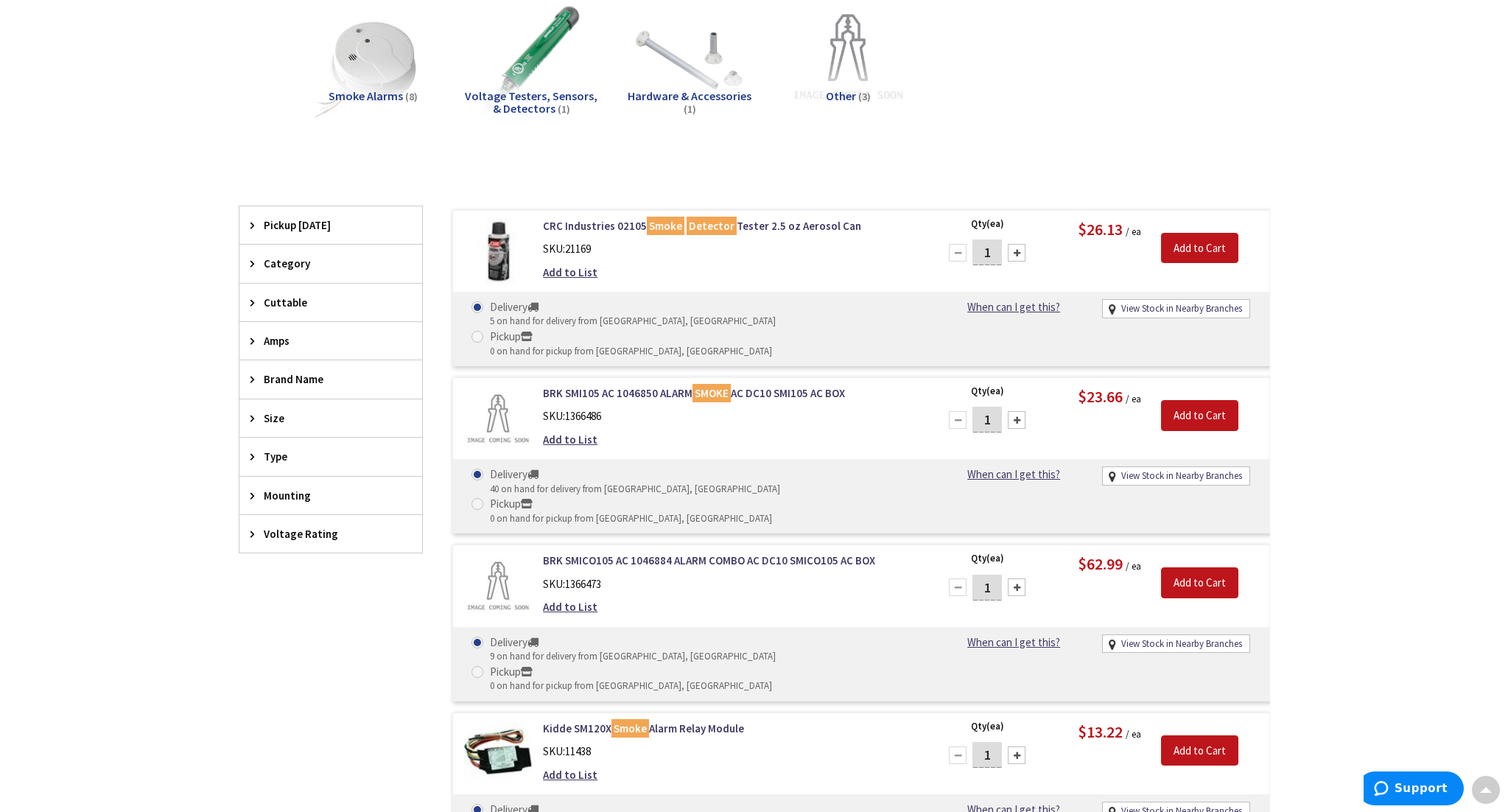
scroll to position [0, 0]
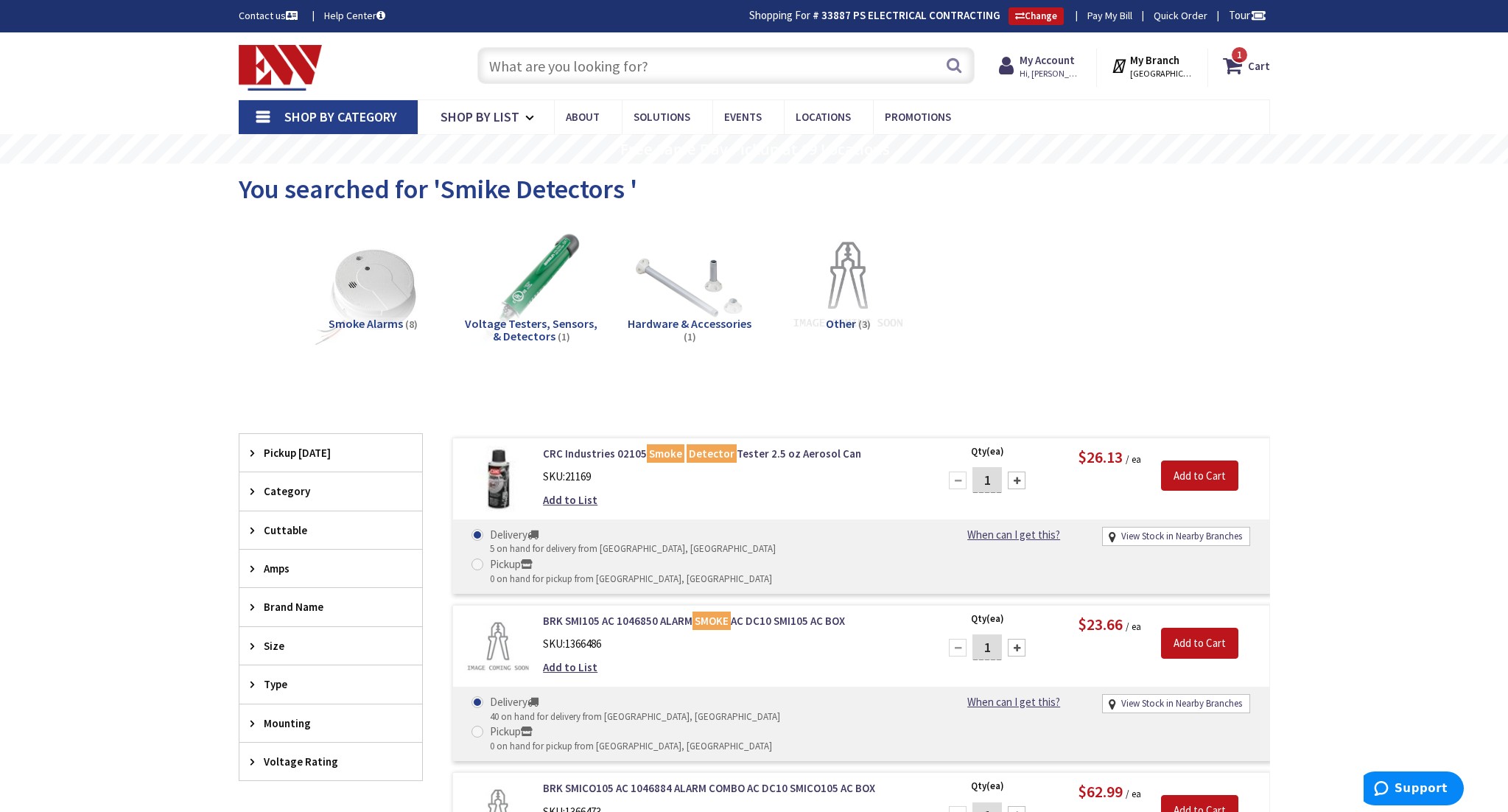
click at [565, 60] on input "text" at bounding box center [726, 65] width 497 height 37
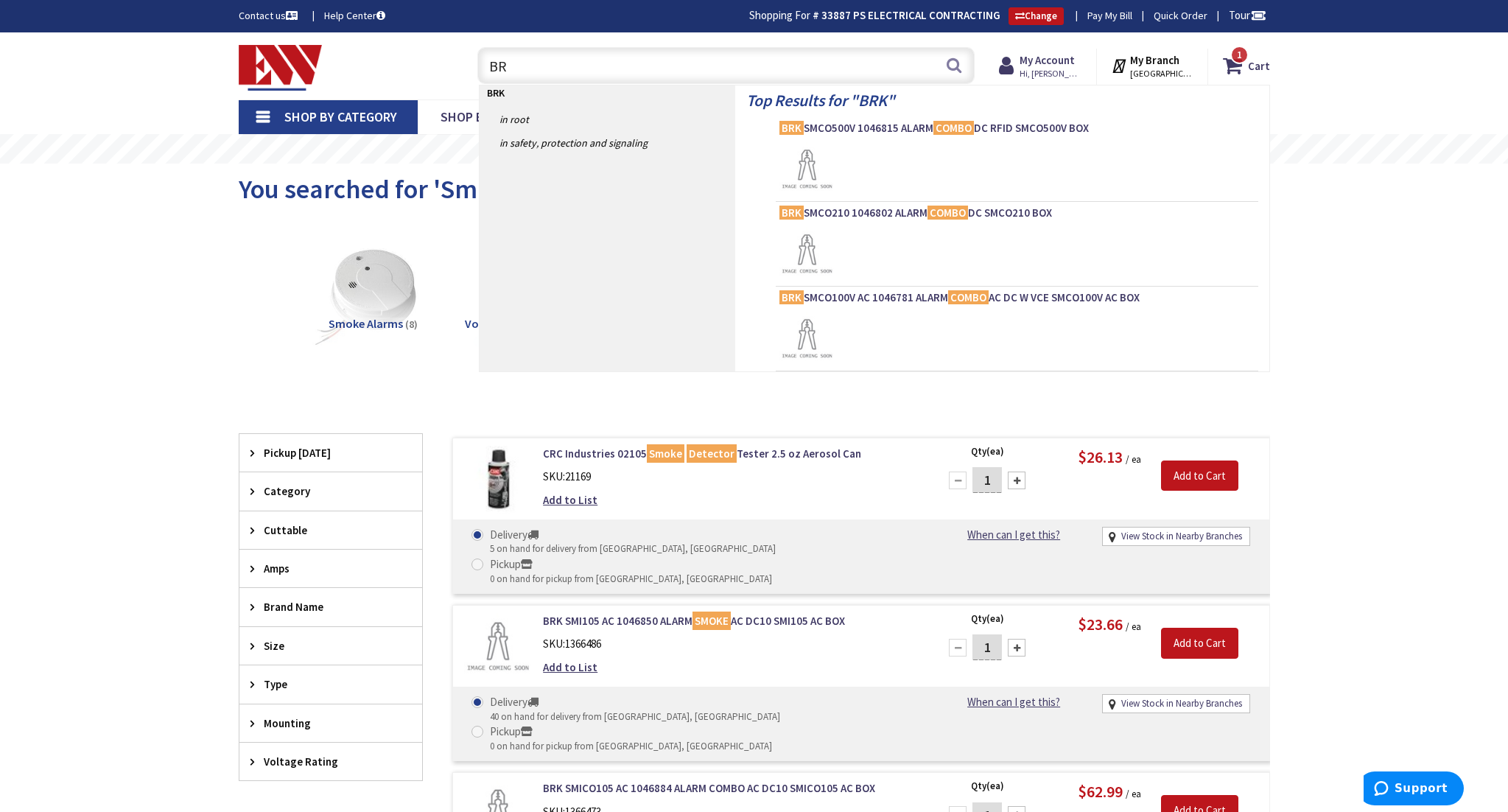
type input "B"
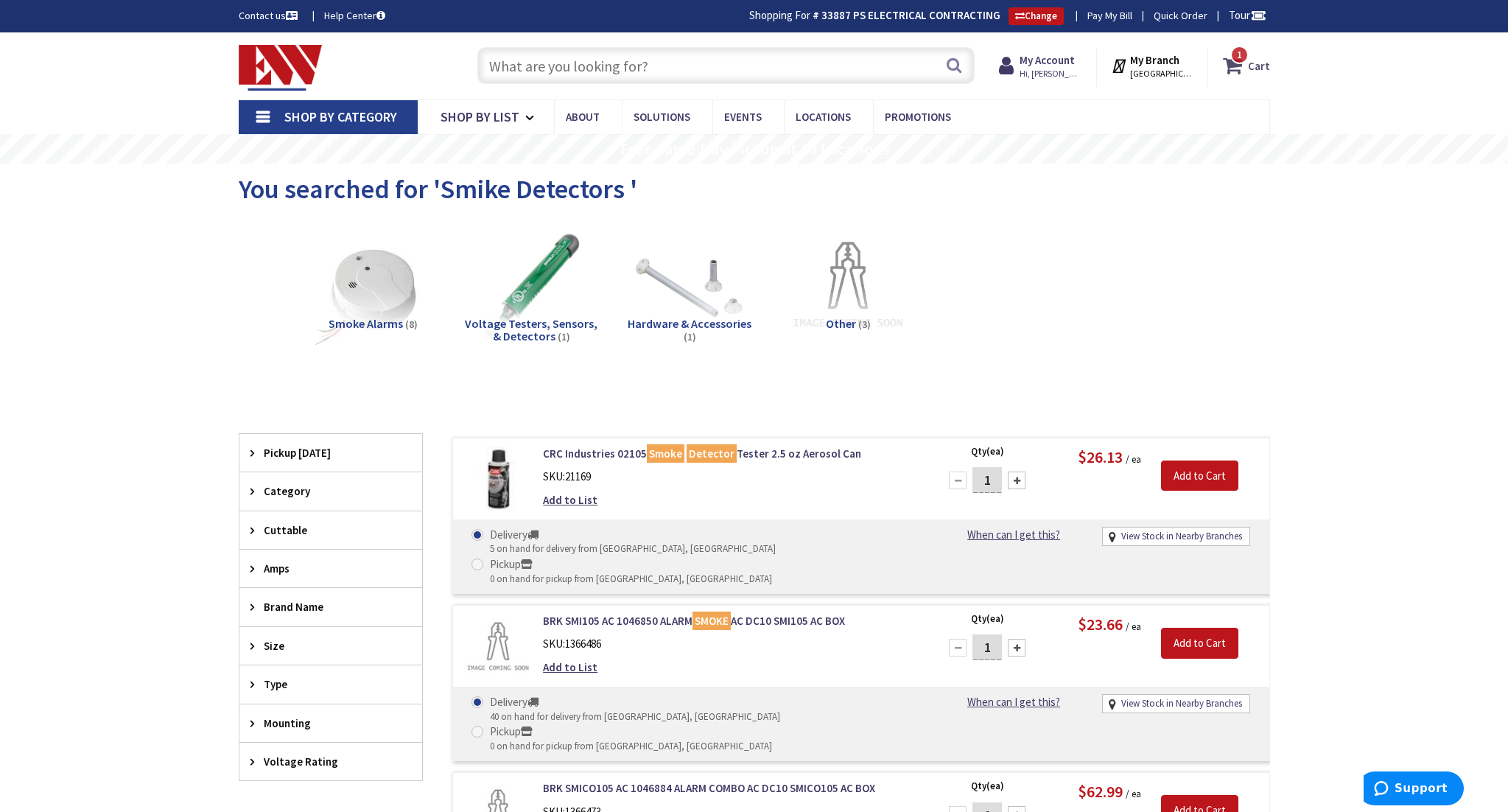
click at [1243, 68] on icon at bounding box center [1235, 66] width 25 height 26
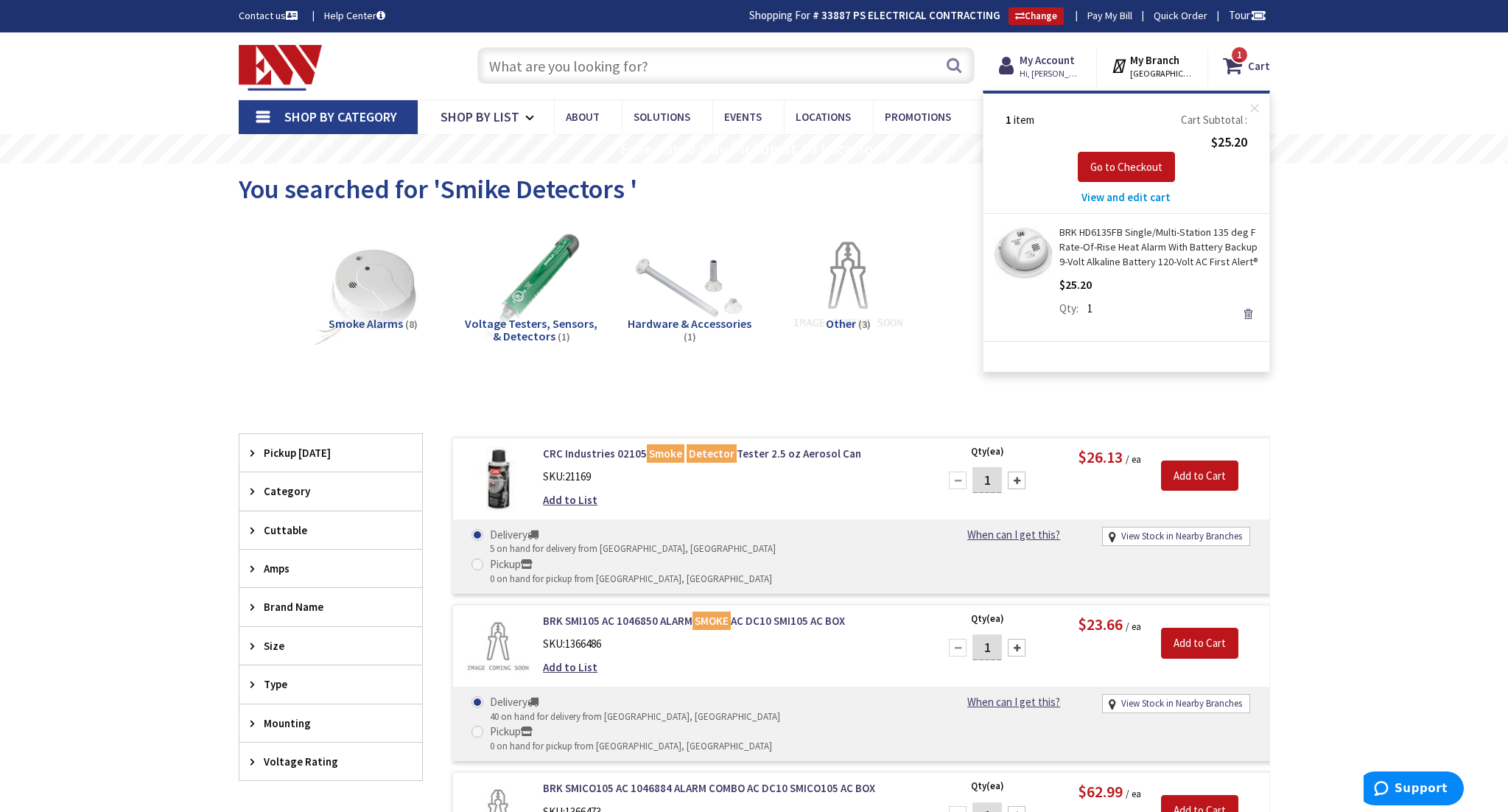
click at [1248, 313] on link "Remove" at bounding box center [1248, 314] width 21 height 21
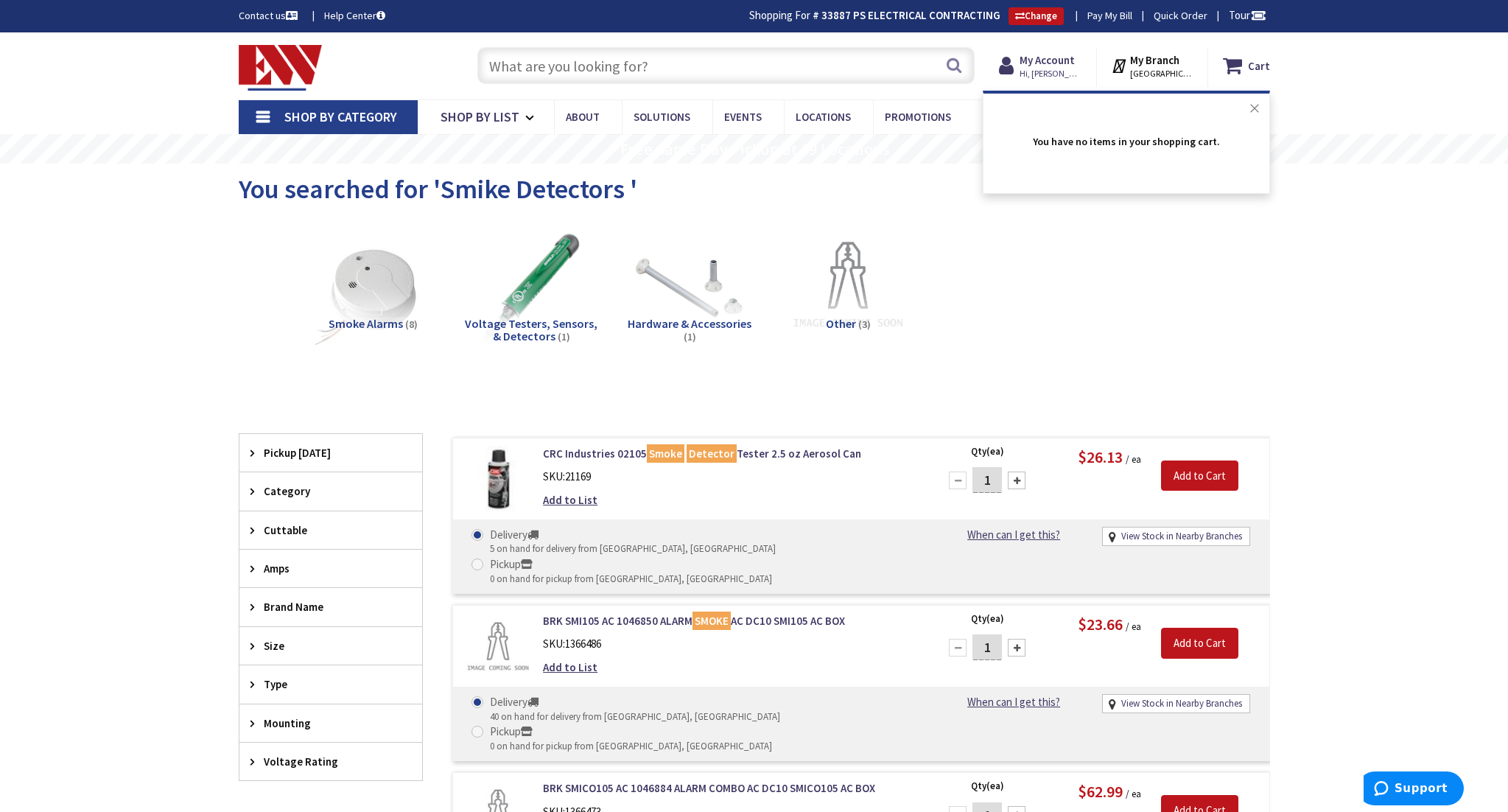
click at [1257, 105] on button "Close" at bounding box center [1254, 108] width 29 height 29
